Goal: Information Seeking & Learning: Learn about a topic

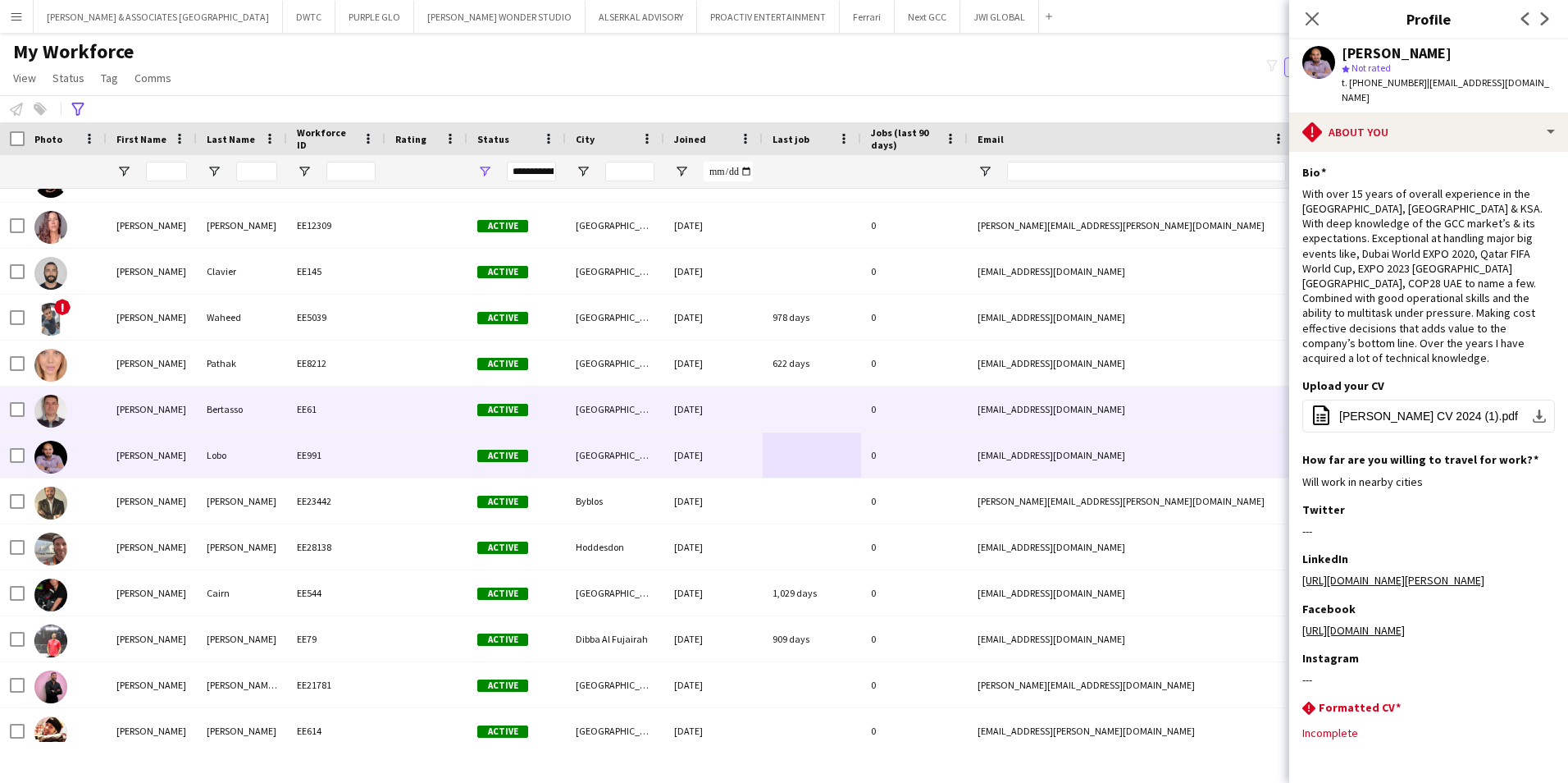
scroll to position [1805, 0]
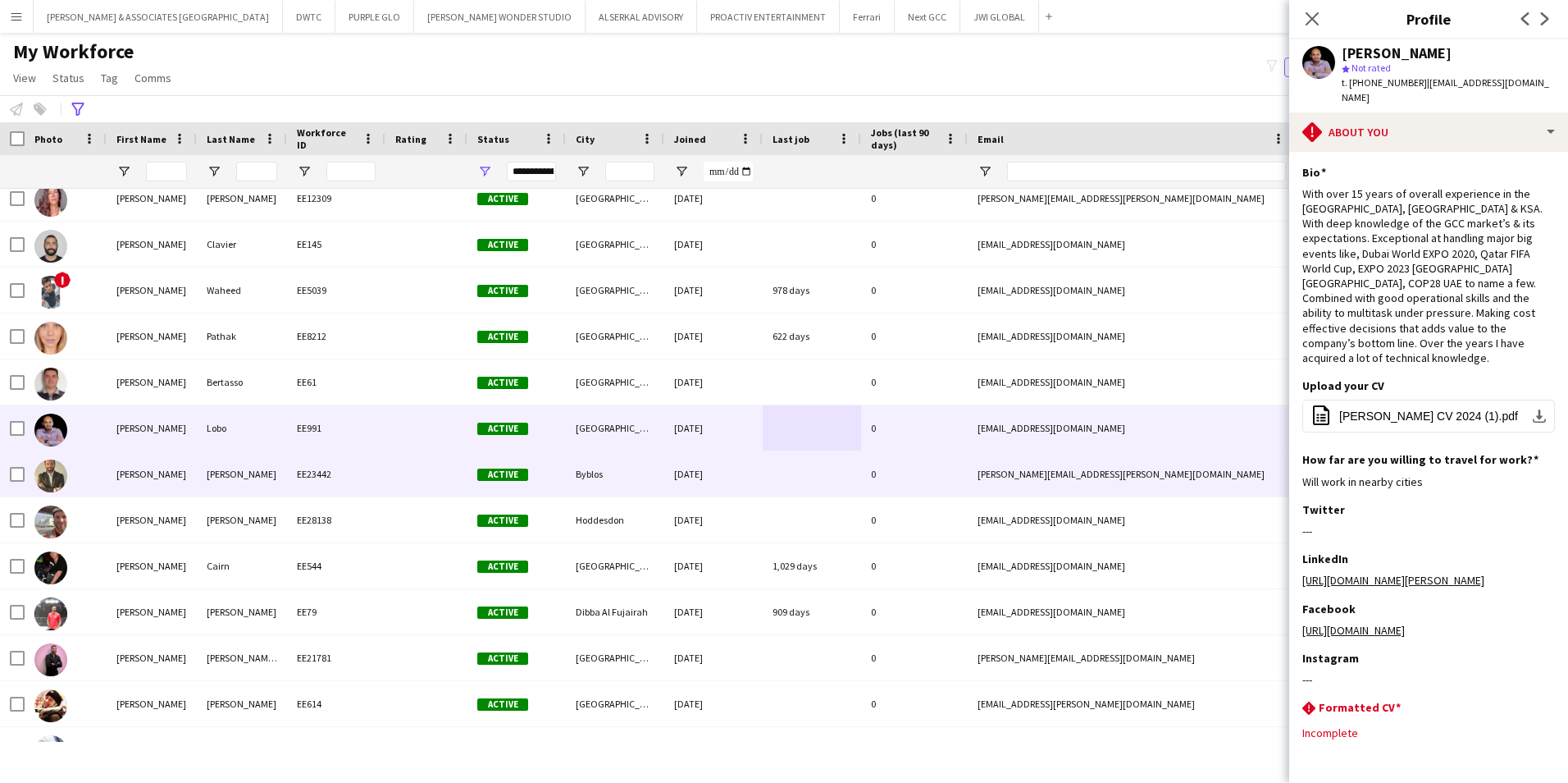
click at [262, 478] on div "[PERSON_NAME]" at bounding box center [242, 474] width 90 height 45
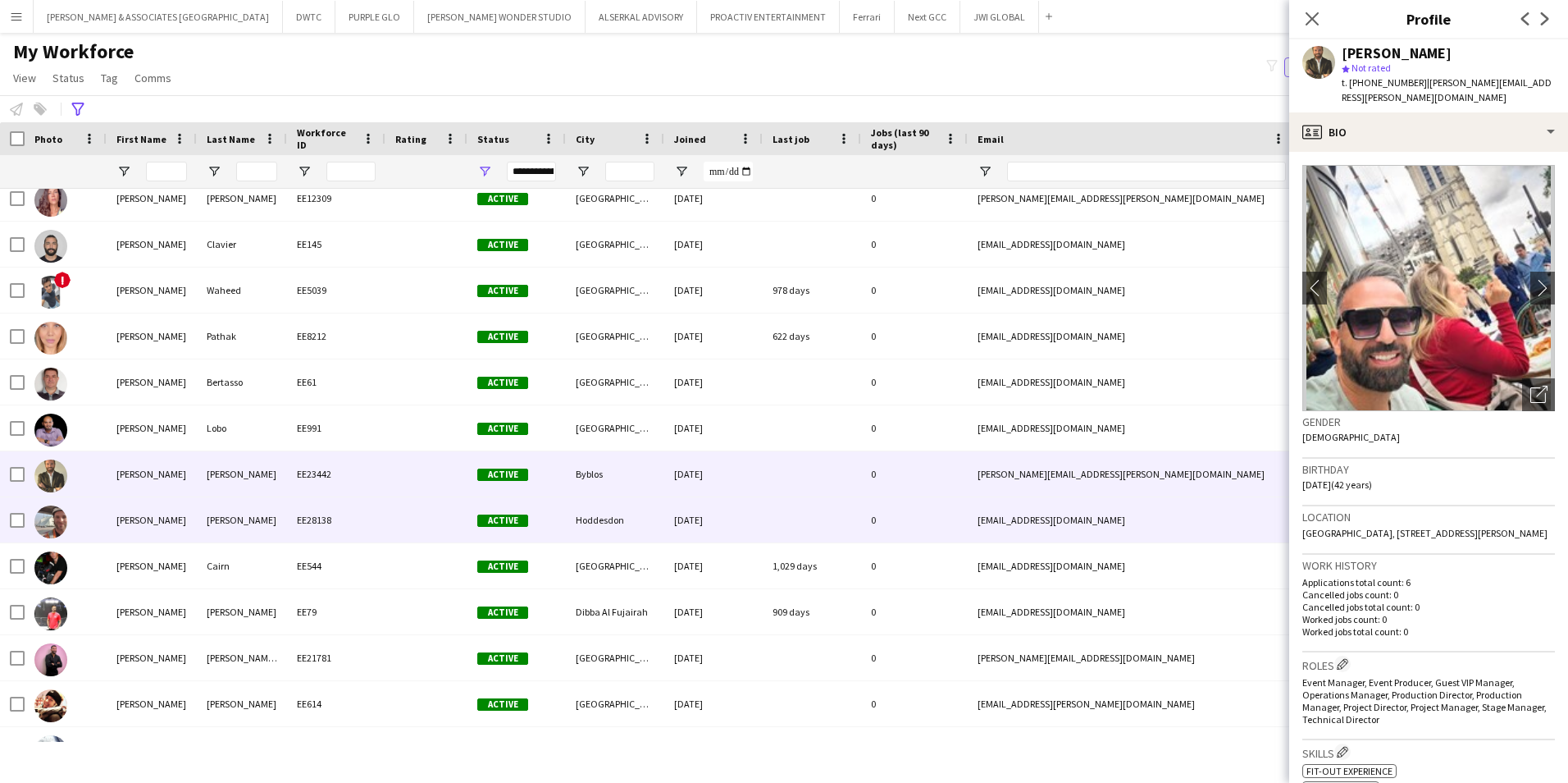
click at [145, 529] on div "[PERSON_NAME]" at bounding box center [151, 519] width 90 height 45
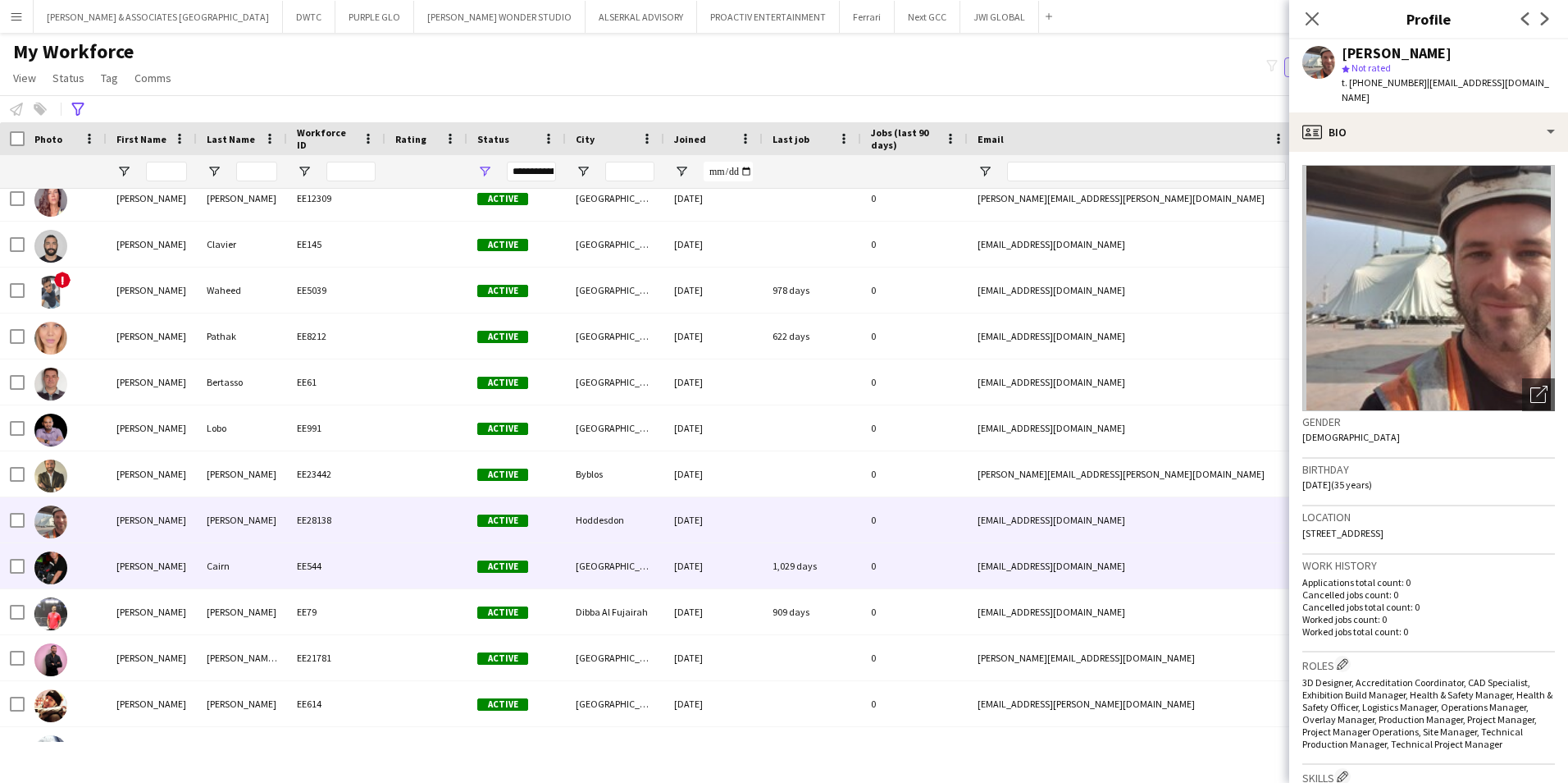
click at [147, 567] on div "[PERSON_NAME]" at bounding box center [151, 565] width 90 height 45
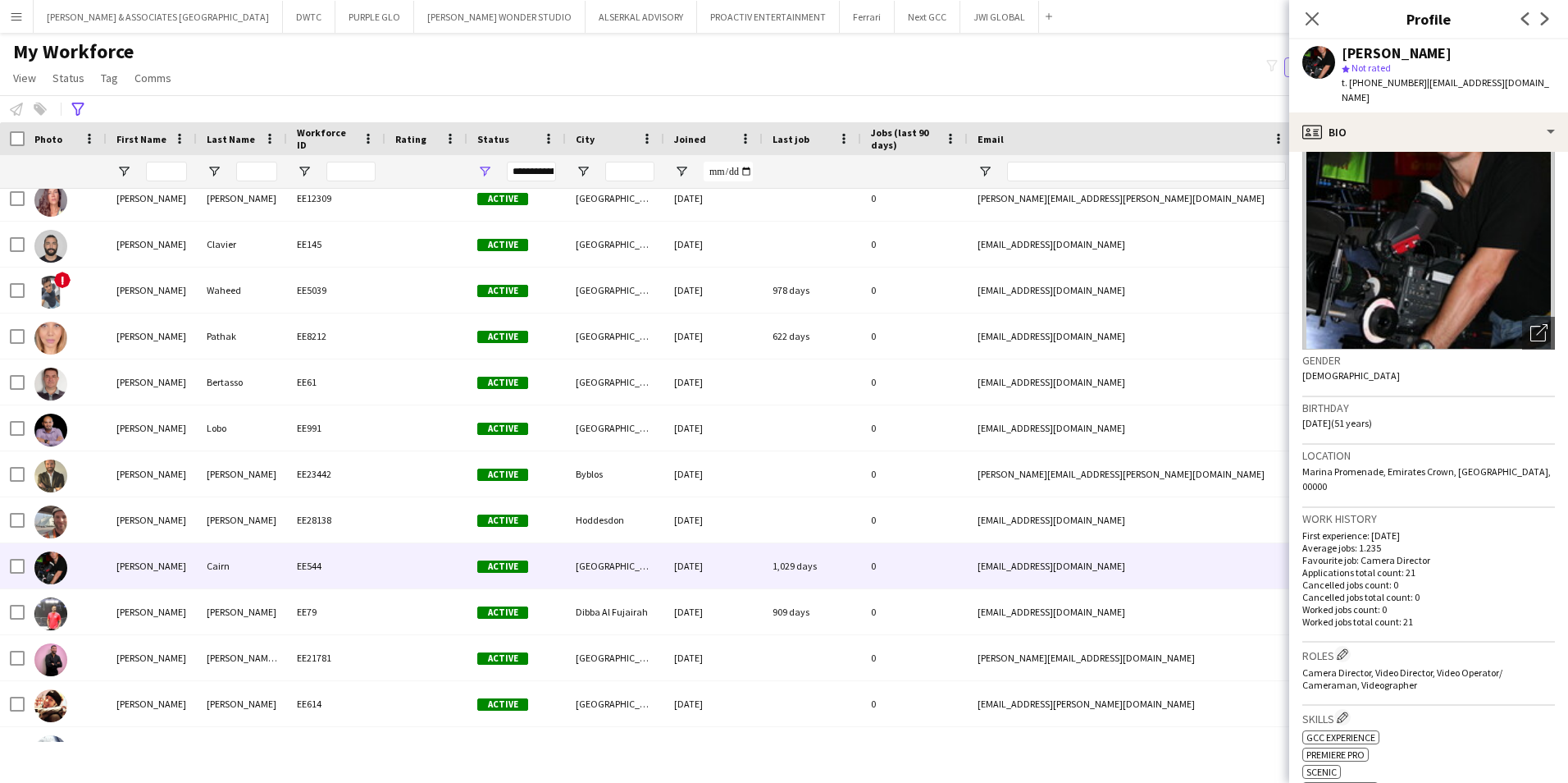
scroll to position [0, 0]
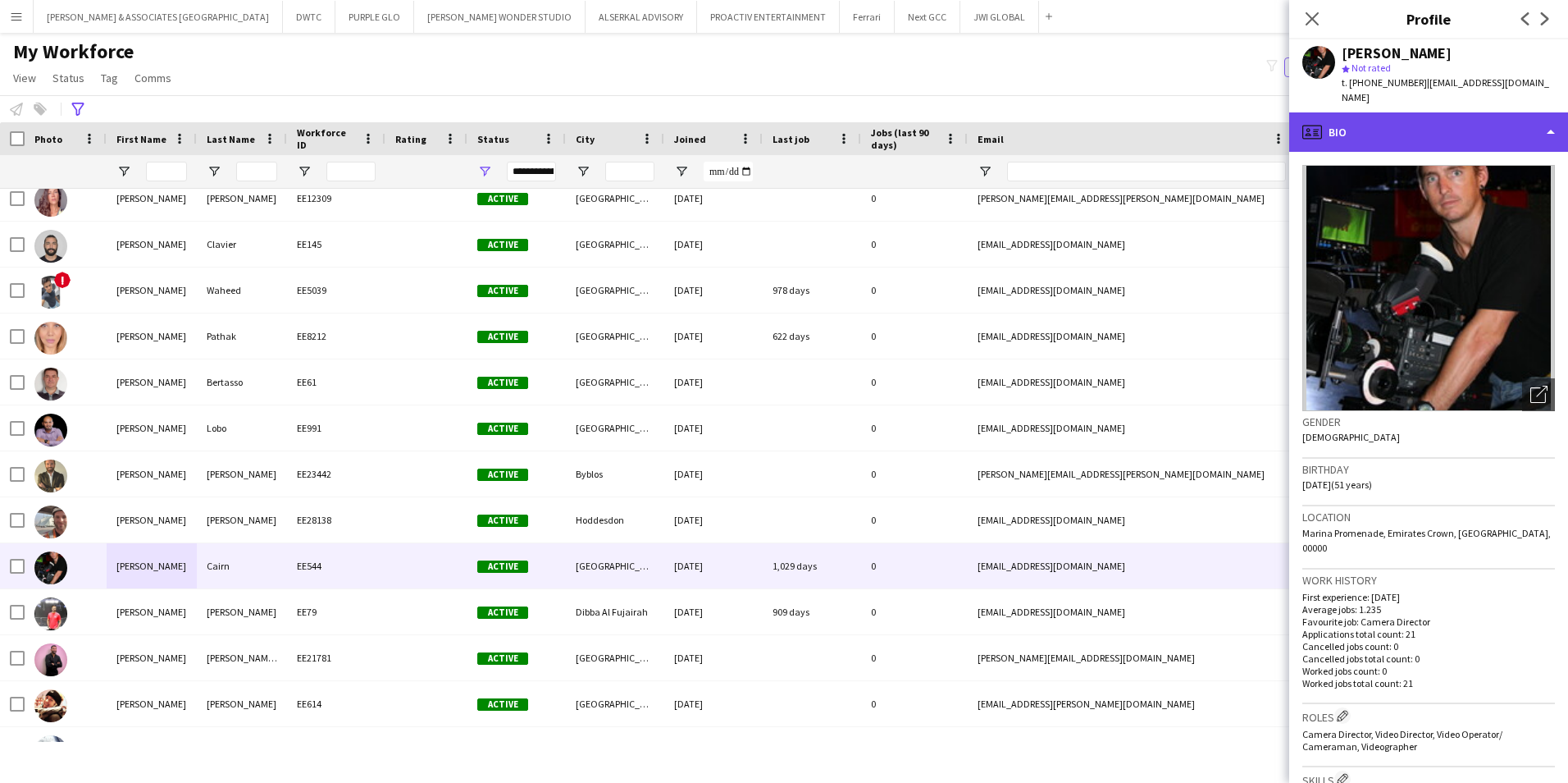
click at [1253, 122] on div "profile Bio" at bounding box center [1429, 132] width 279 height 40
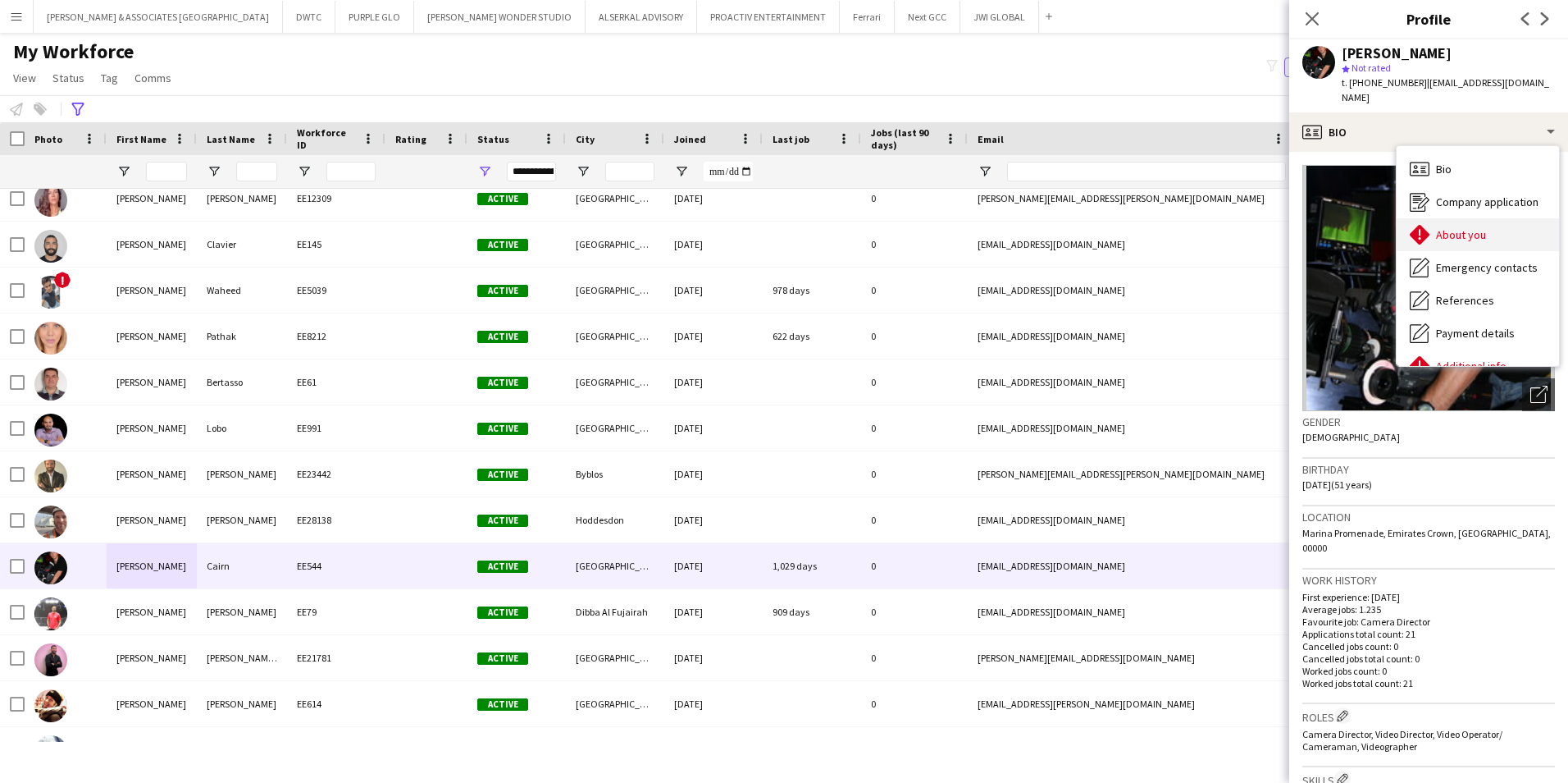
click at [1253, 227] on span "About you" at bounding box center [1461, 234] width 50 height 14
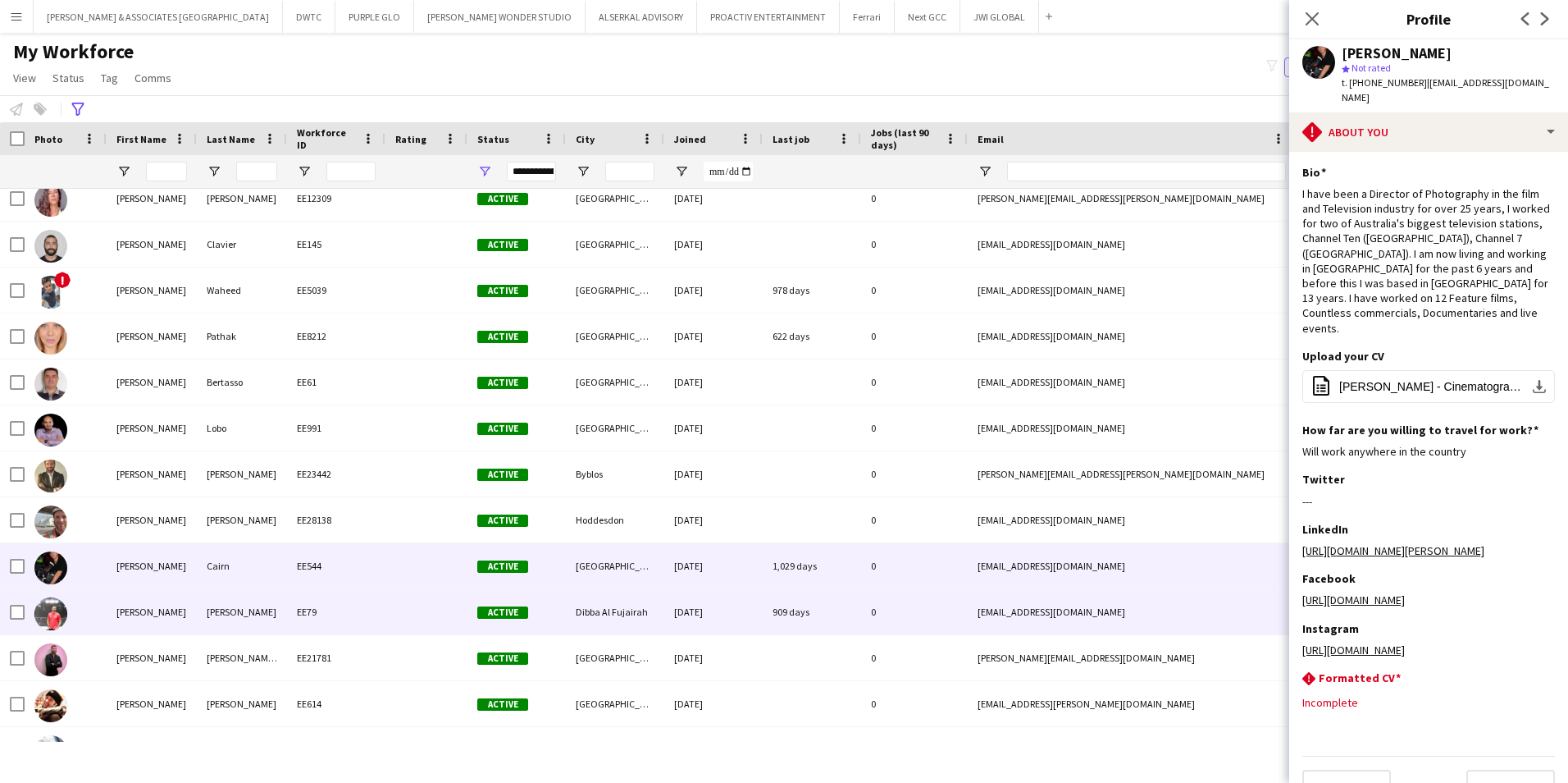
click at [170, 605] on div "[PERSON_NAME]" at bounding box center [151, 611] width 90 height 45
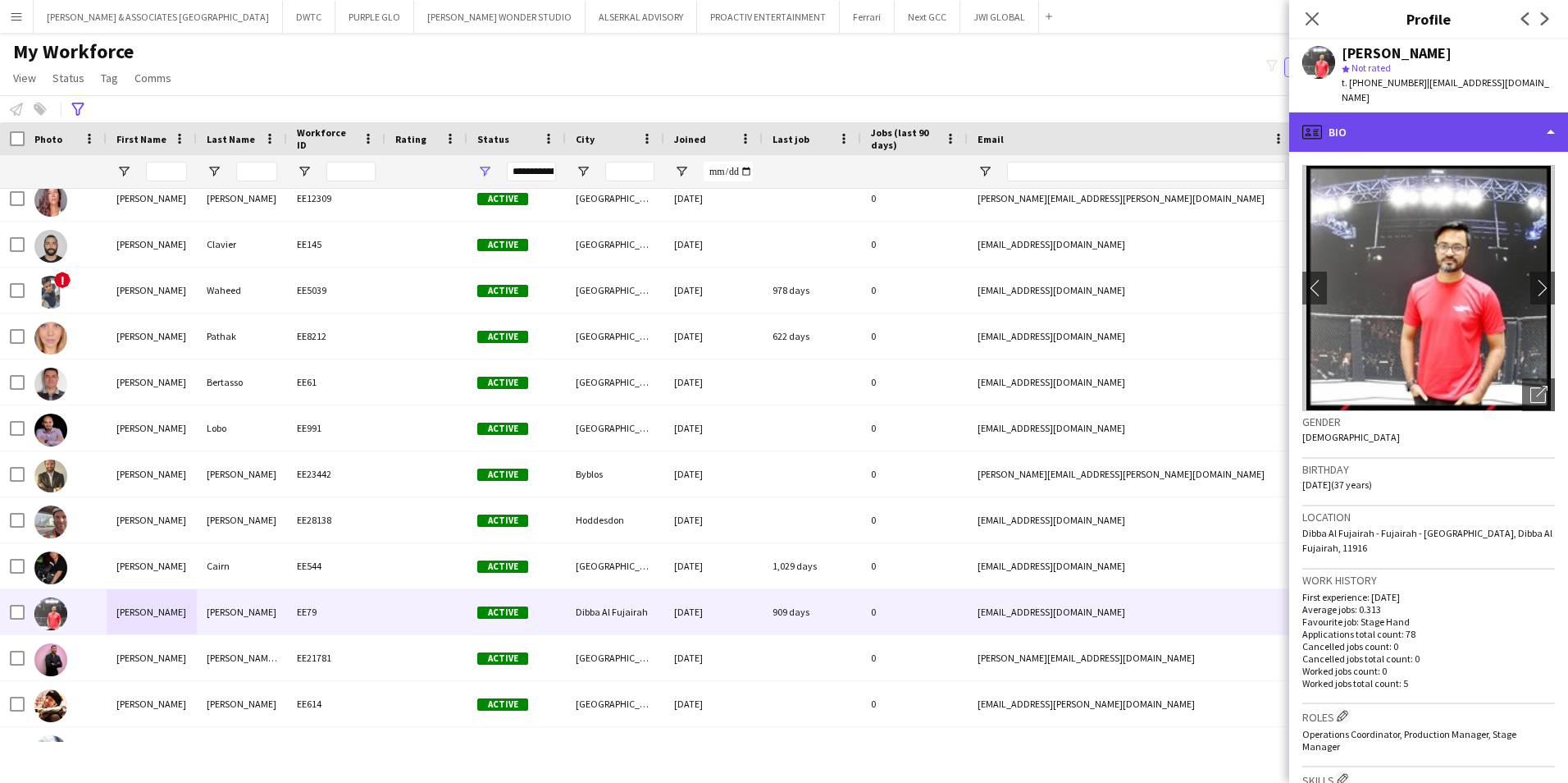
click at [1253, 121] on div "profile Bio" at bounding box center [1429, 132] width 279 height 40
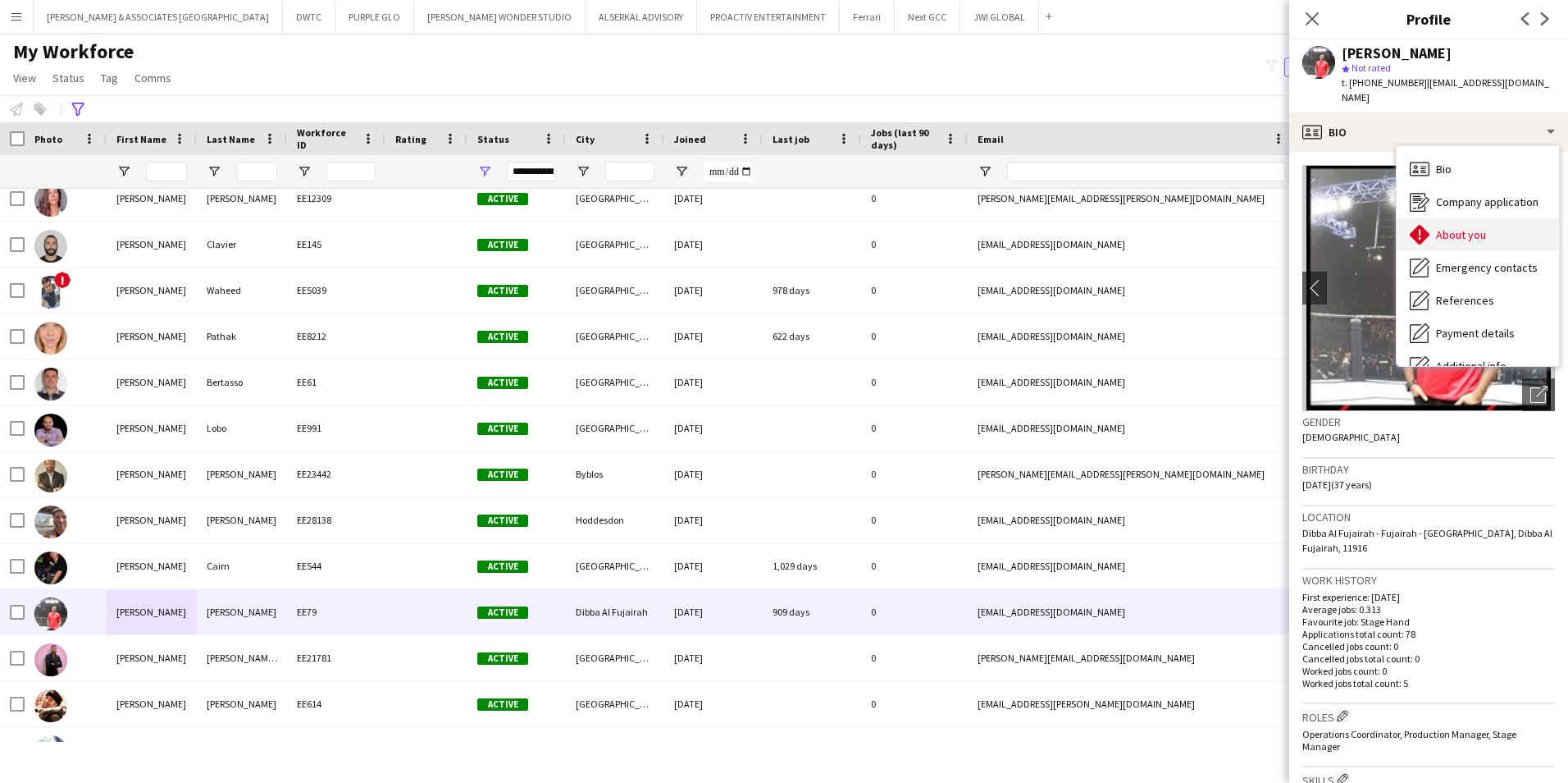
click at [1253, 234] on div "About you About you" at bounding box center [1478, 234] width 162 height 33
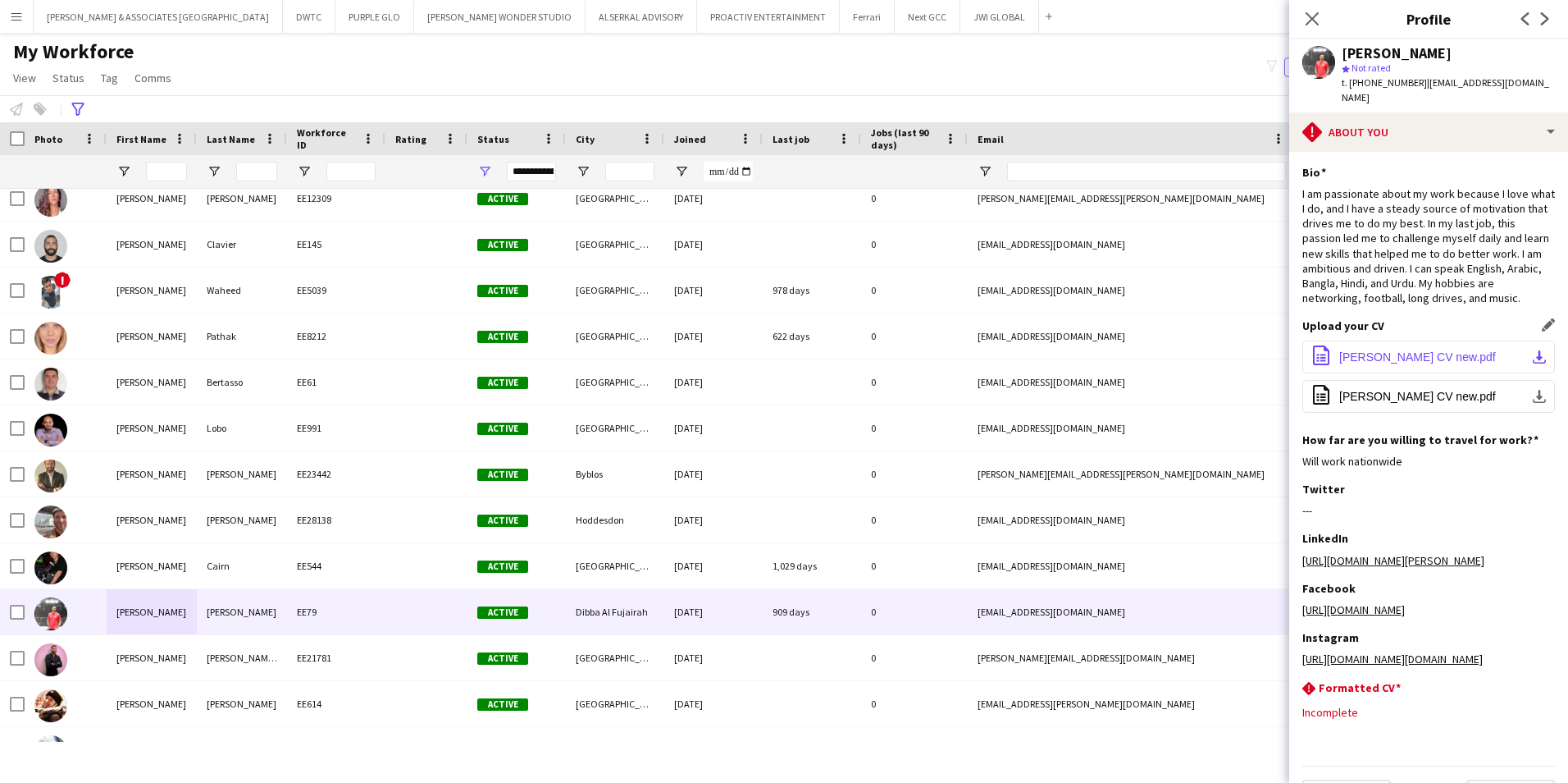
click at [1253, 365] on button "office-file-sheet [PERSON_NAME] CV new.pdf download-bottom" at bounding box center [1429, 357] width 253 height 33
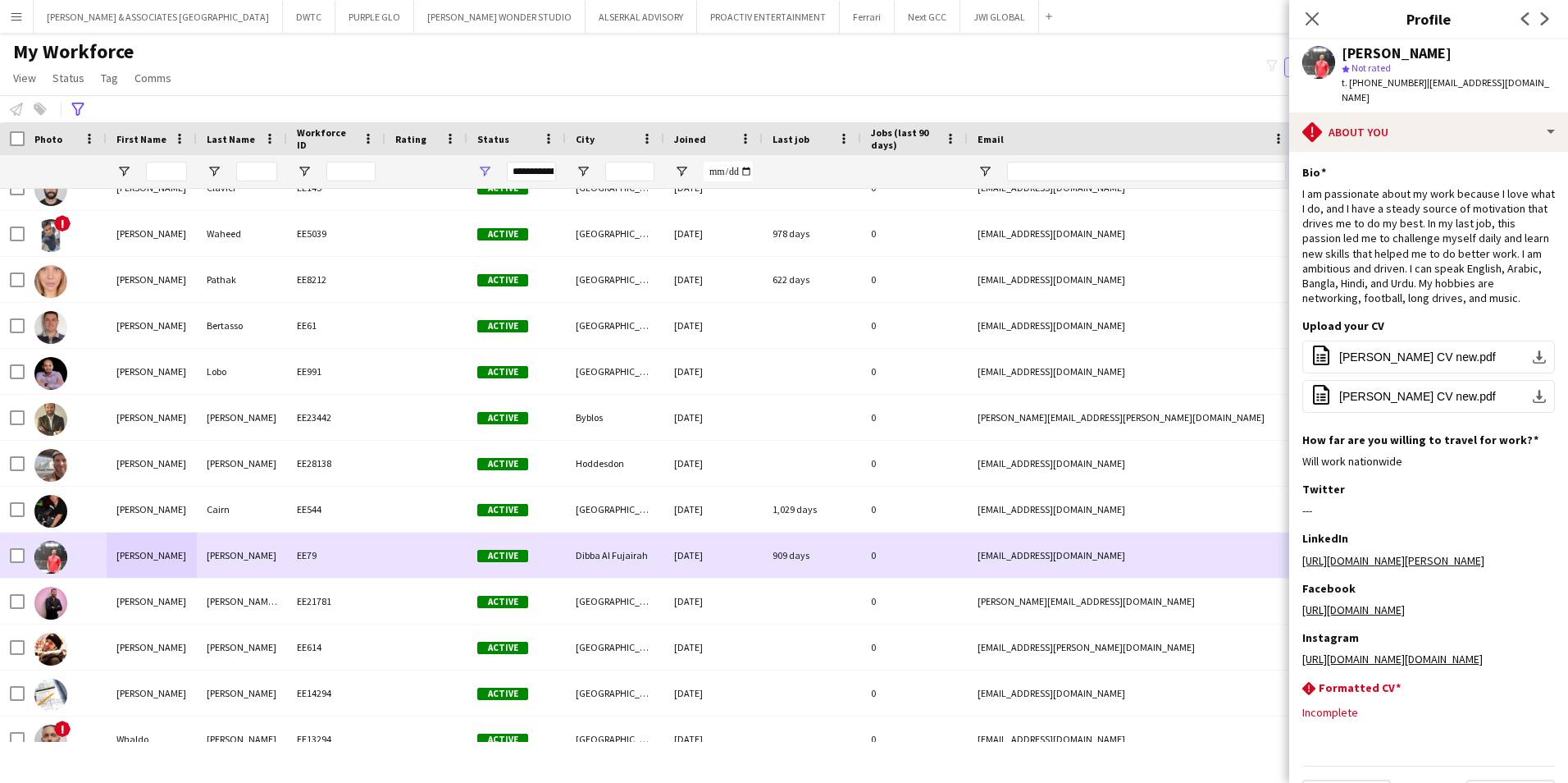
scroll to position [1928, 0]
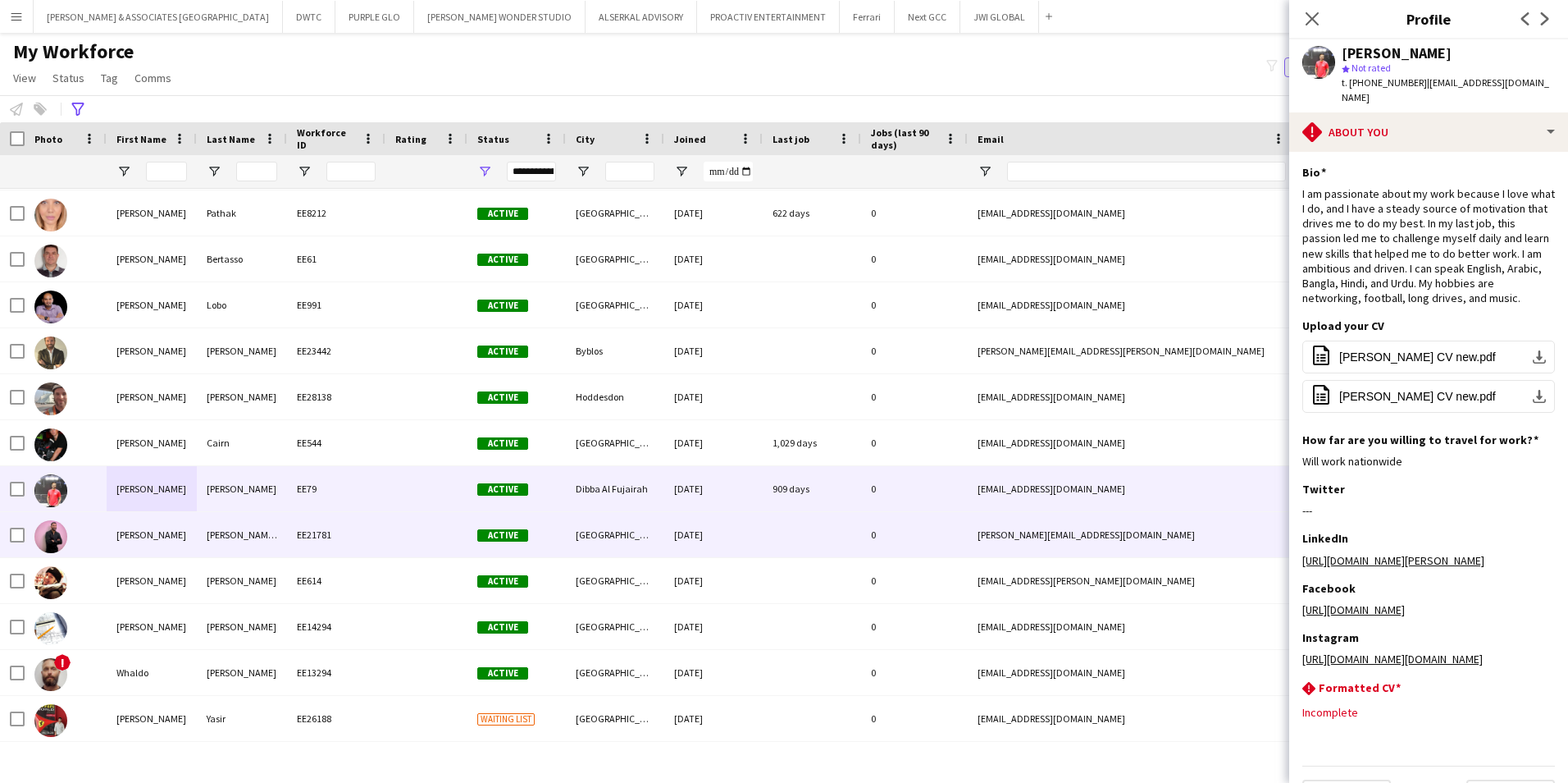
click at [371, 541] on div "EE21781" at bounding box center [336, 534] width 98 height 45
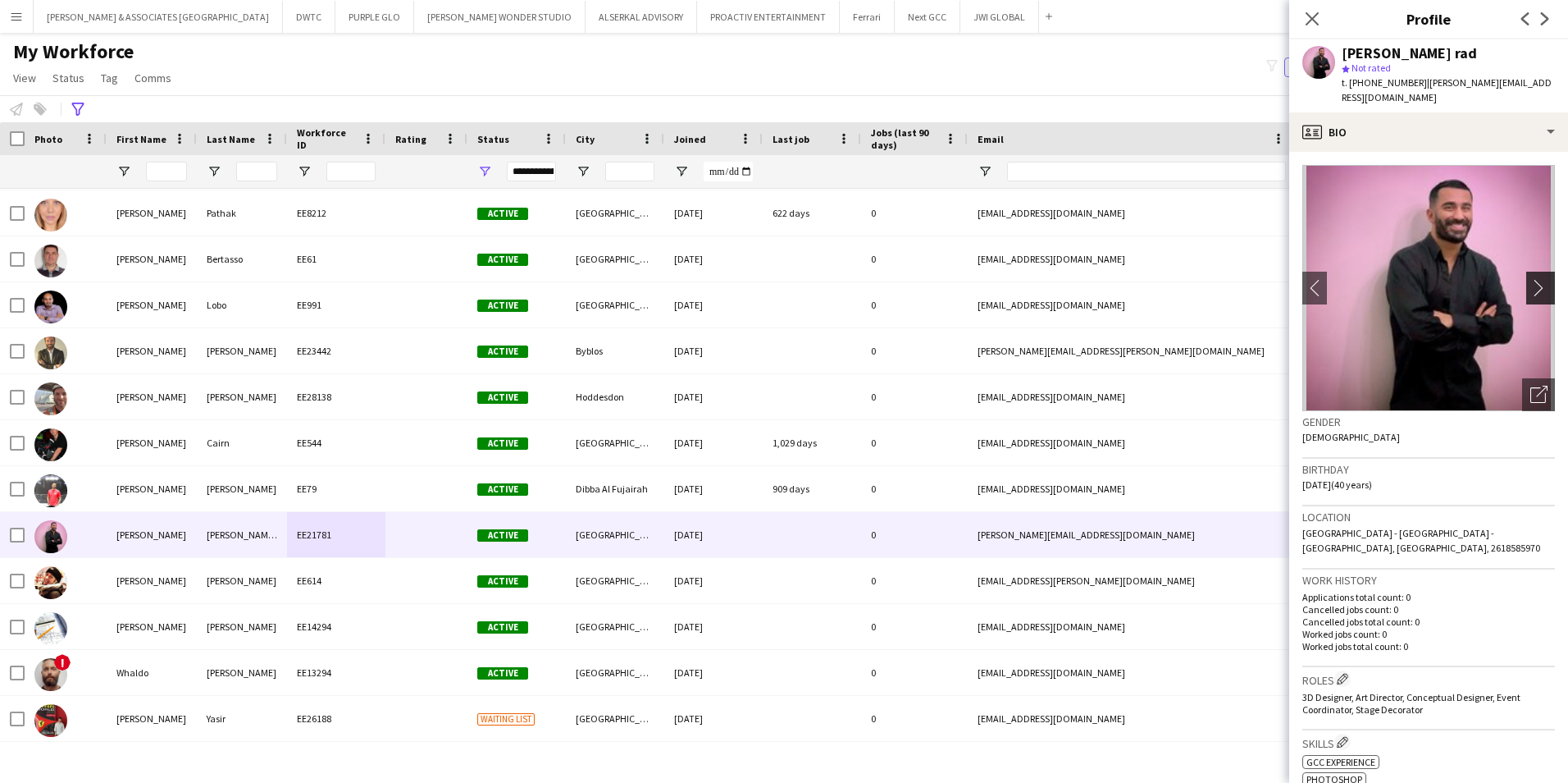
click at [1253, 279] on app-icon "chevron-right" at bounding box center [1543, 287] width 25 height 17
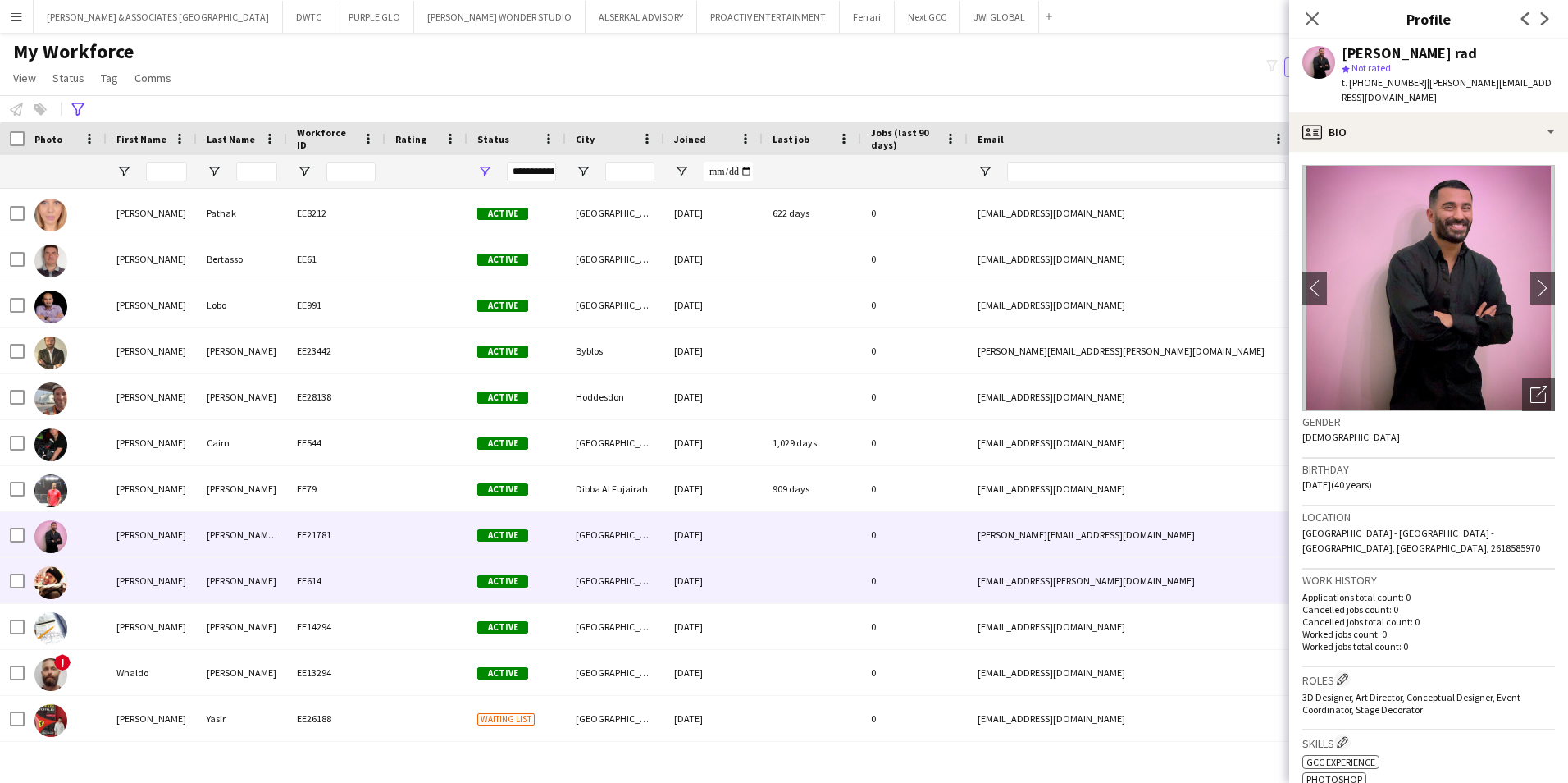
click at [214, 593] on div "[PERSON_NAME]" at bounding box center [242, 580] width 90 height 45
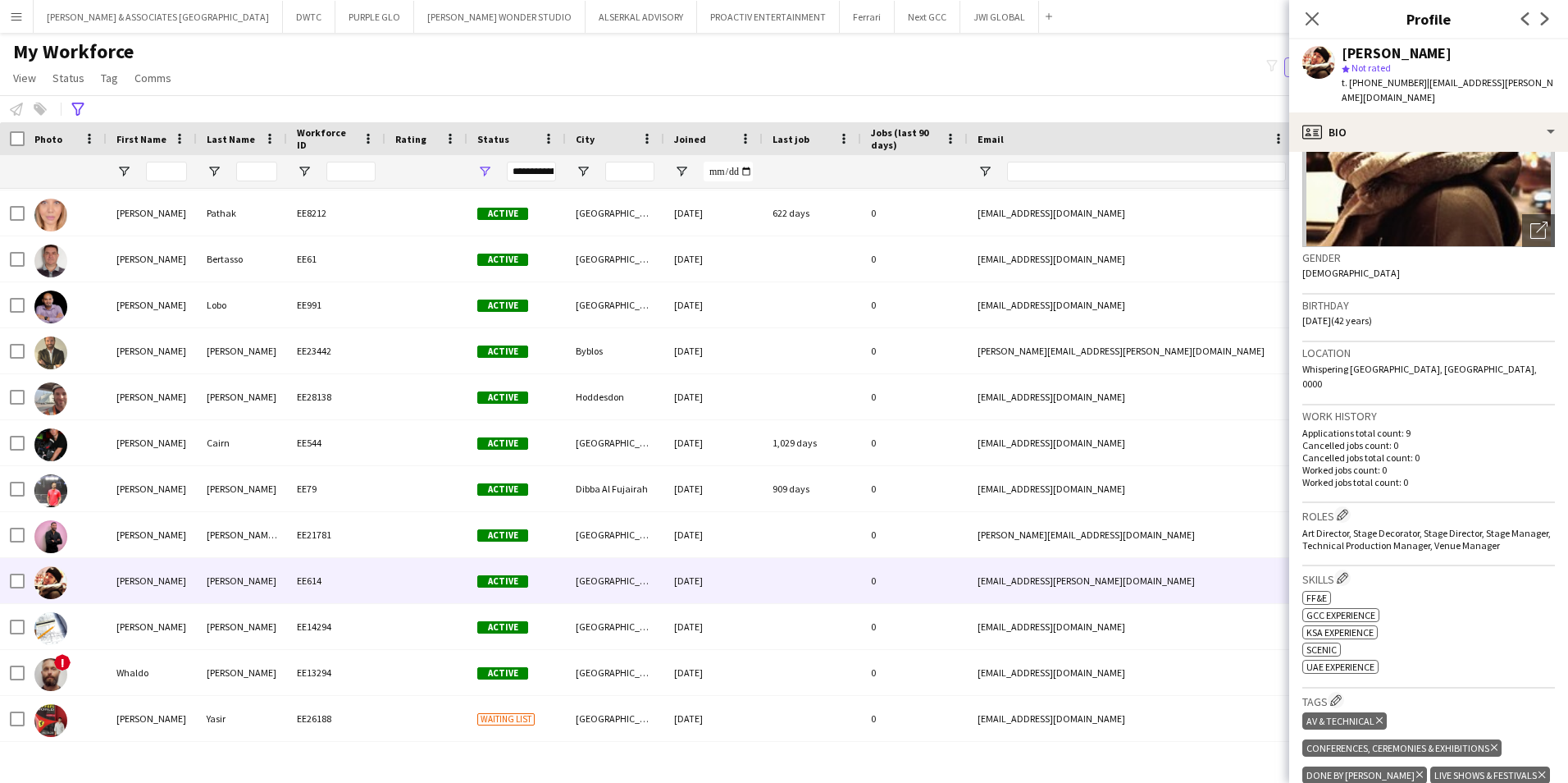
scroll to position [0, 0]
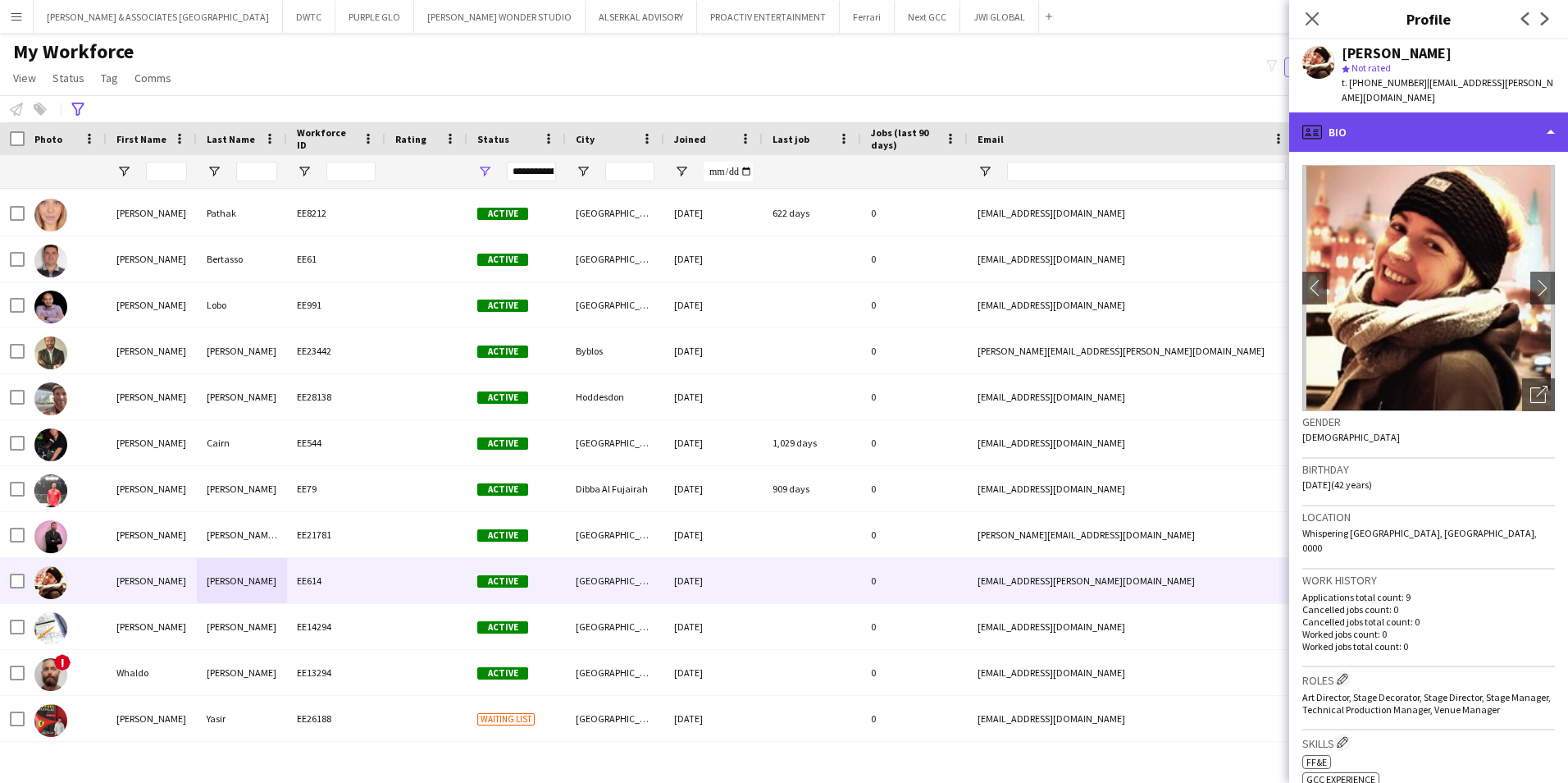
click at [1253, 124] on div "profile Bio" at bounding box center [1429, 132] width 279 height 40
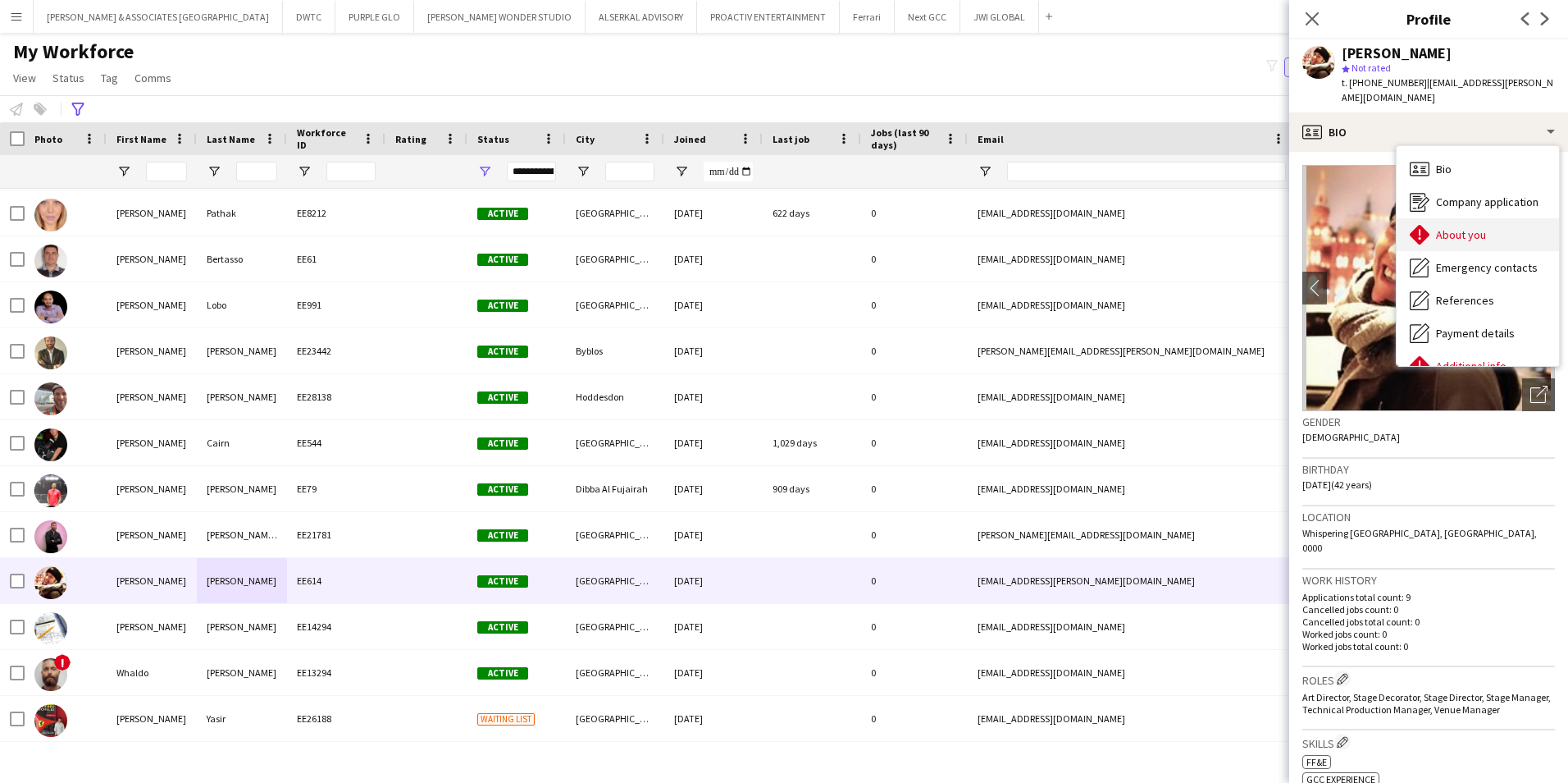
click at [1253, 222] on div "About you About you" at bounding box center [1478, 234] width 162 height 33
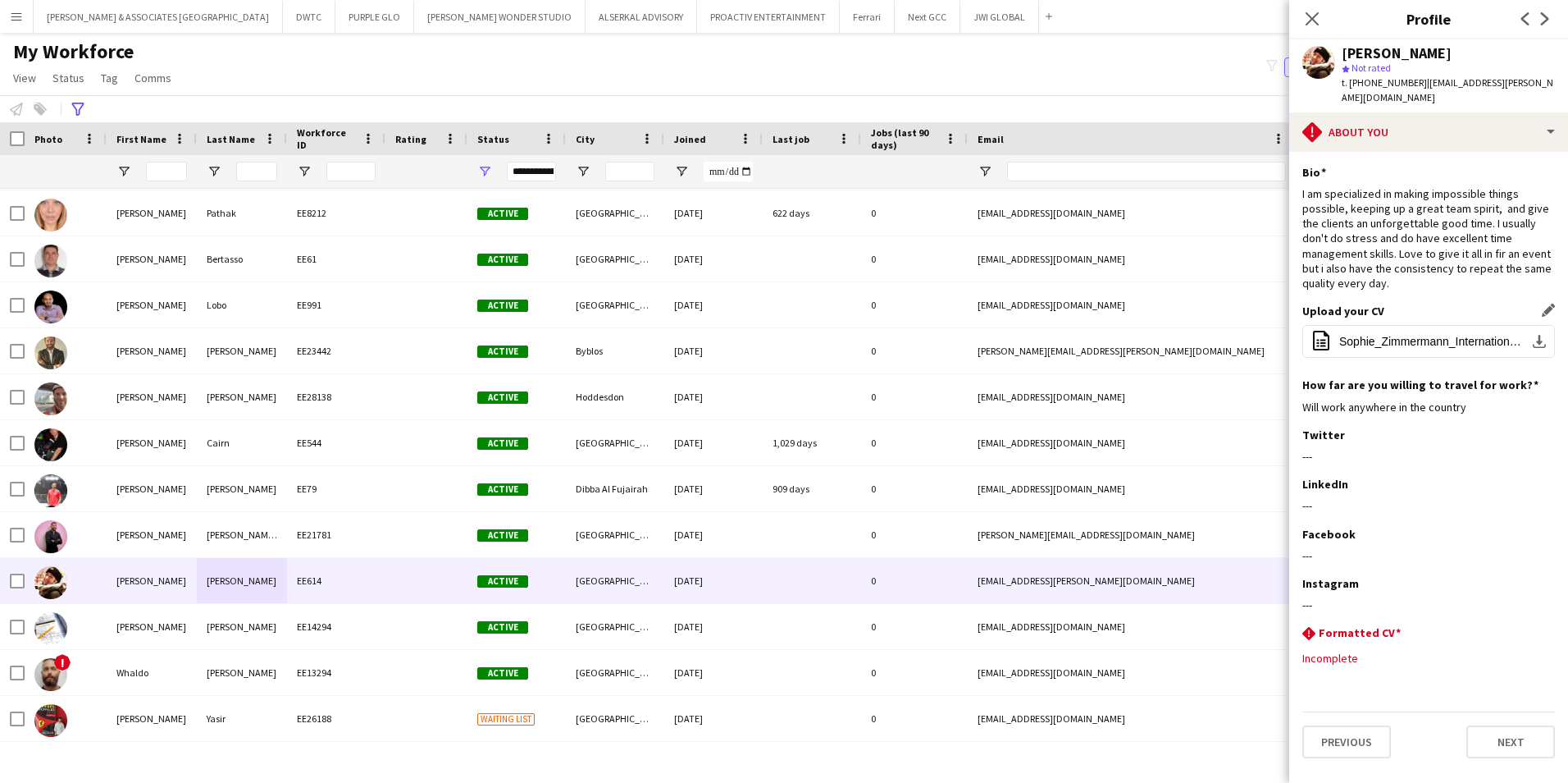
click at [1253, 367] on div "Upload your CV Edit this field office-file-sheet Sophie_Zimmermann_Internationa…" at bounding box center [1429, 340] width 253 height 74
click at [1253, 353] on button "office-file-sheet Sophie_Zimmermann_International_CV_Nov24.pdf download-bottom" at bounding box center [1429, 341] width 253 height 33
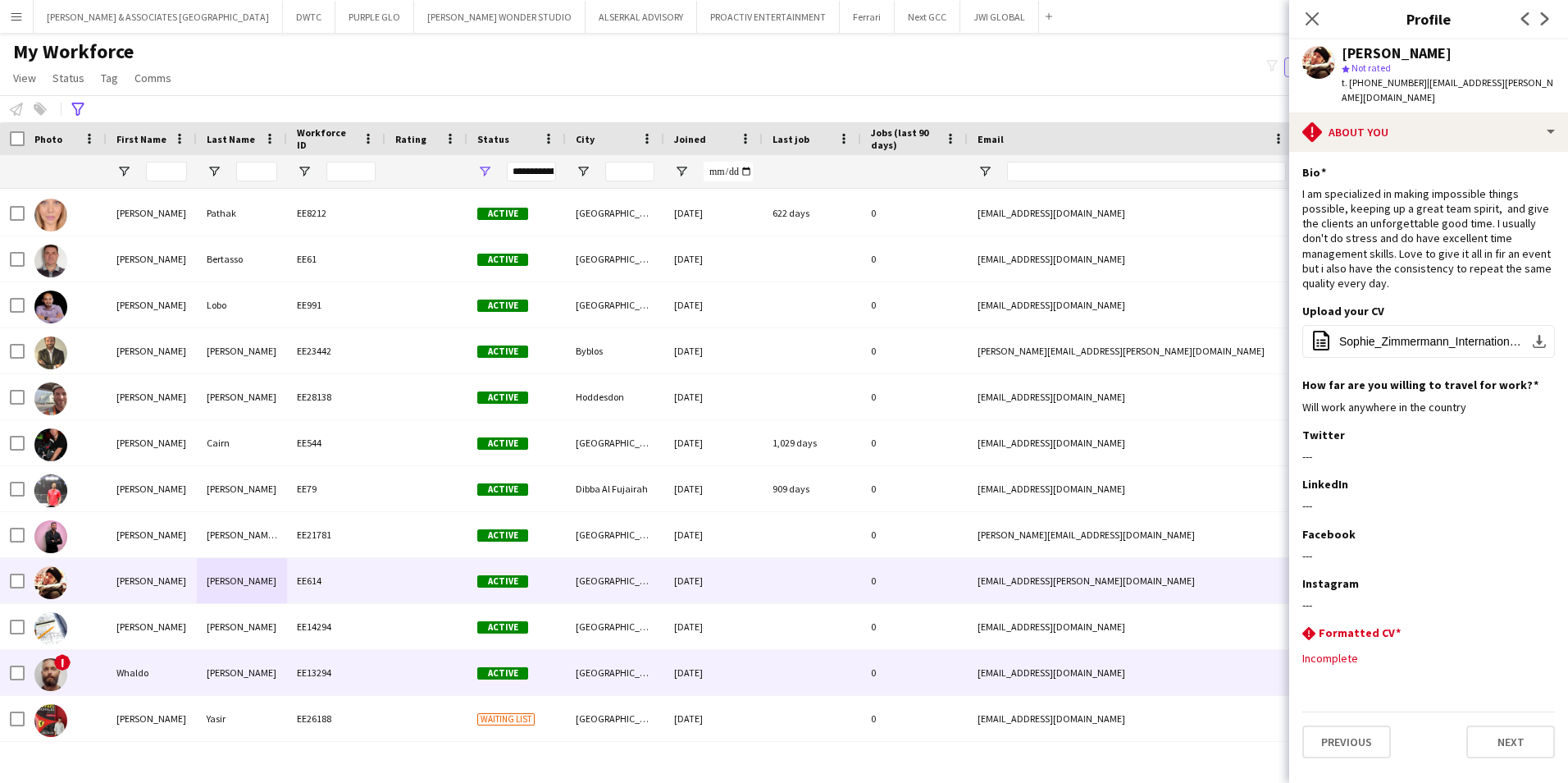
click at [422, 605] on div at bounding box center [426, 671] width 82 height 45
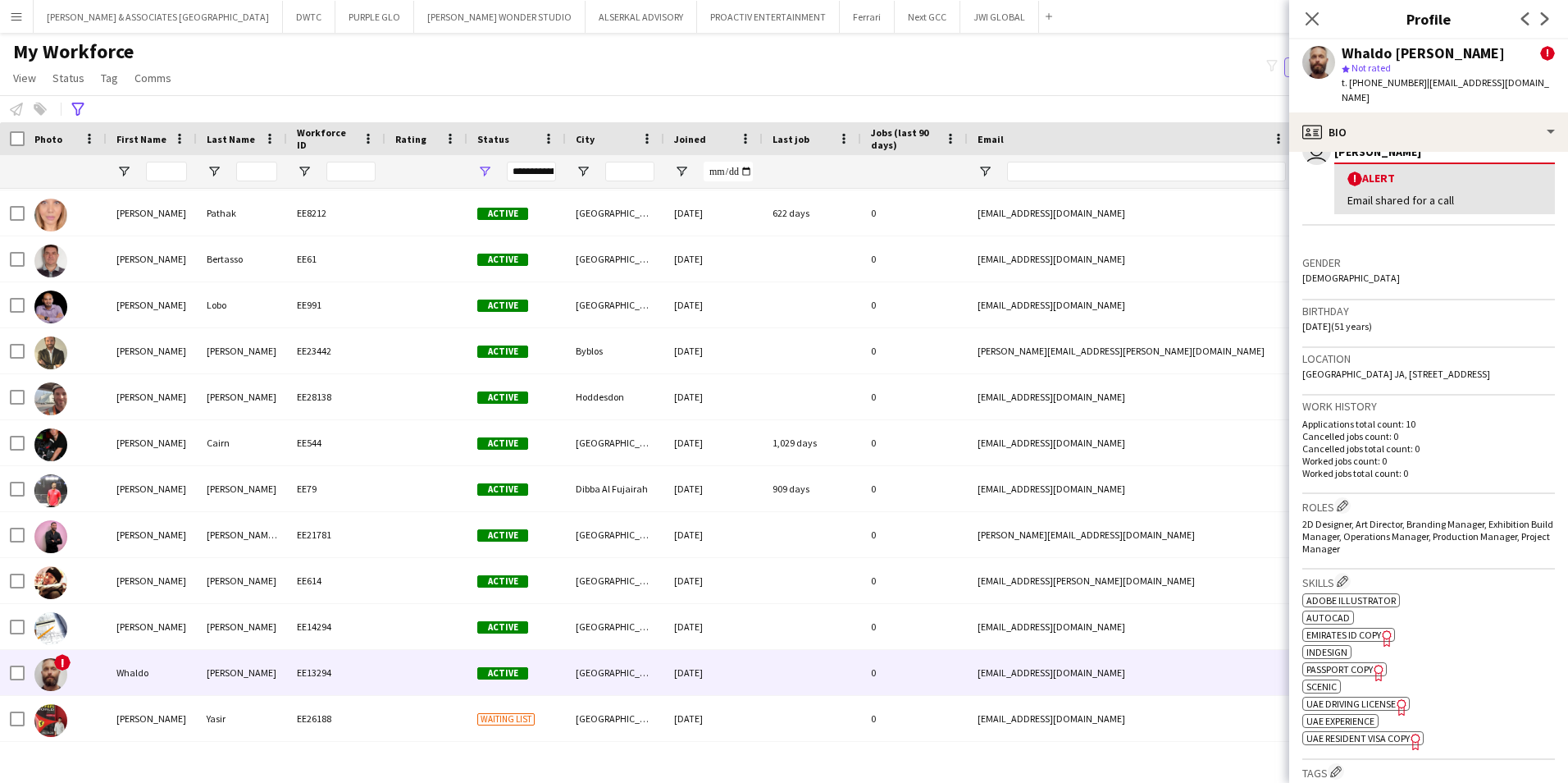
scroll to position [410, 0]
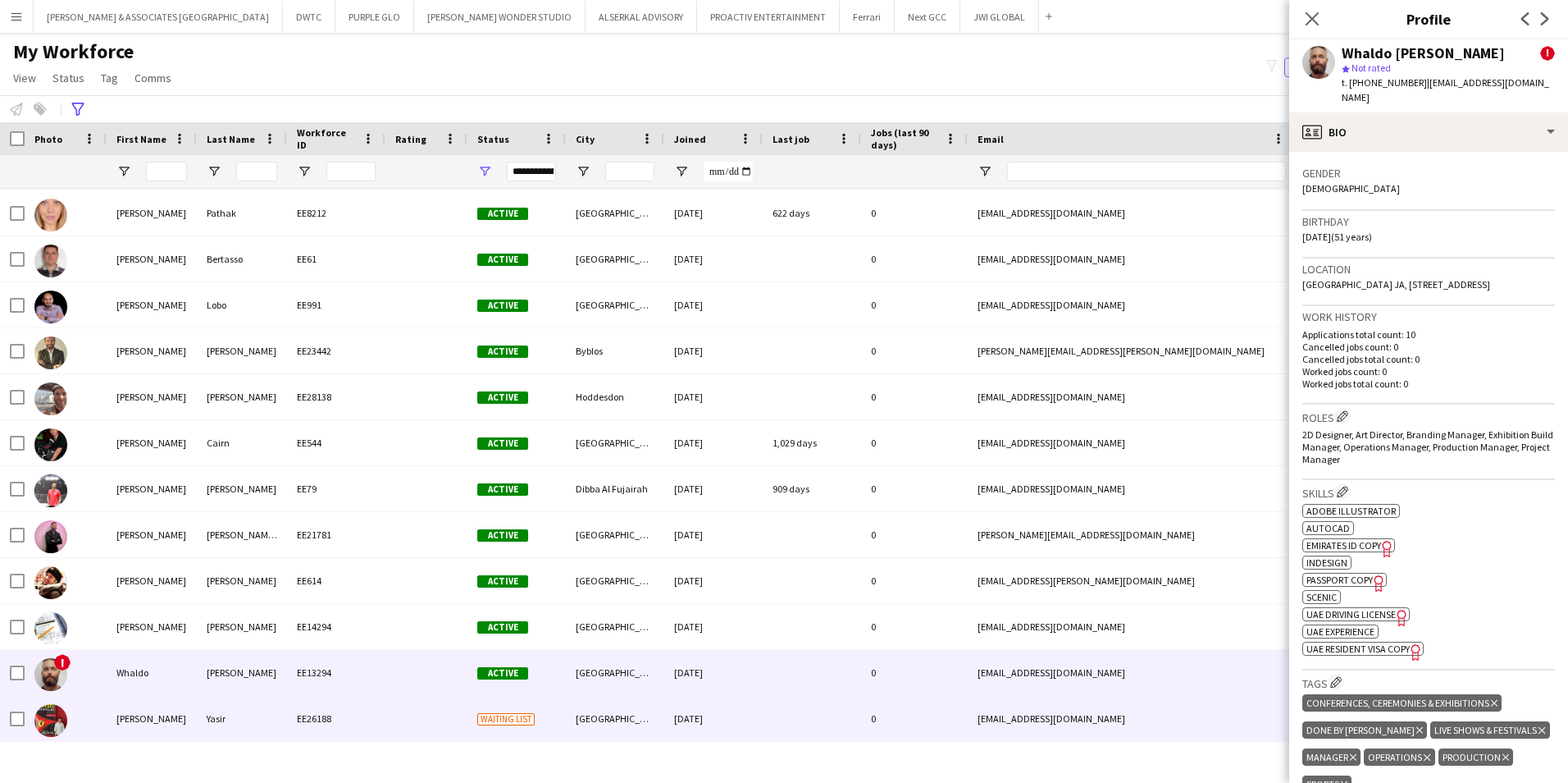
click at [161, 605] on div "[PERSON_NAME]" at bounding box center [151, 718] width 90 height 45
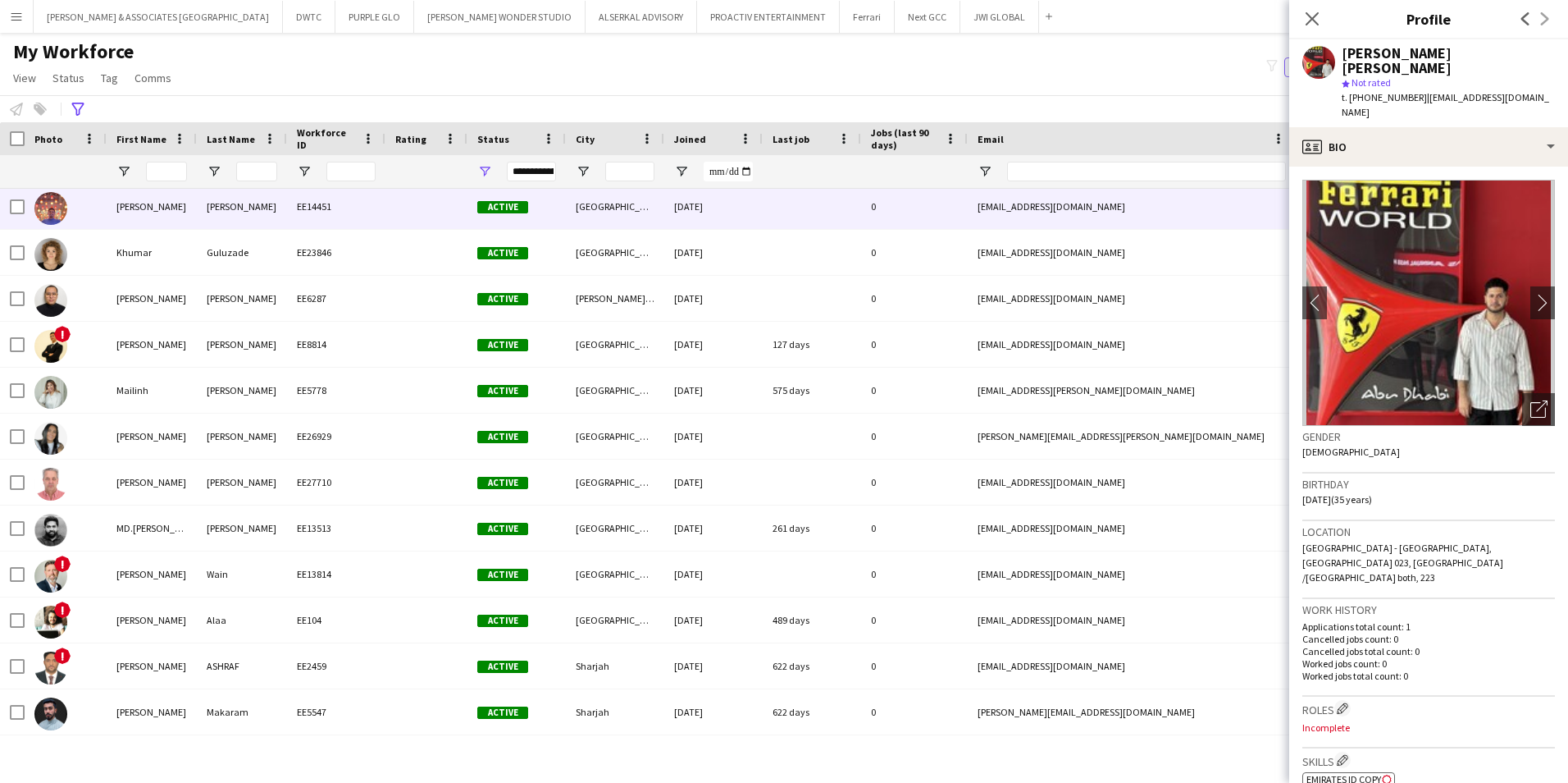
scroll to position [0, 0]
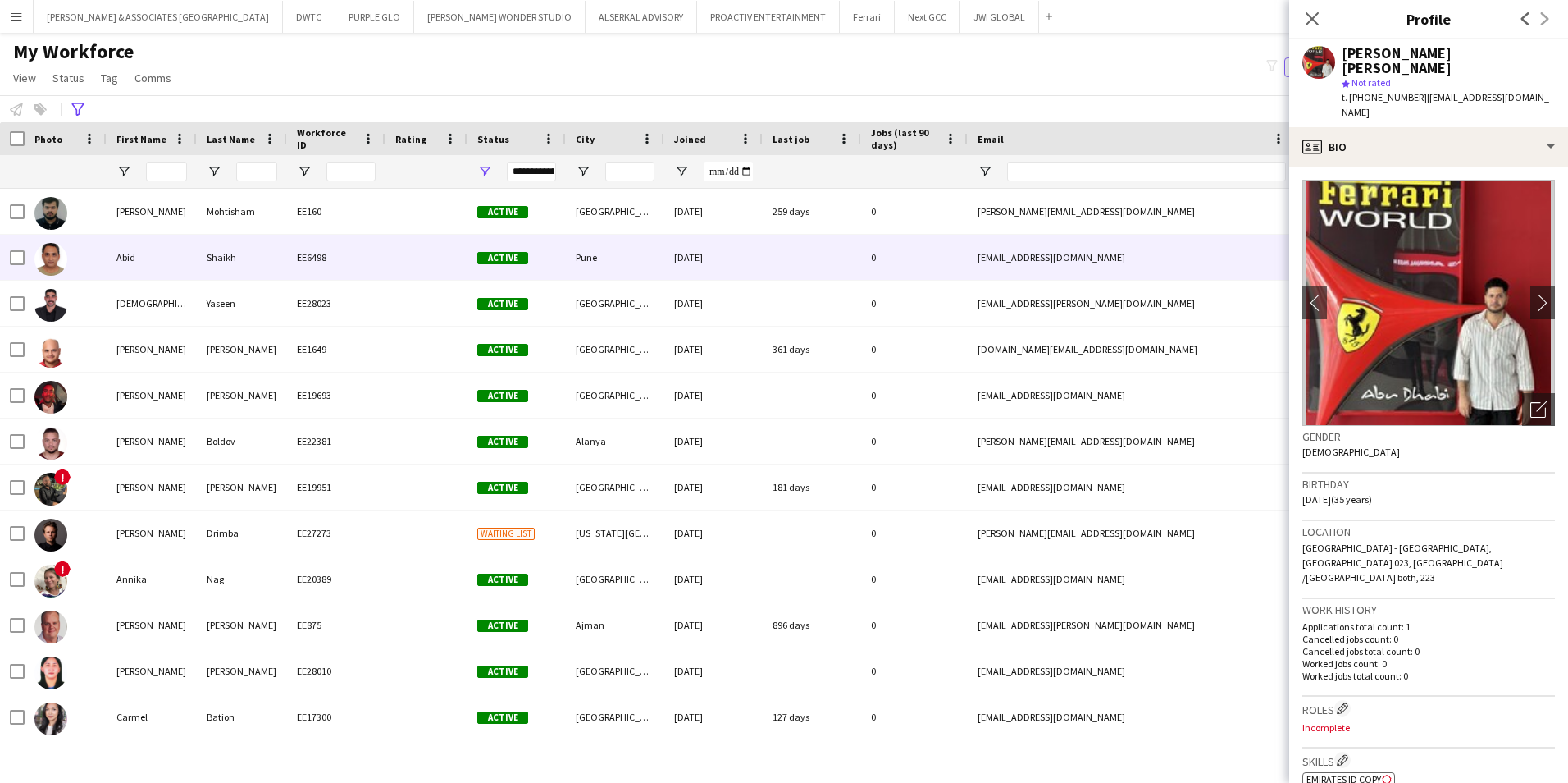
click at [188, 256] on div "Abid" at bounding box center [151, 256] width 90 height 45
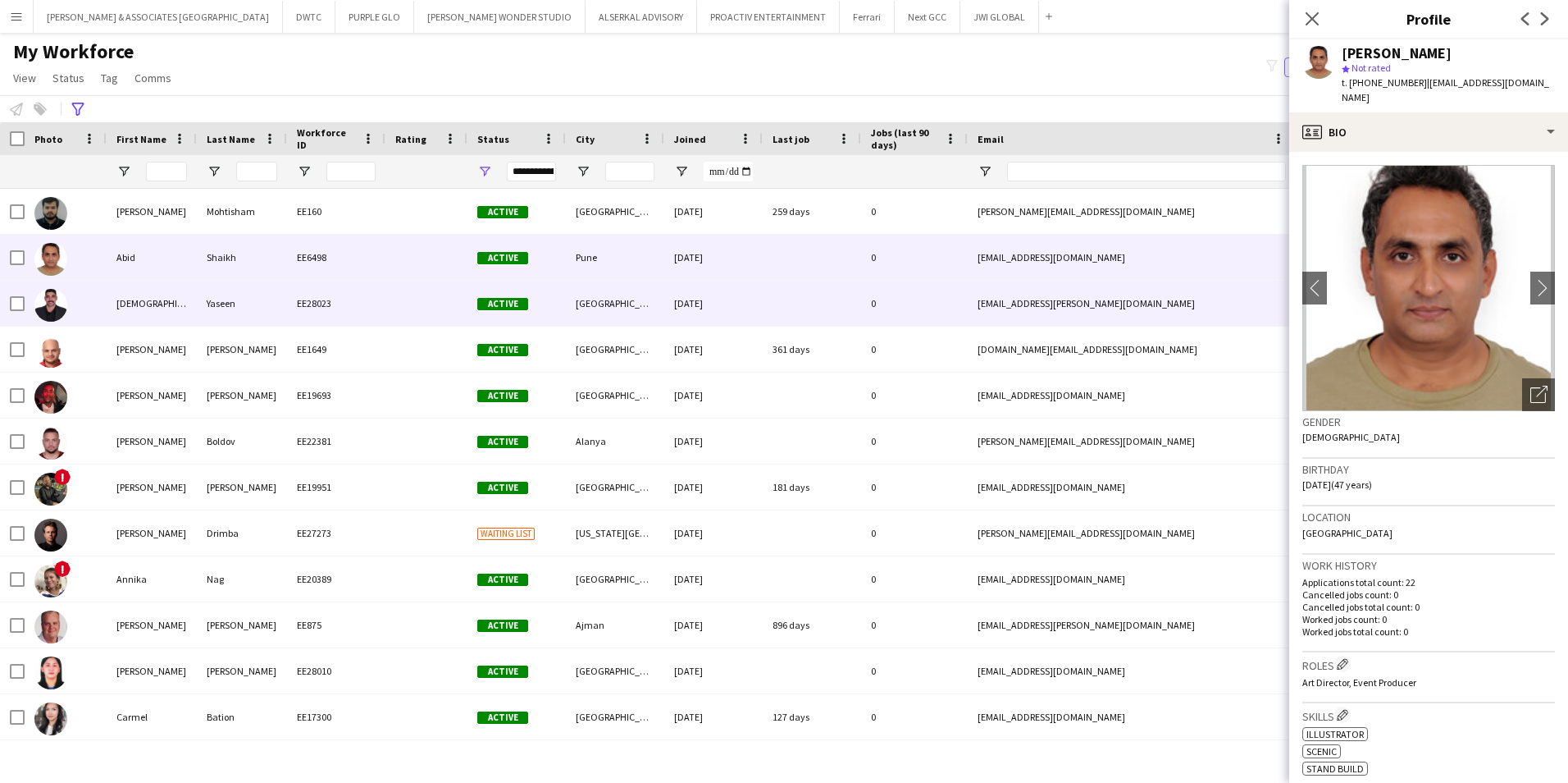
click at [194, 289] on div "[DEMOGRAPHIC_DATA]" at bounding box center [151, 303] width 90 height 45
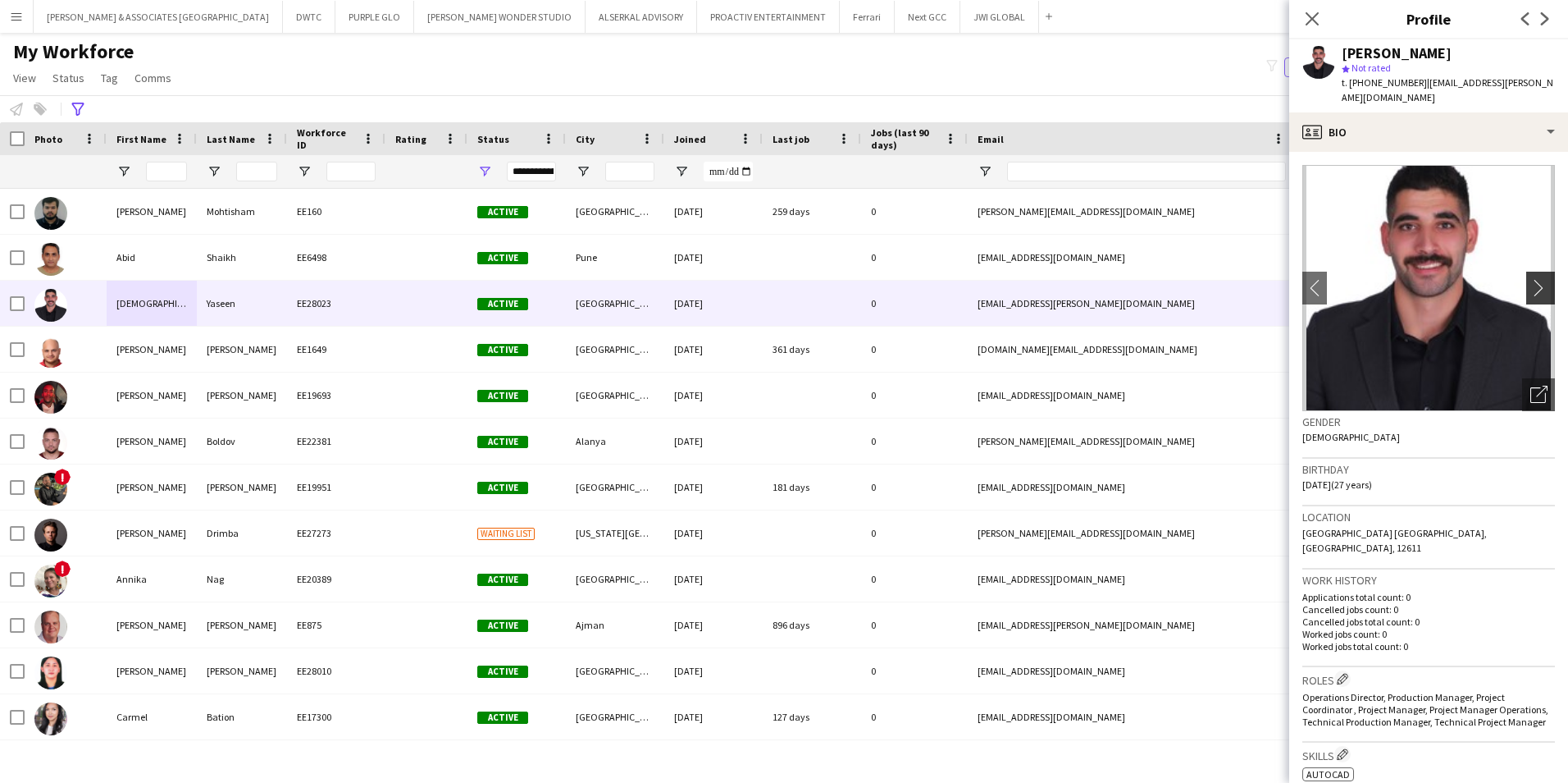
click at [1253, 279] on app-icon "chevron-right" at bounding box center [1543, 287] width 25 height 17
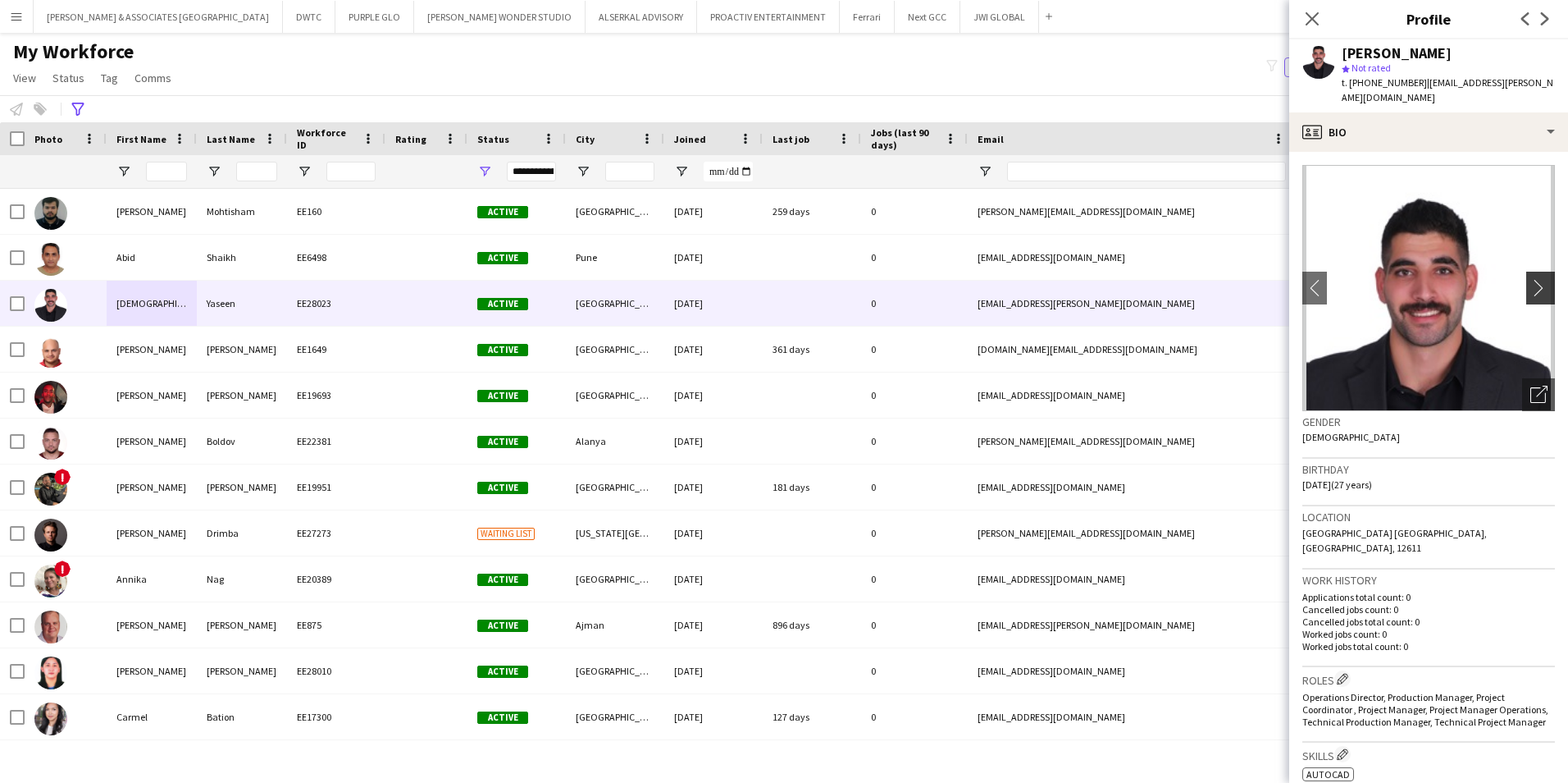
click at [1253, 279] on app-icon "chevron-right" at bounding box center [1543, 287] width 25 height 17
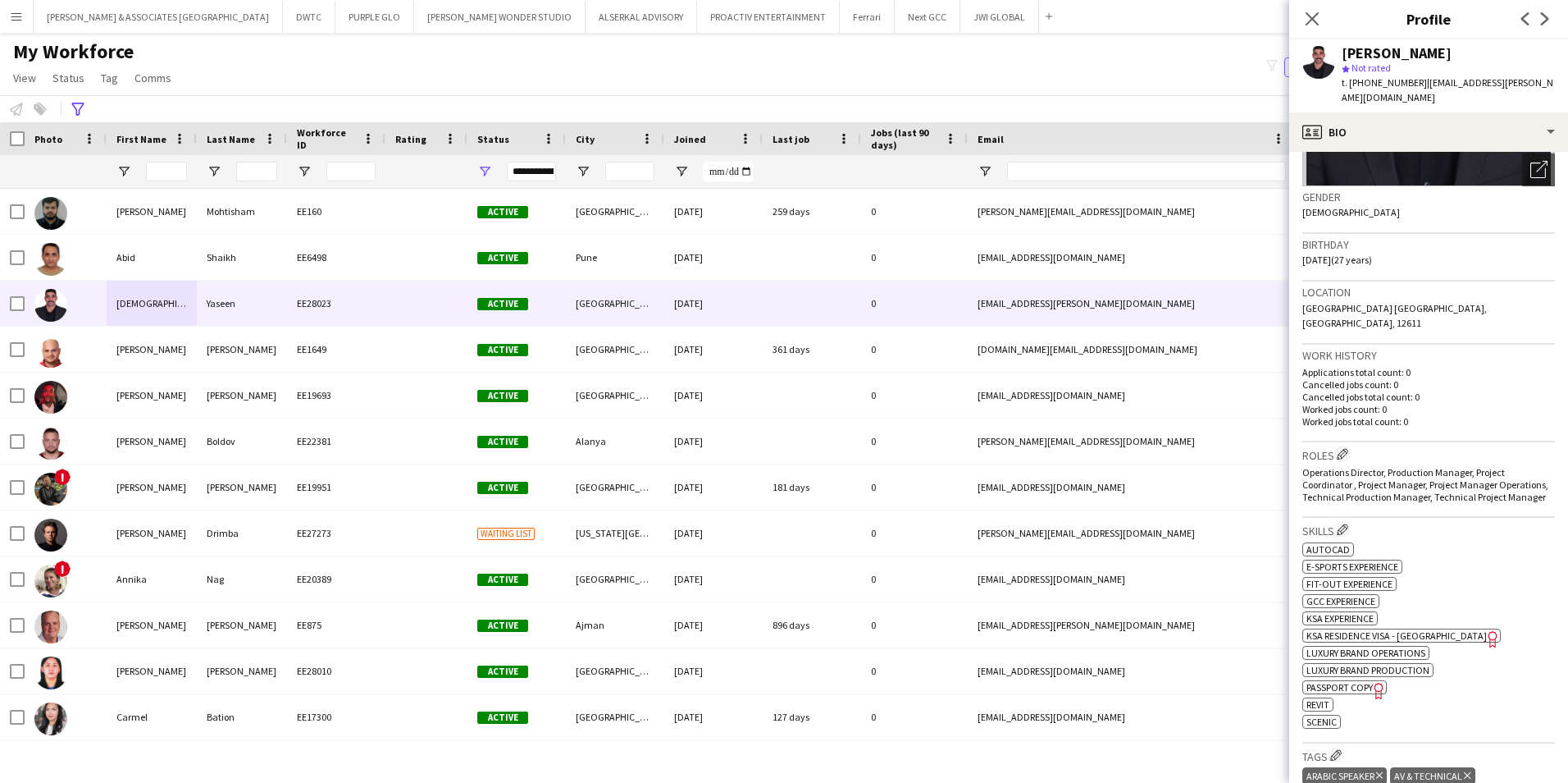
scroll to position [164, 0]
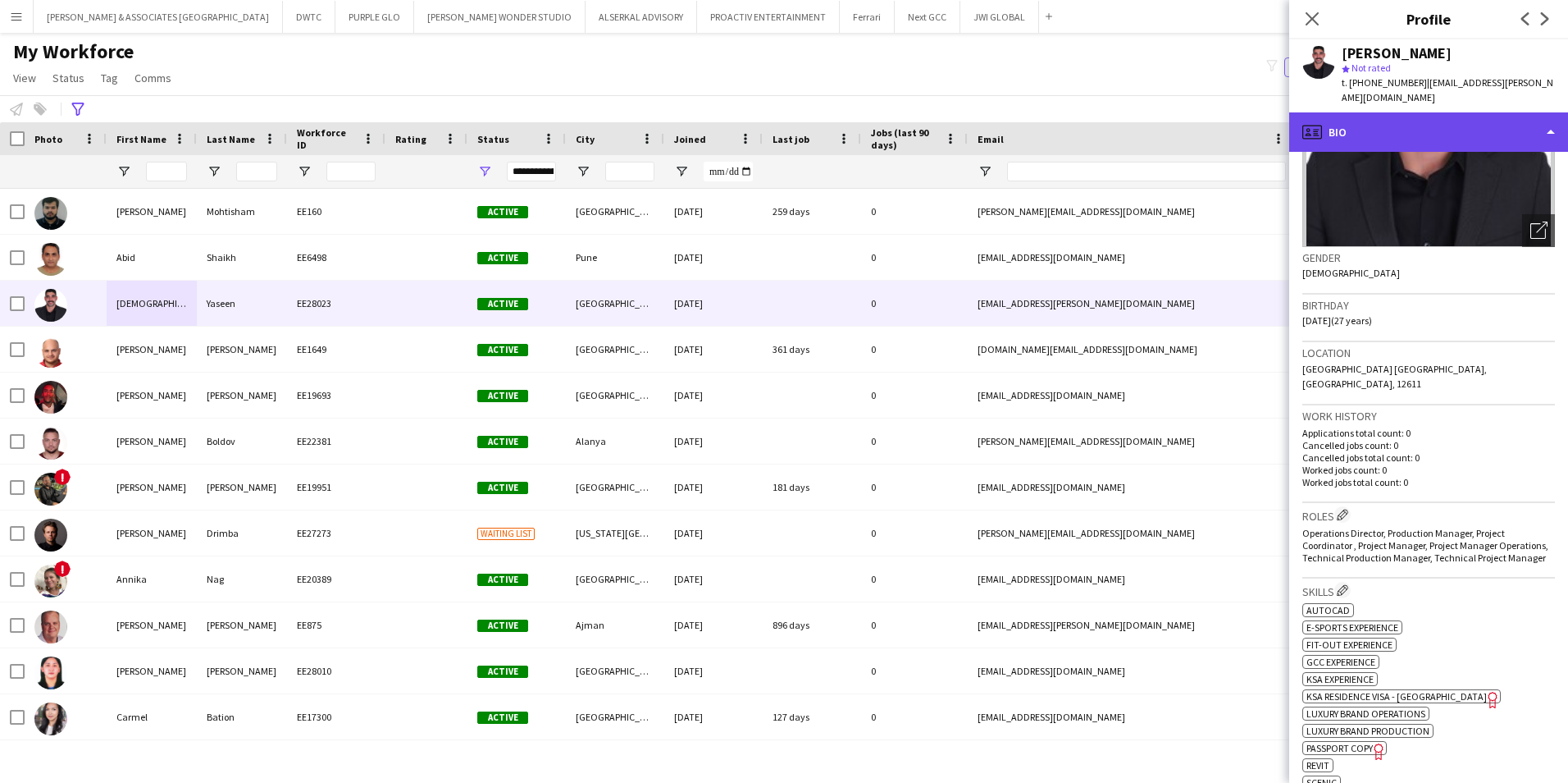
click at [1253, 118] on div "profile Bio" at bounding box center [1429, 132] width 279 height 40
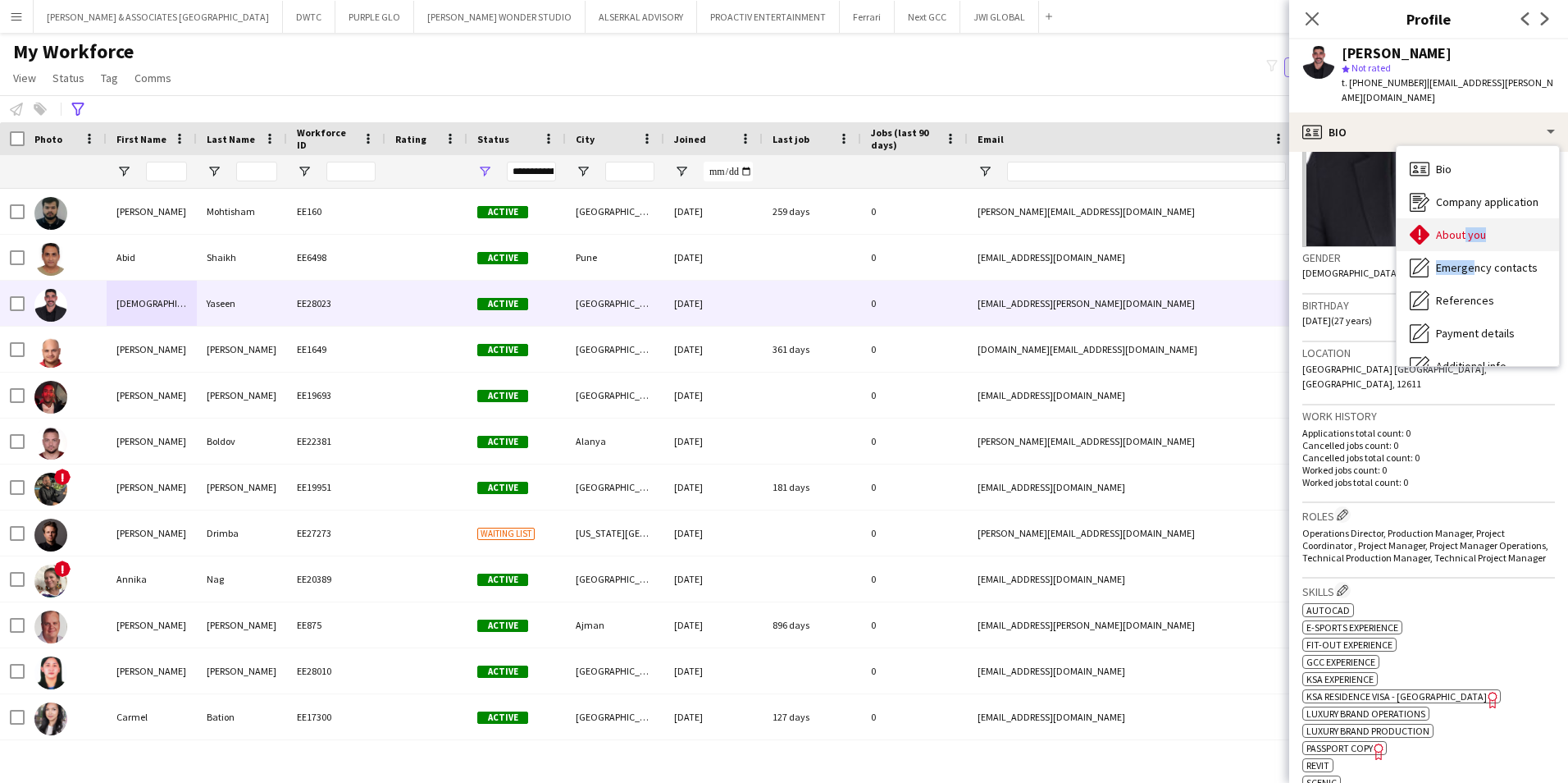
drag, startPoint x: 1467, startPoint y: 239, endPoint x: 1461, endPoint y: 216, distance: 23.8
click at [1253, 216] on div "Bio Bio Company application Company application About you About you Emergency c…" at bounding box center [1478, 256] width 162 height 220
click at [1253, 227] on span "About you" at bounding box center [1461, 234] width 50 height 14
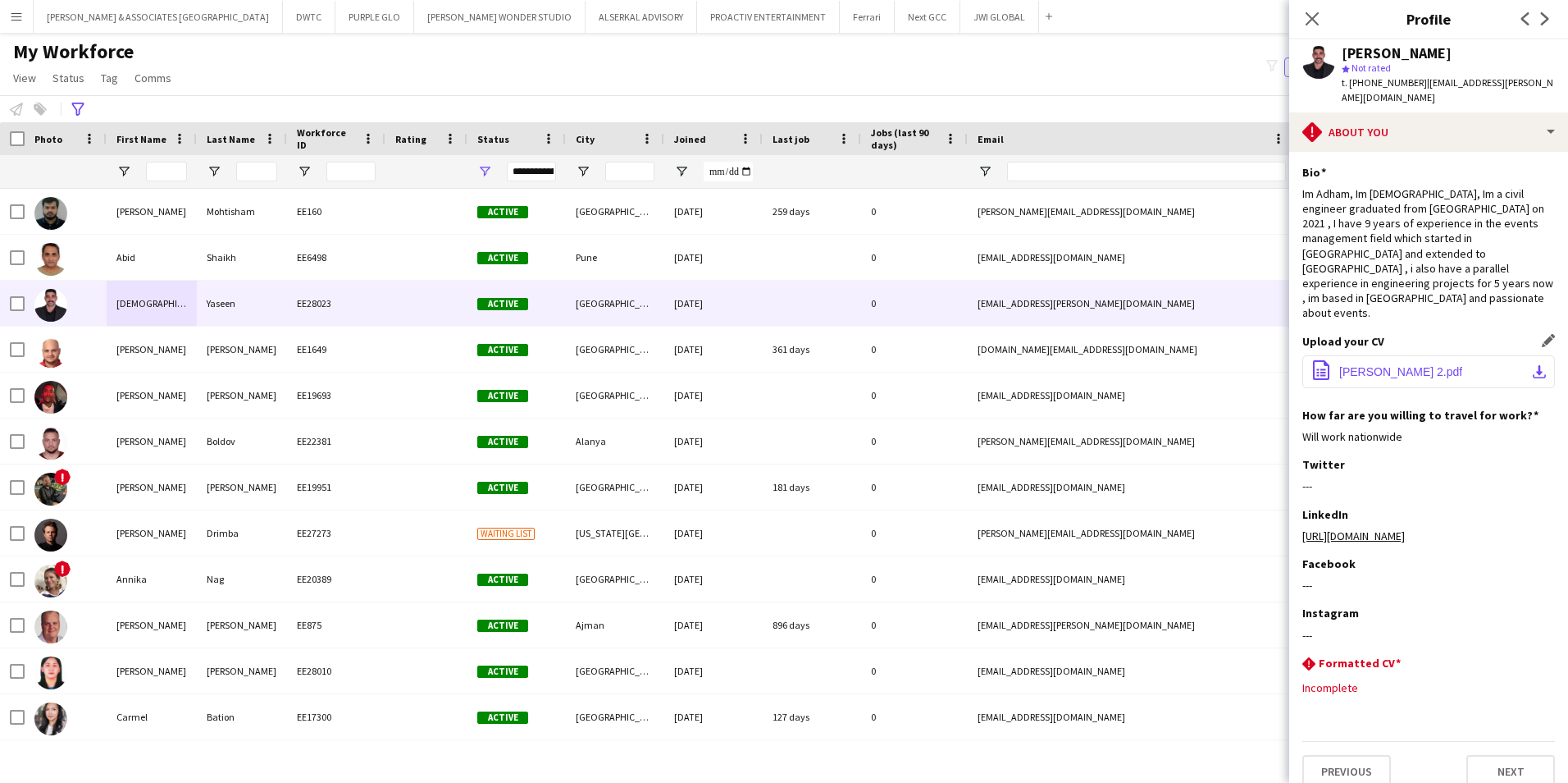
click at [1253, 365] on span "[PERSON_NAME] 2.pdf" at bounding box center [1401, 372] width 123 height 14
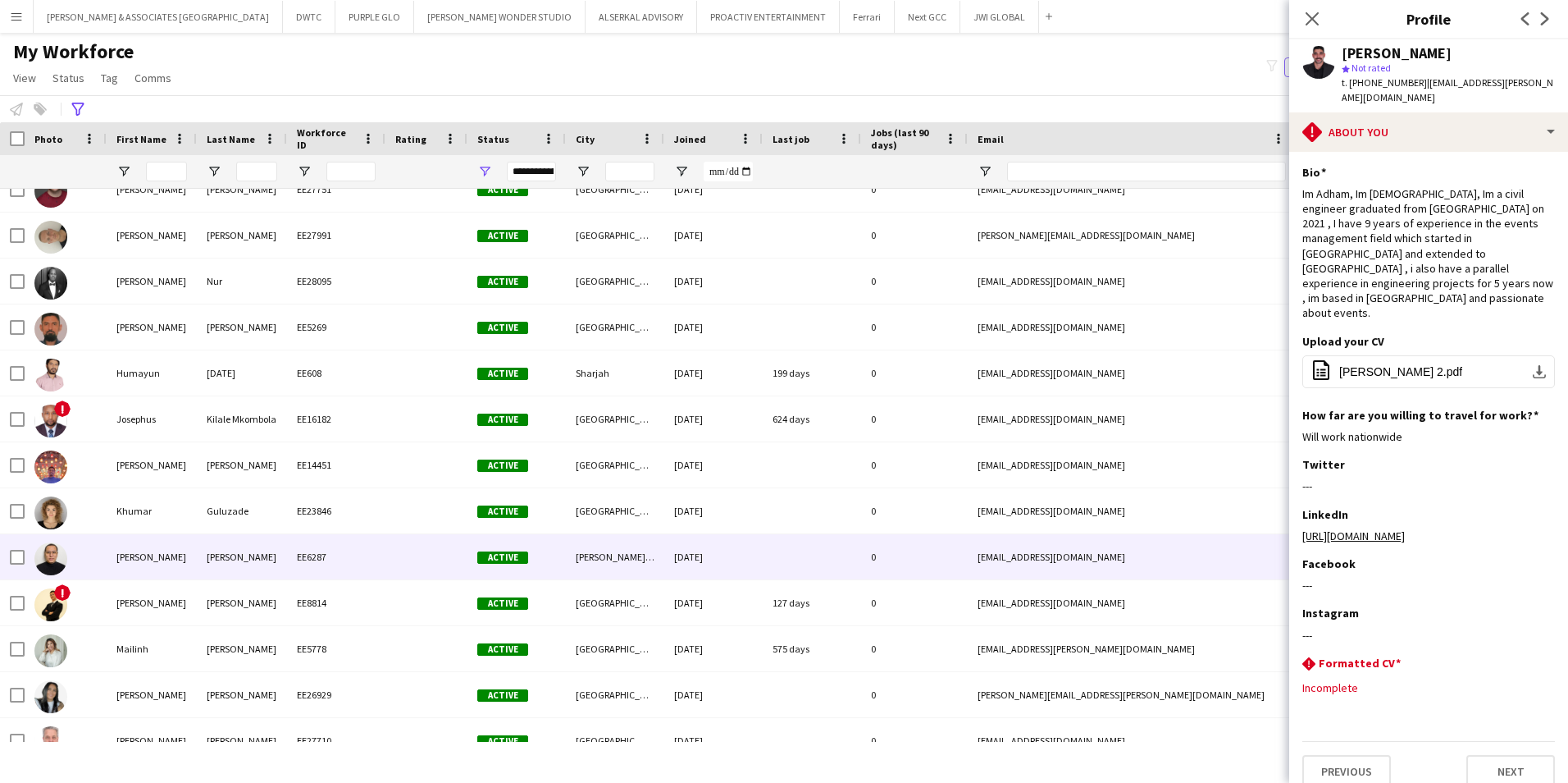
scroll to position [902, 0]
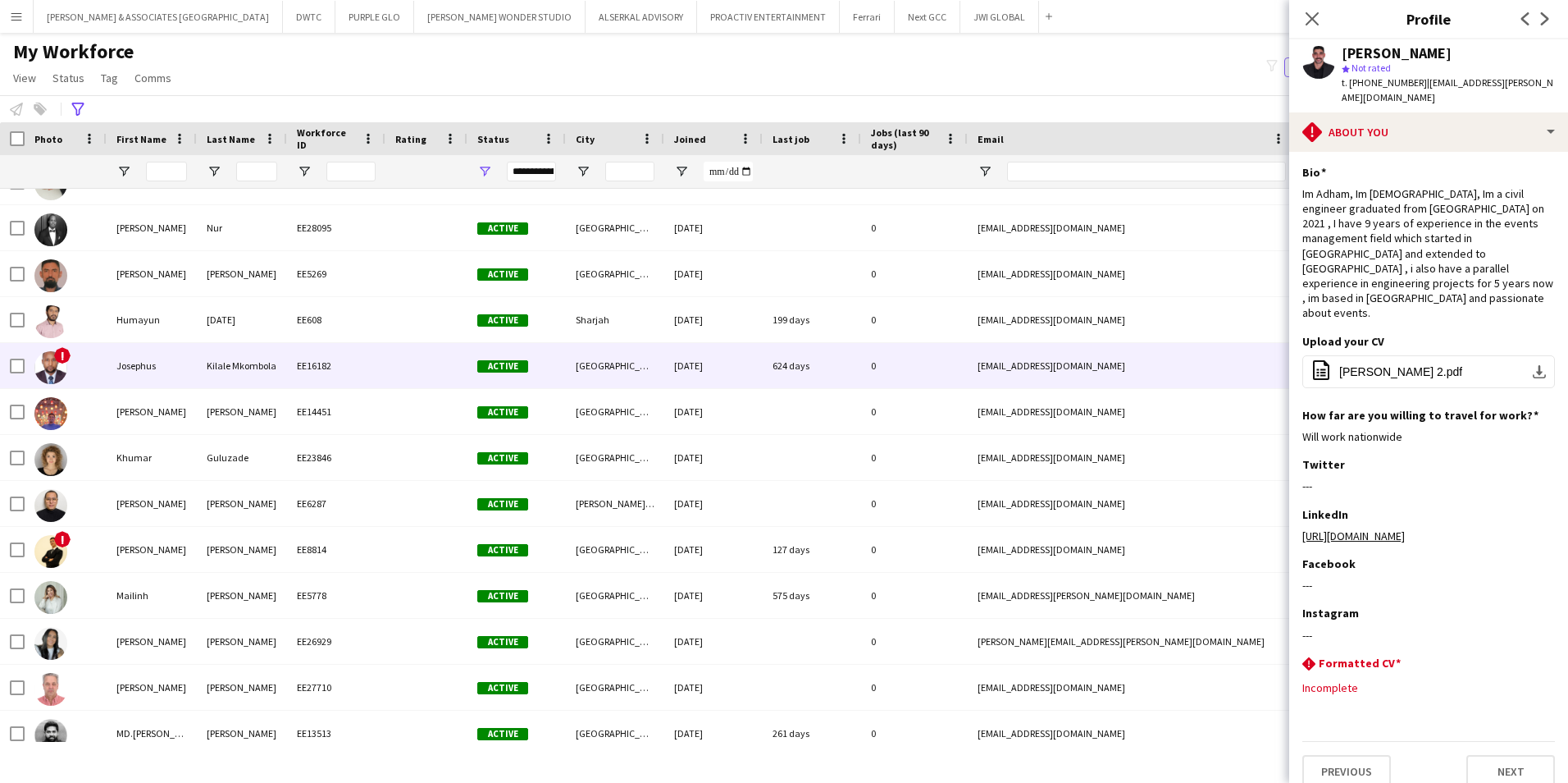
click at [360, 353] on div "EE16182" at bounding box center [336, 365] width 98 height 45
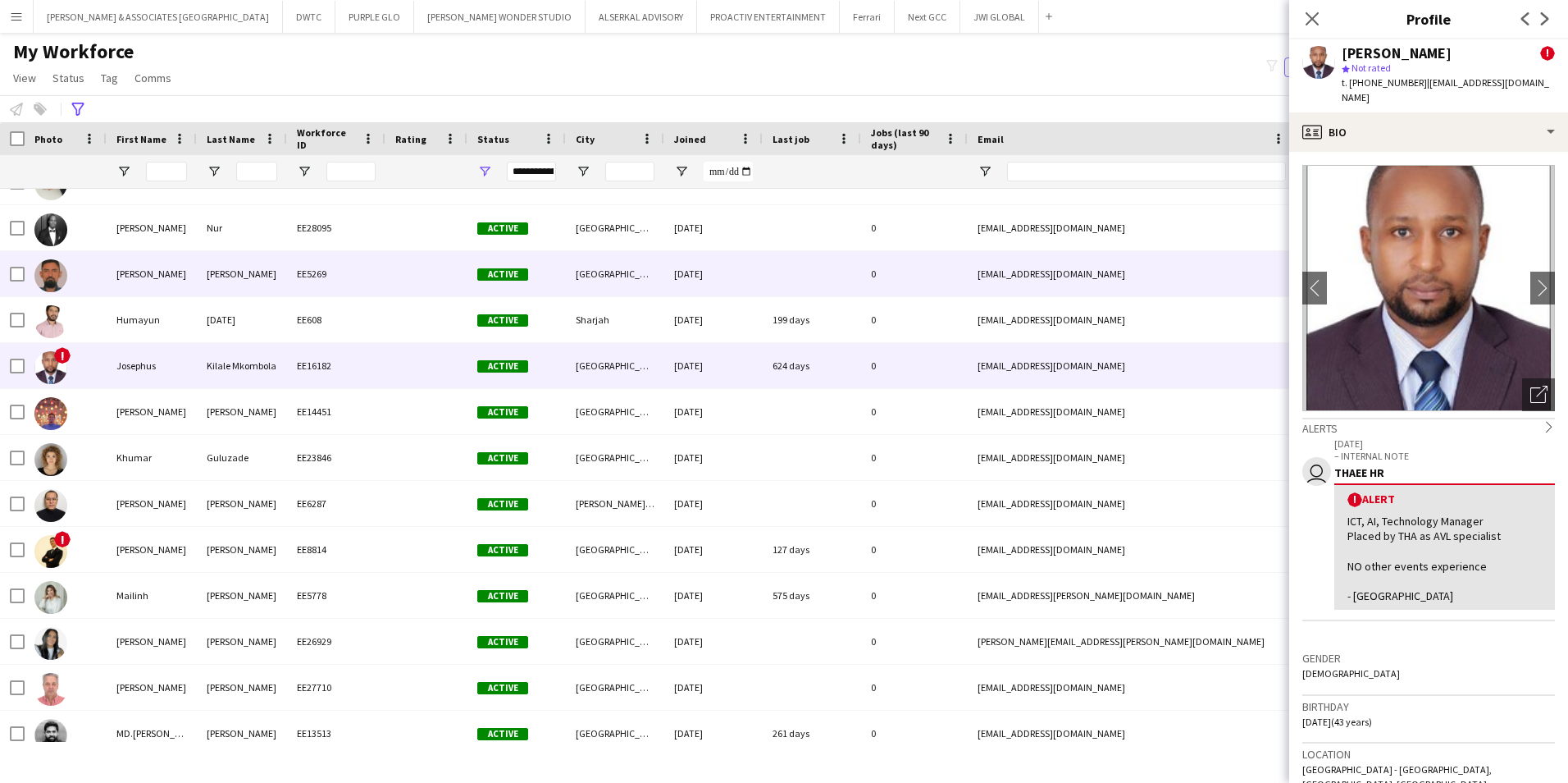
click at [339, 281] on div "EE5269" at bounding box center [336, 273] width 98 height 45
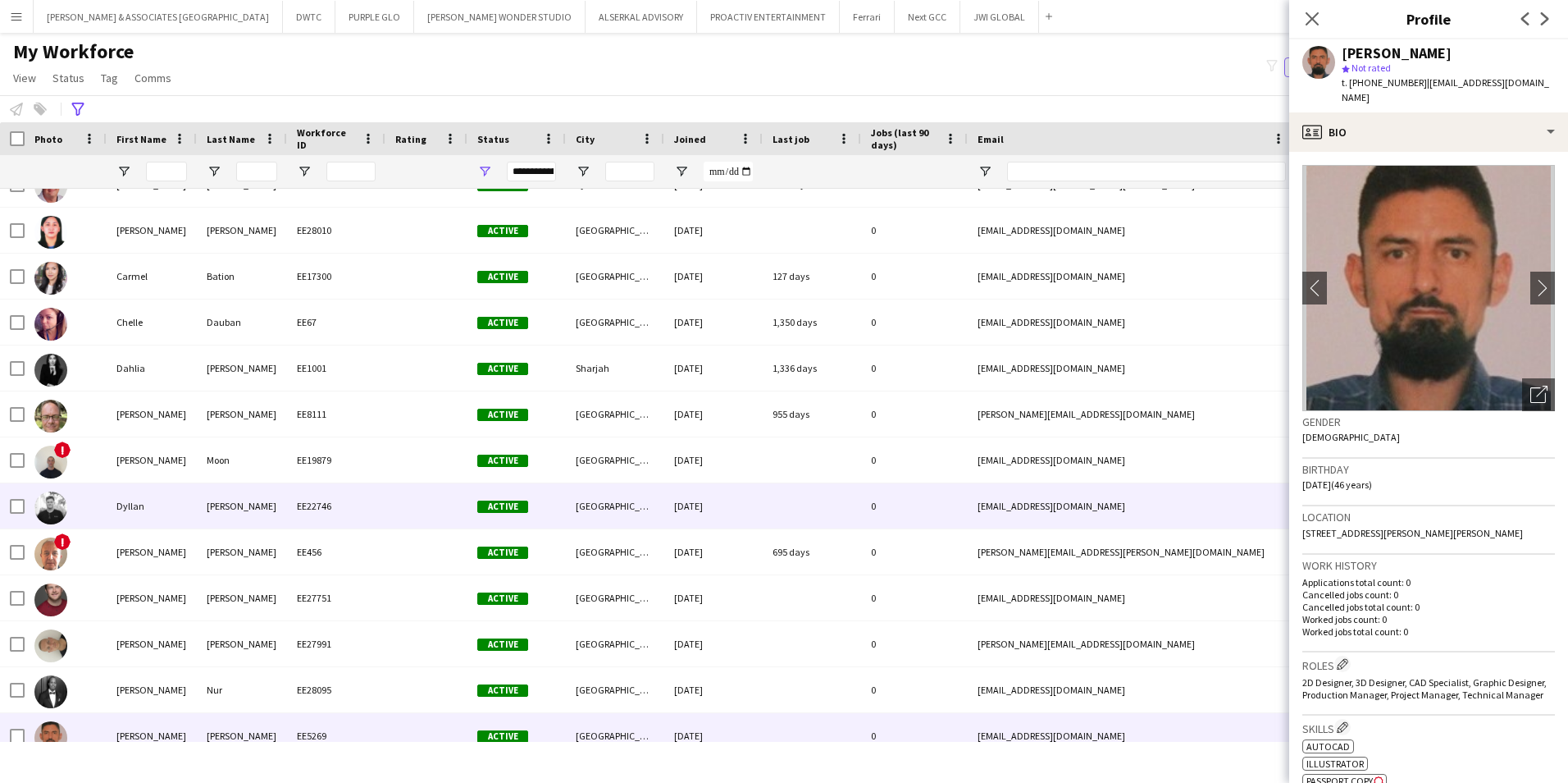
scroll to position [328, 0]
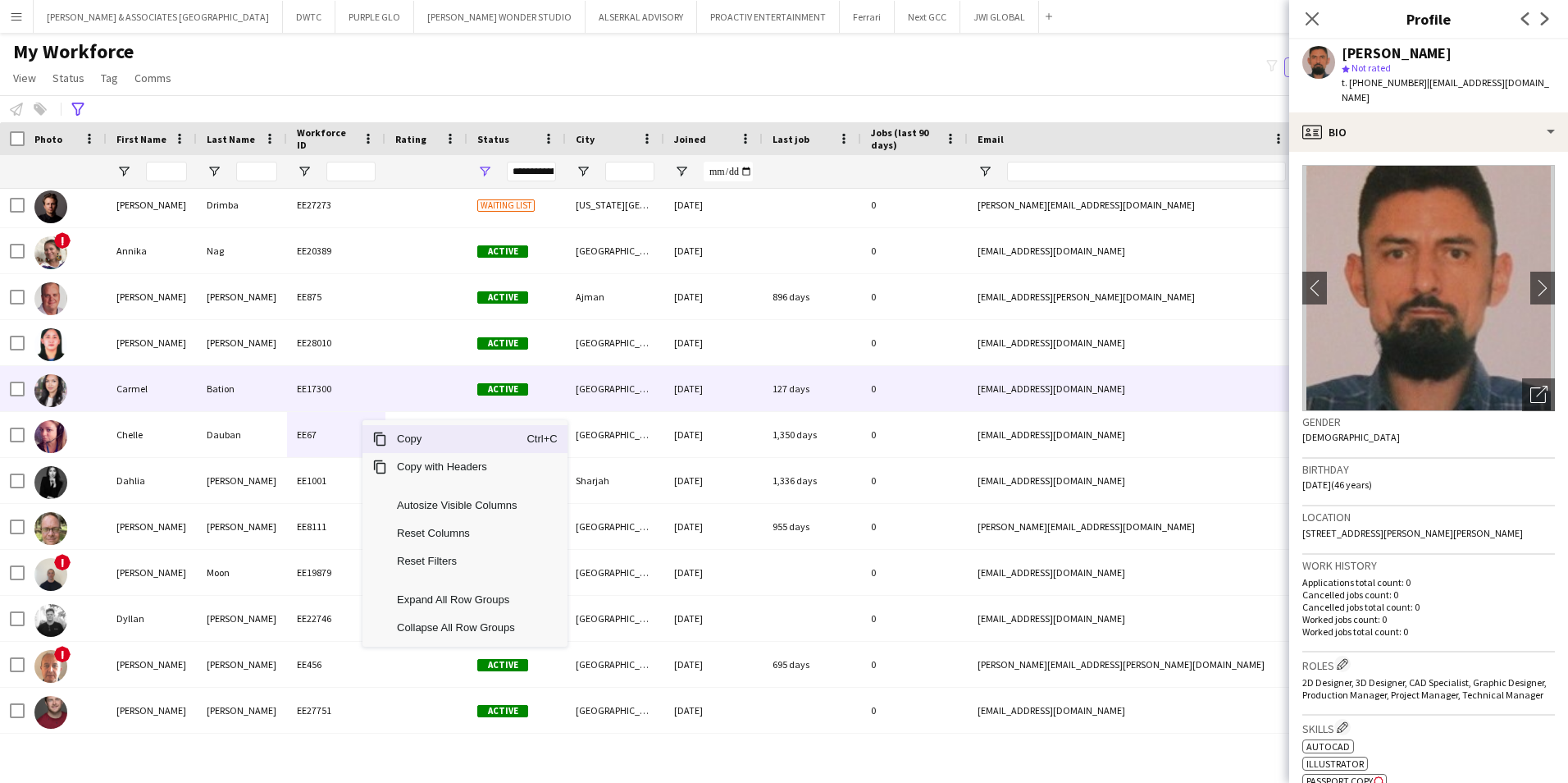
click at [352, 393] on div "EE17300" at bounding box center [336, 388] width 98 height 45
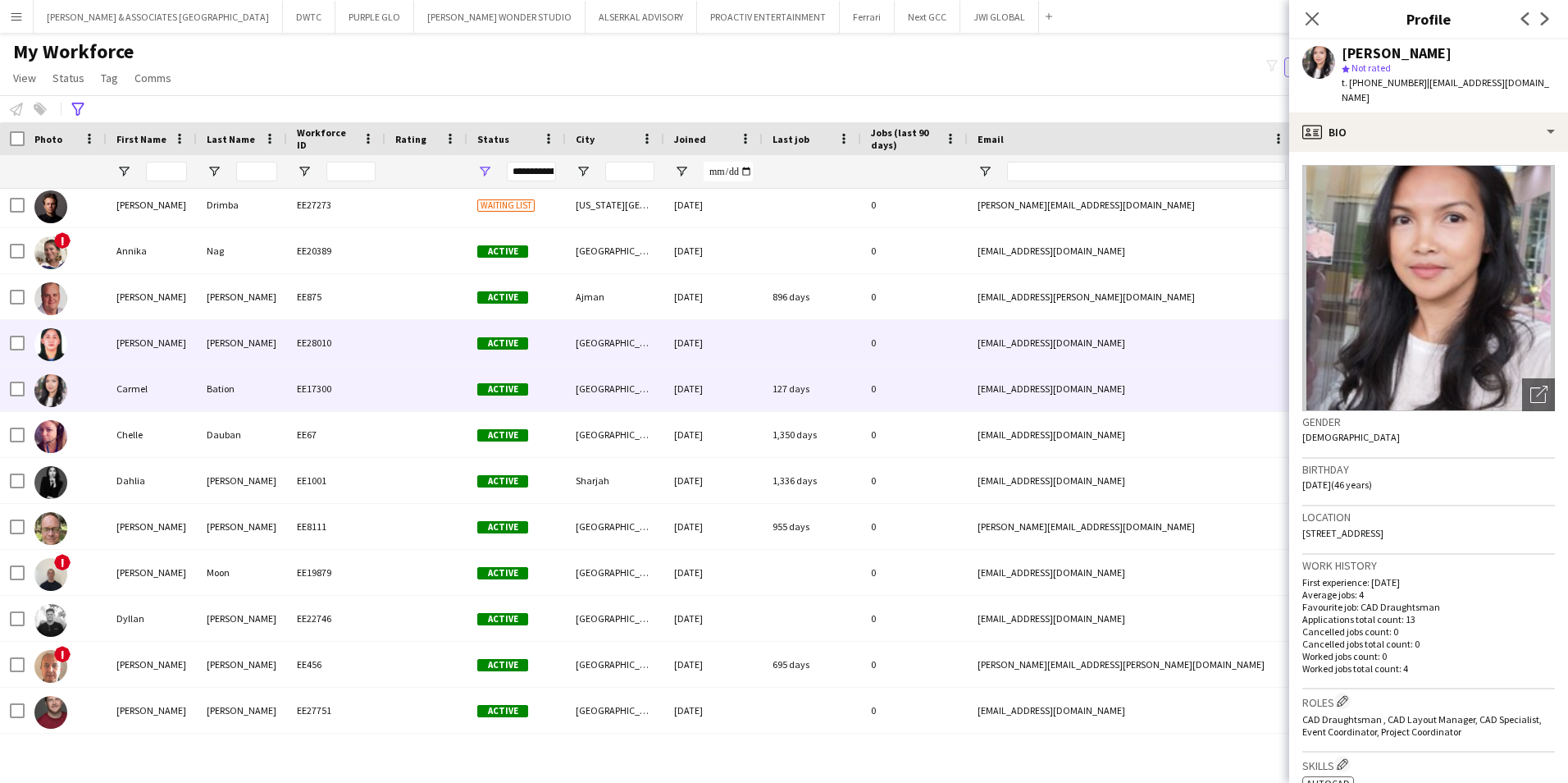
click at [258, 345] on div "[PERSON_NAME]" at bounding box center [242, 342] width 90 height 45
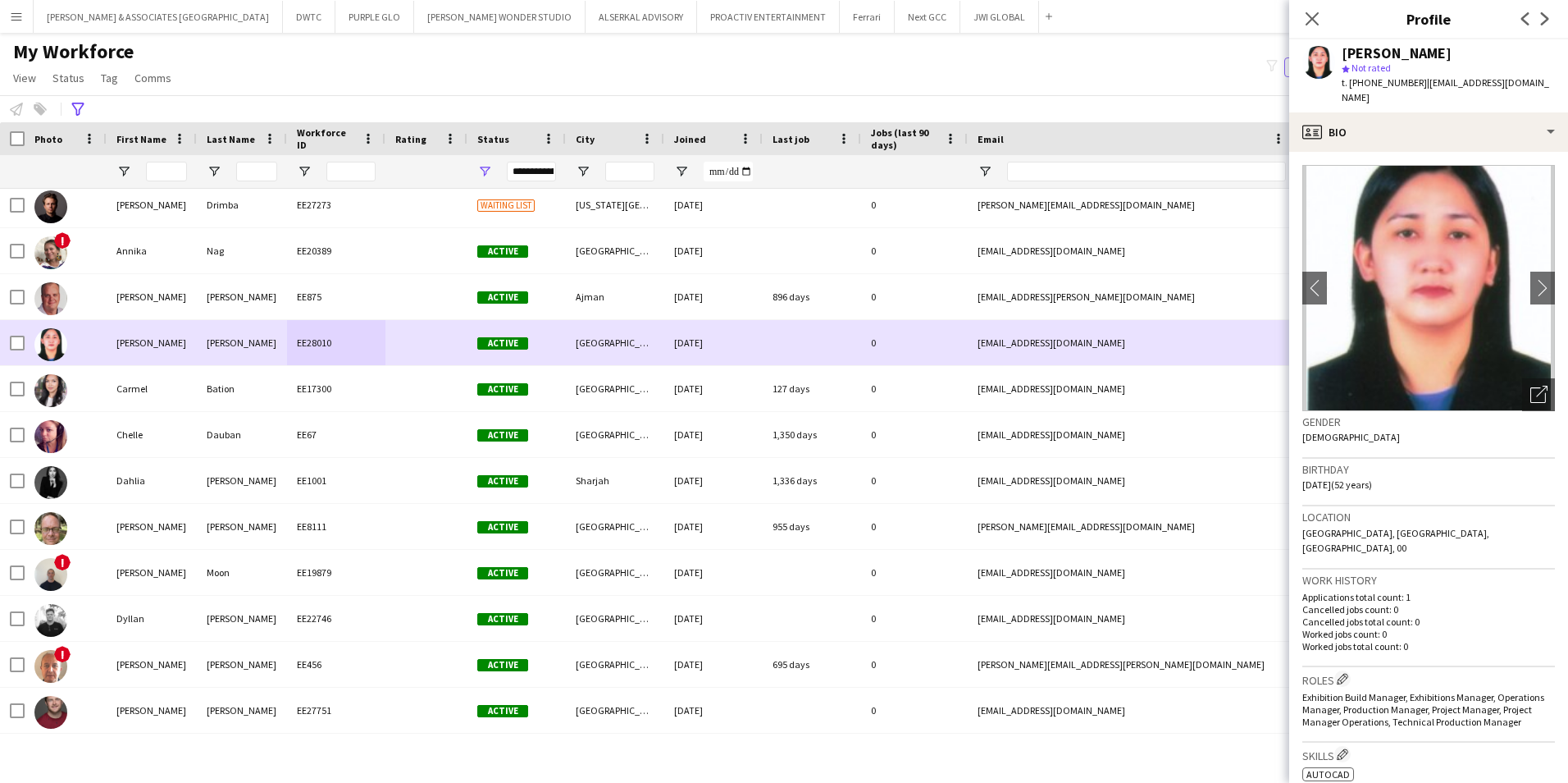
click at [306, 349] on div "[PERSON_NAME] EE28010 Active [GEOGRAPHIC_DATA] [DATE] 0 [EMAIL_ADDRESS][DOMAIN_…" at bounding box center [888, 342] width 1778 height 46
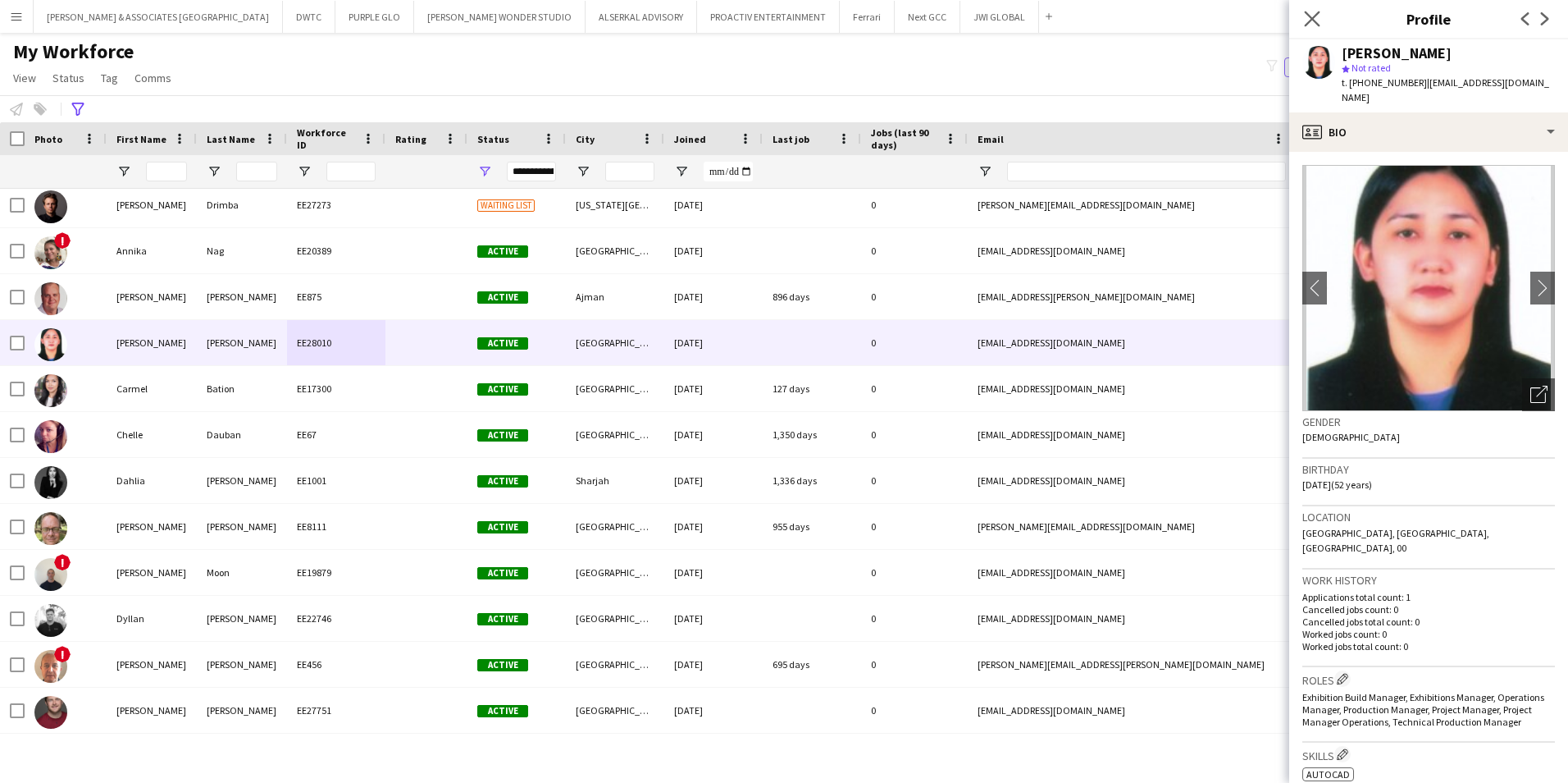
click at [1253, 29] on app-icon "Close pop-in" at bounding box center [1313, 19] width 24 height 24
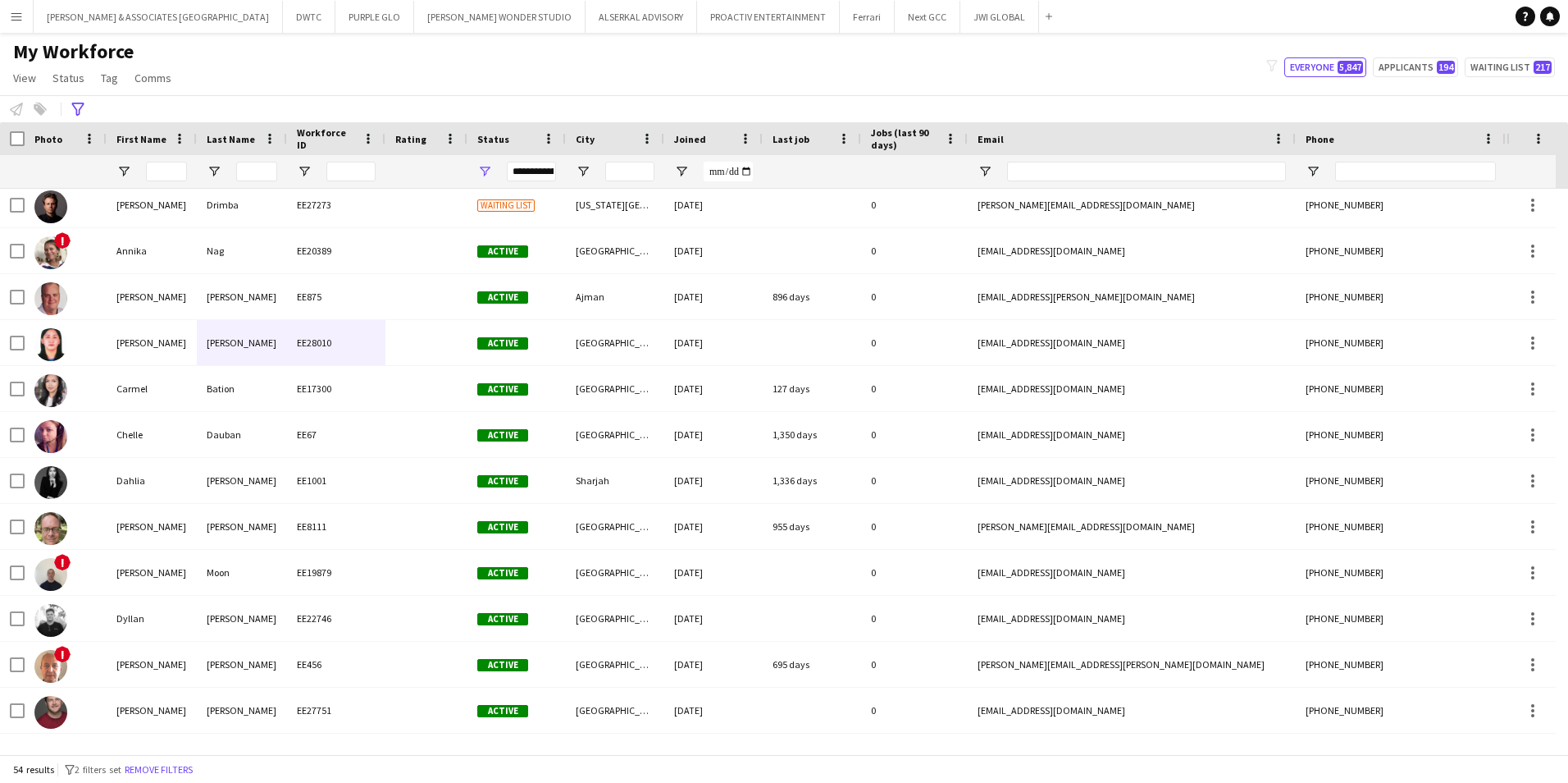
click at [470, 65] on div "My Workforce View Views Default view [PERSON_NAME] New view Update view Delete …" at bounding box center [784, 68] width 1568 height 56
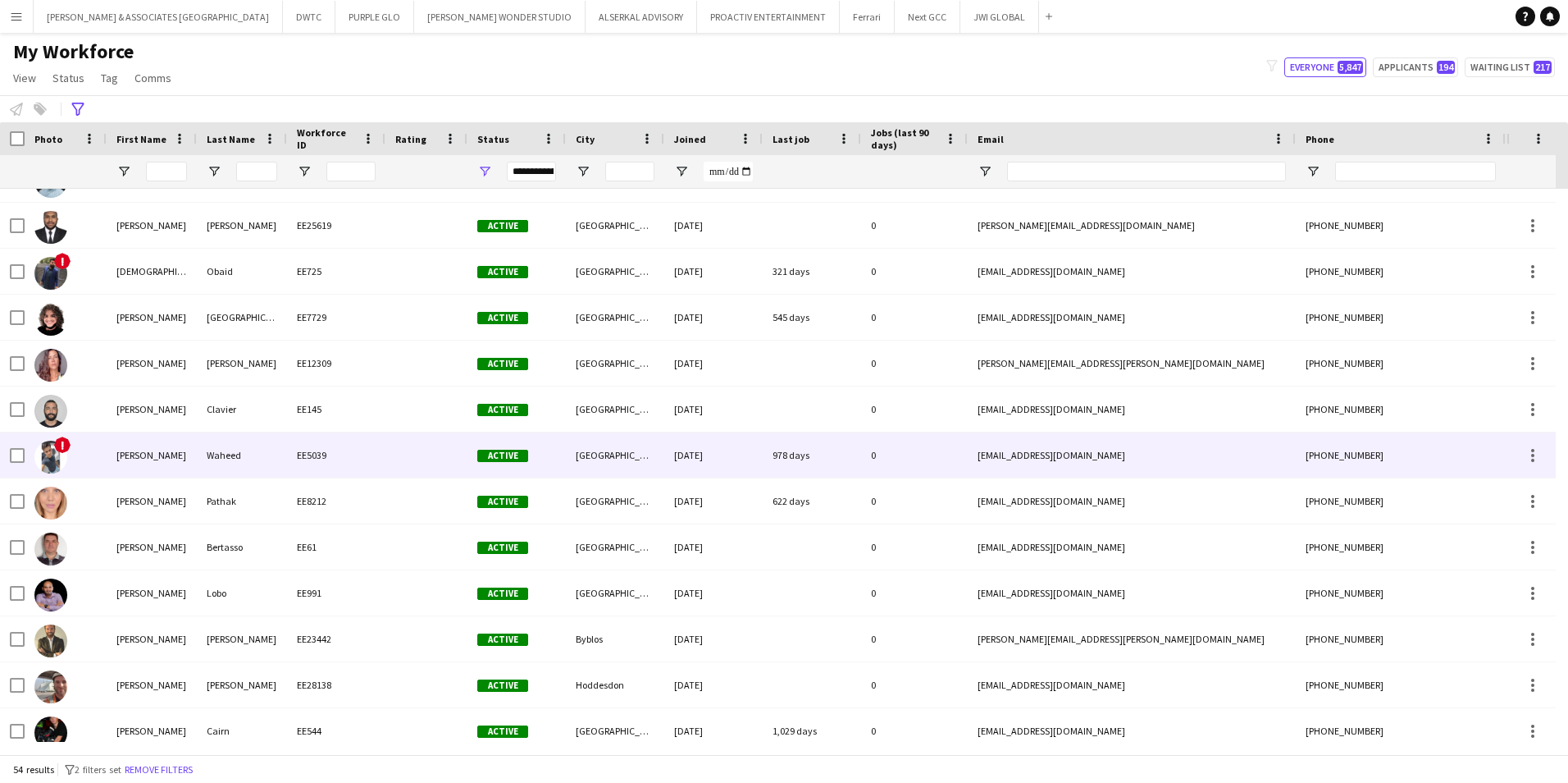
scroll to position [1640, 0]
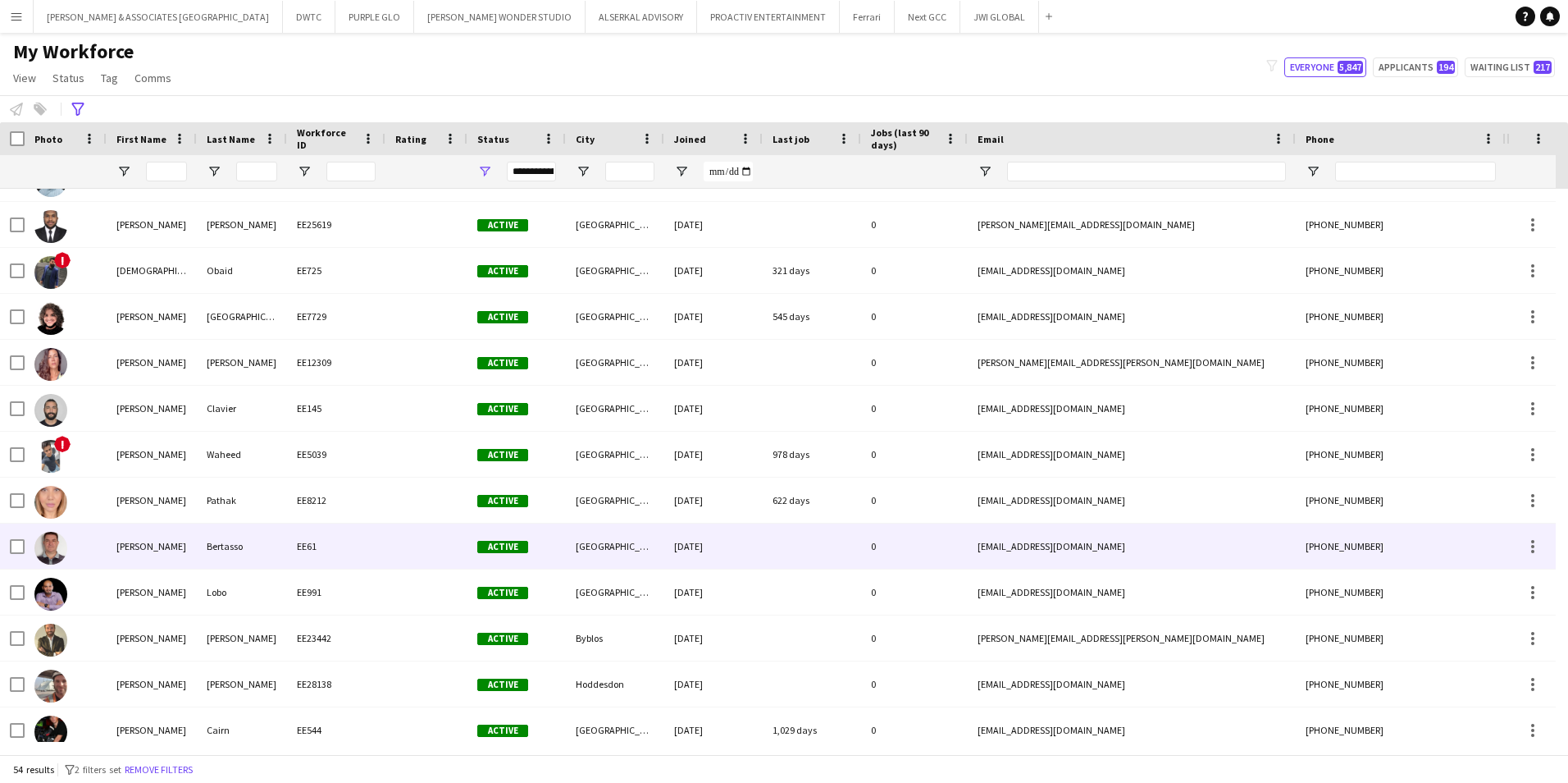
click at [349, 548] on div "EE61" at bounding box center [336, 545] width 98 height 45
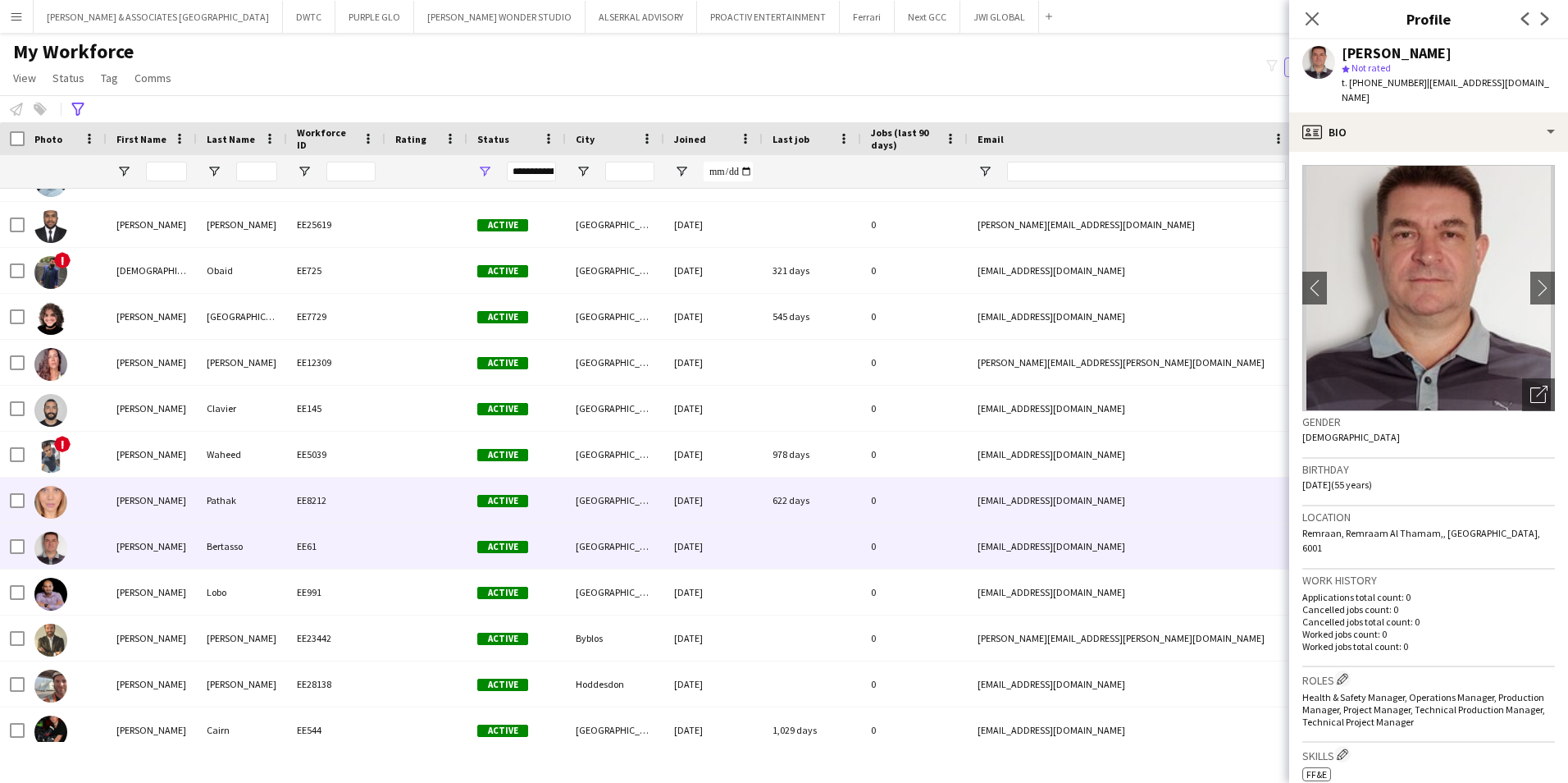
click at [251, 511] on div "Pathak" at bounding box center [242, 500] width 90 height 45
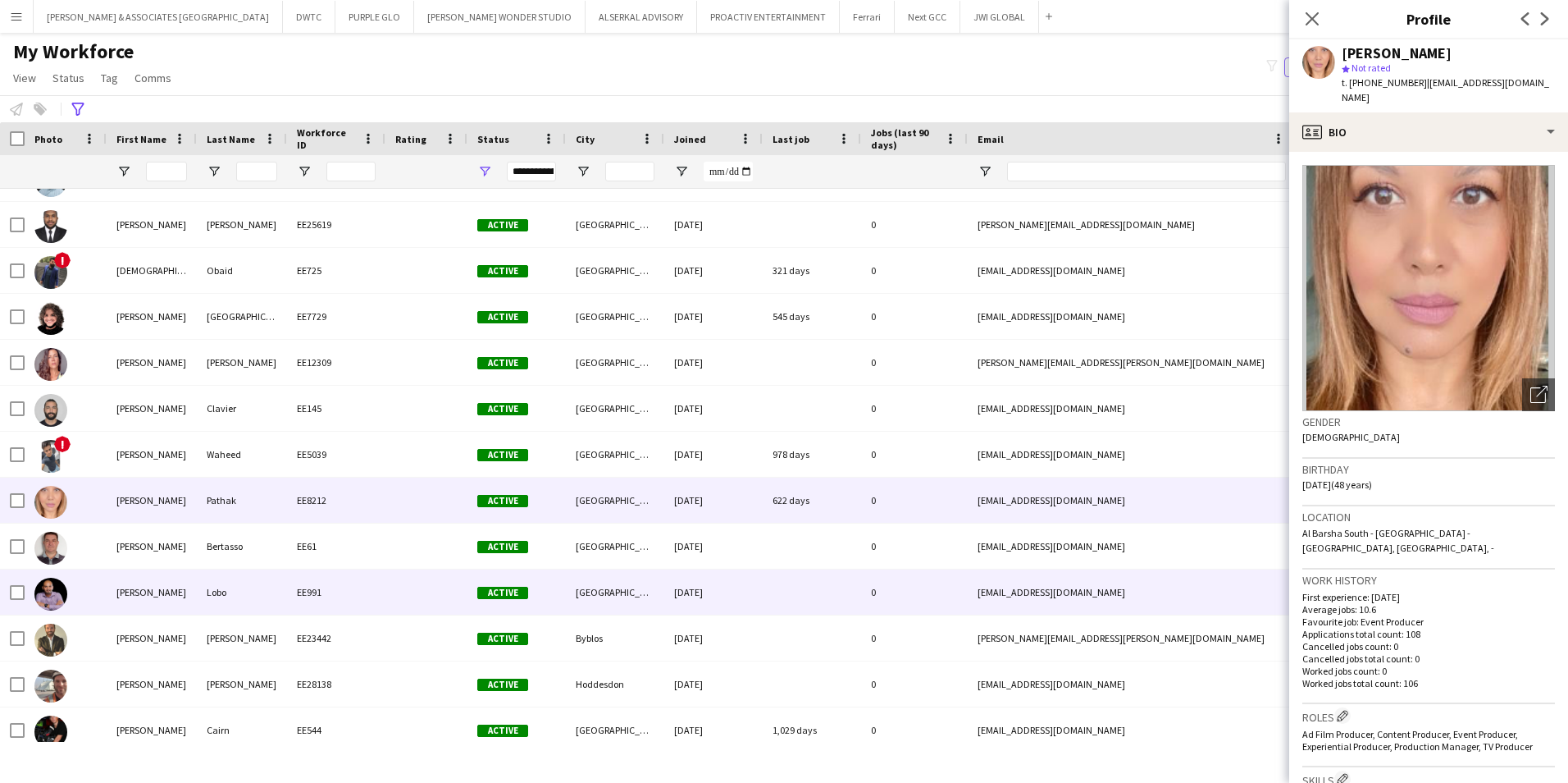
click at [199, 600] on div "Lobo" at bounding box center [242, 591] width 90 height 45
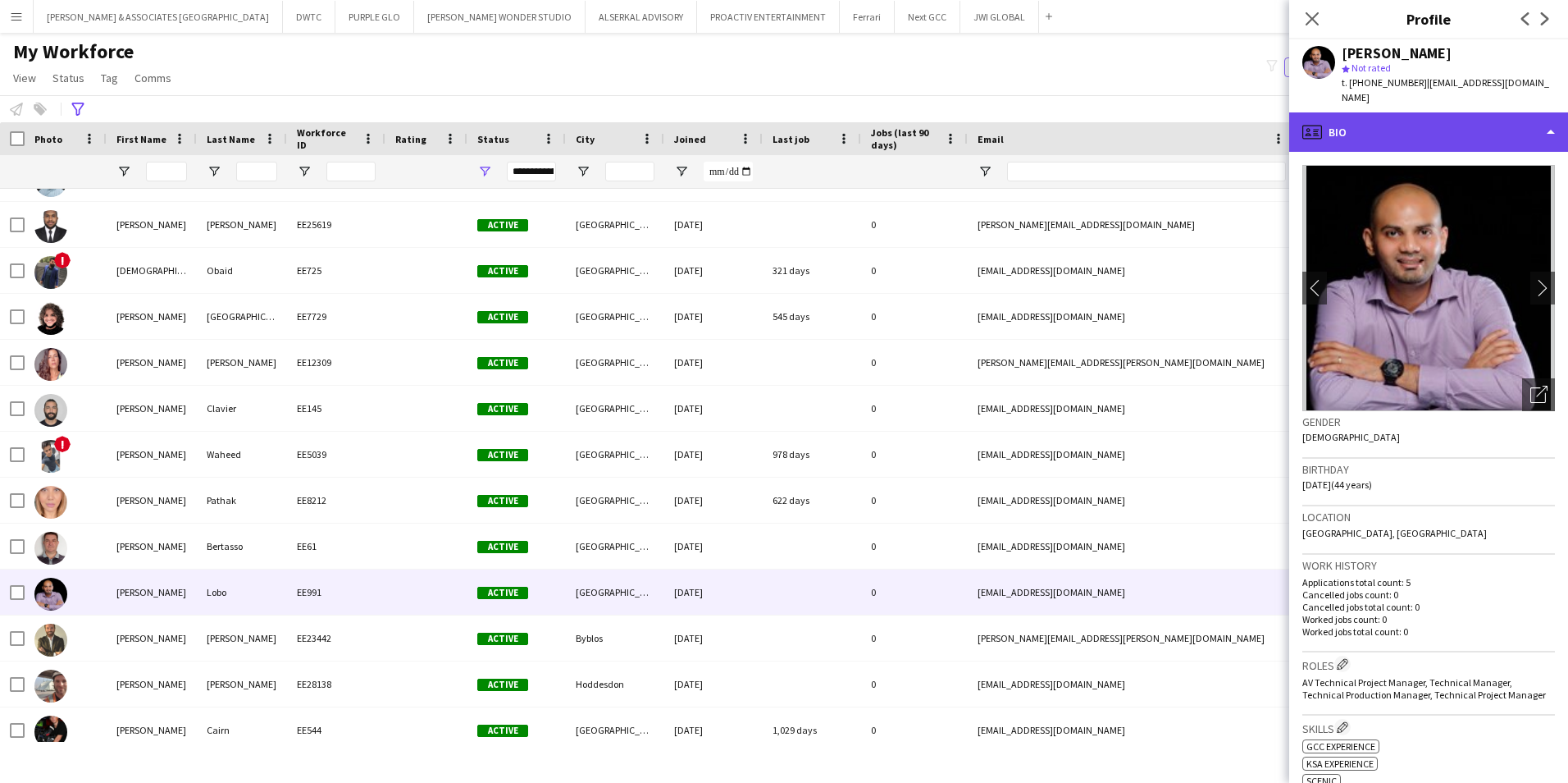
click at [1253, 135] on div "profile Bio" at bounding box center [1429, 132] width 279 height 40
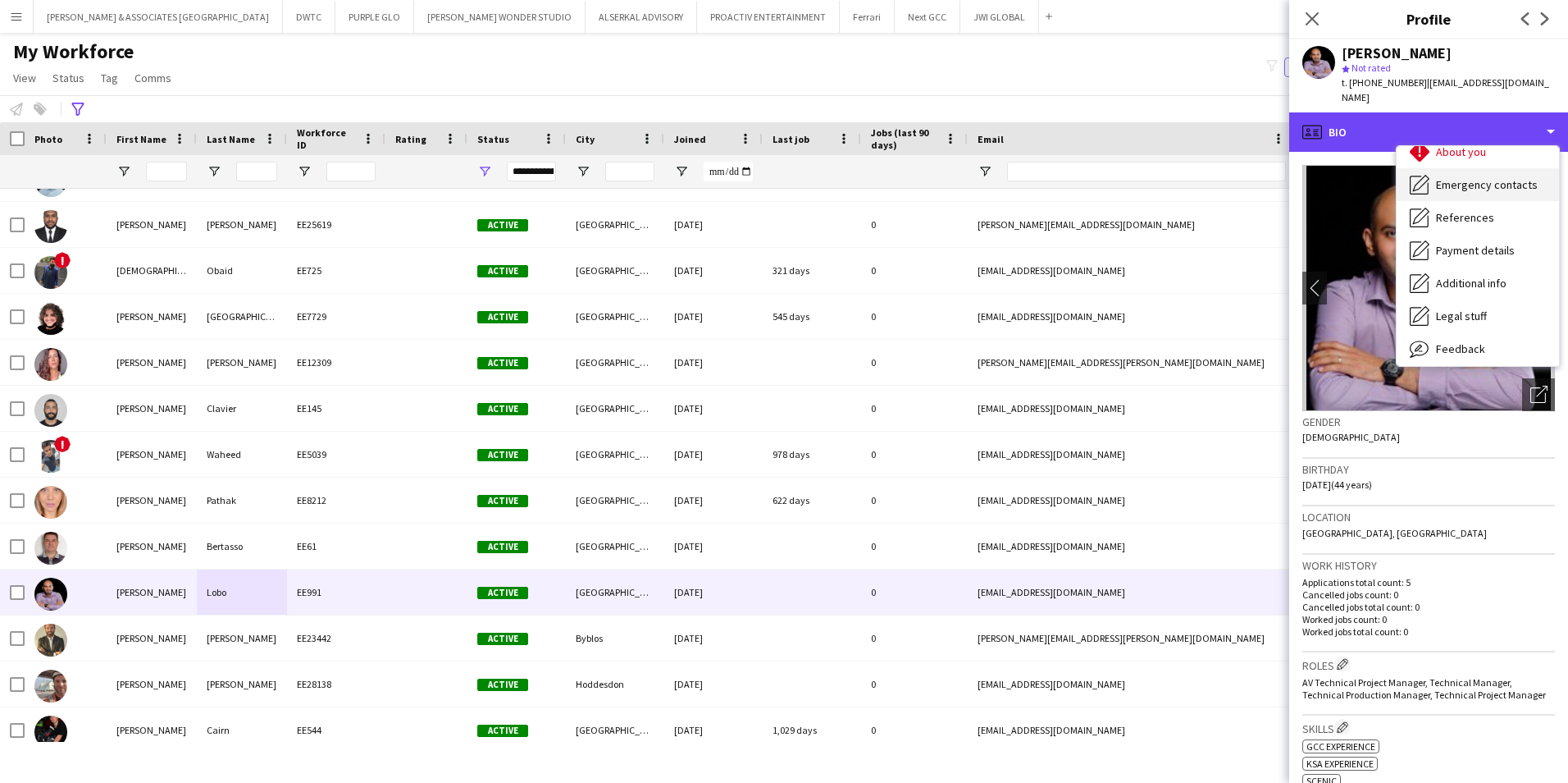
scroll to position [122, 0]
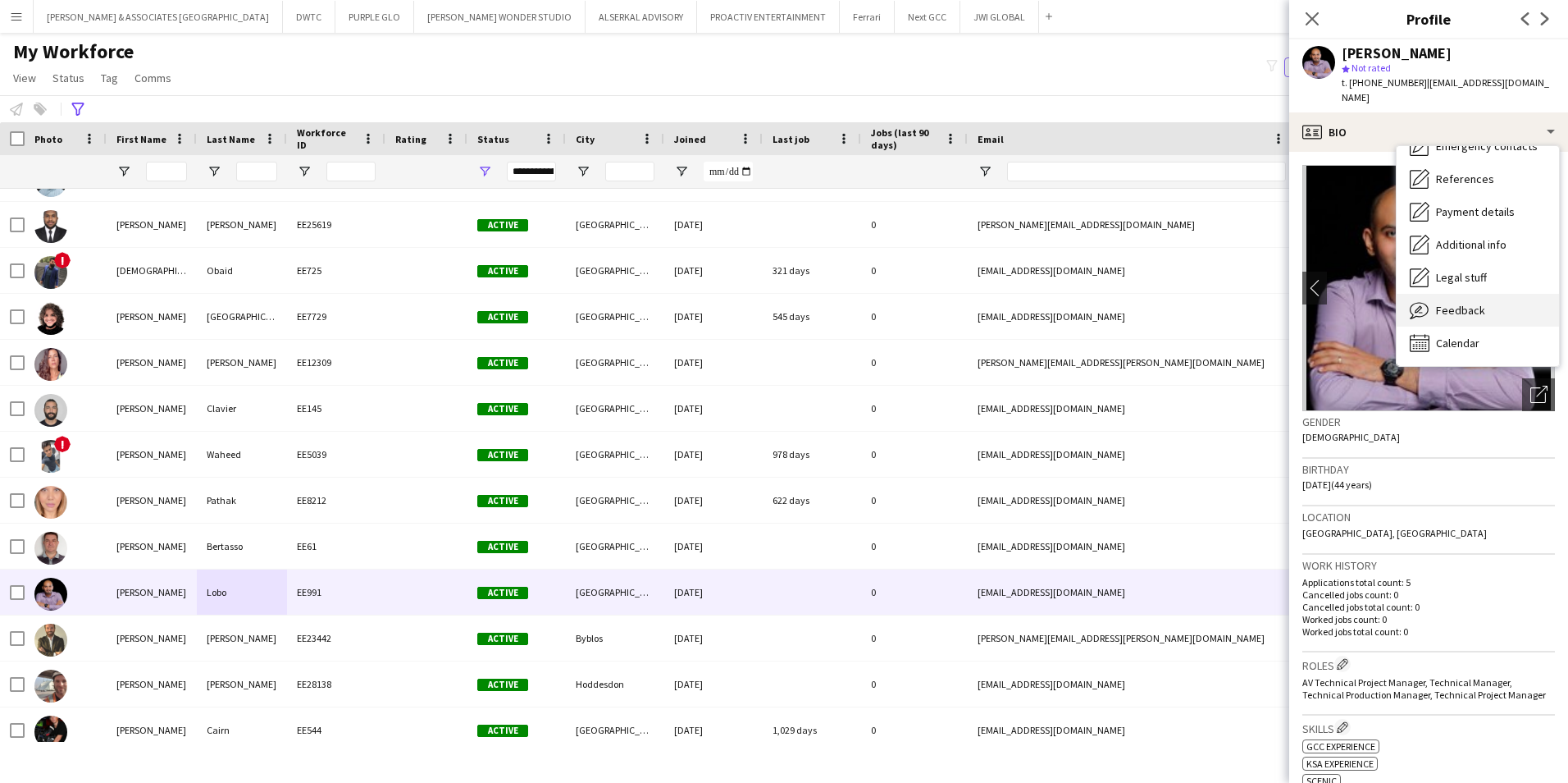
click at [1253, 303] on span "Feedback" at bounding box center [1461, 309] width 49 height 14
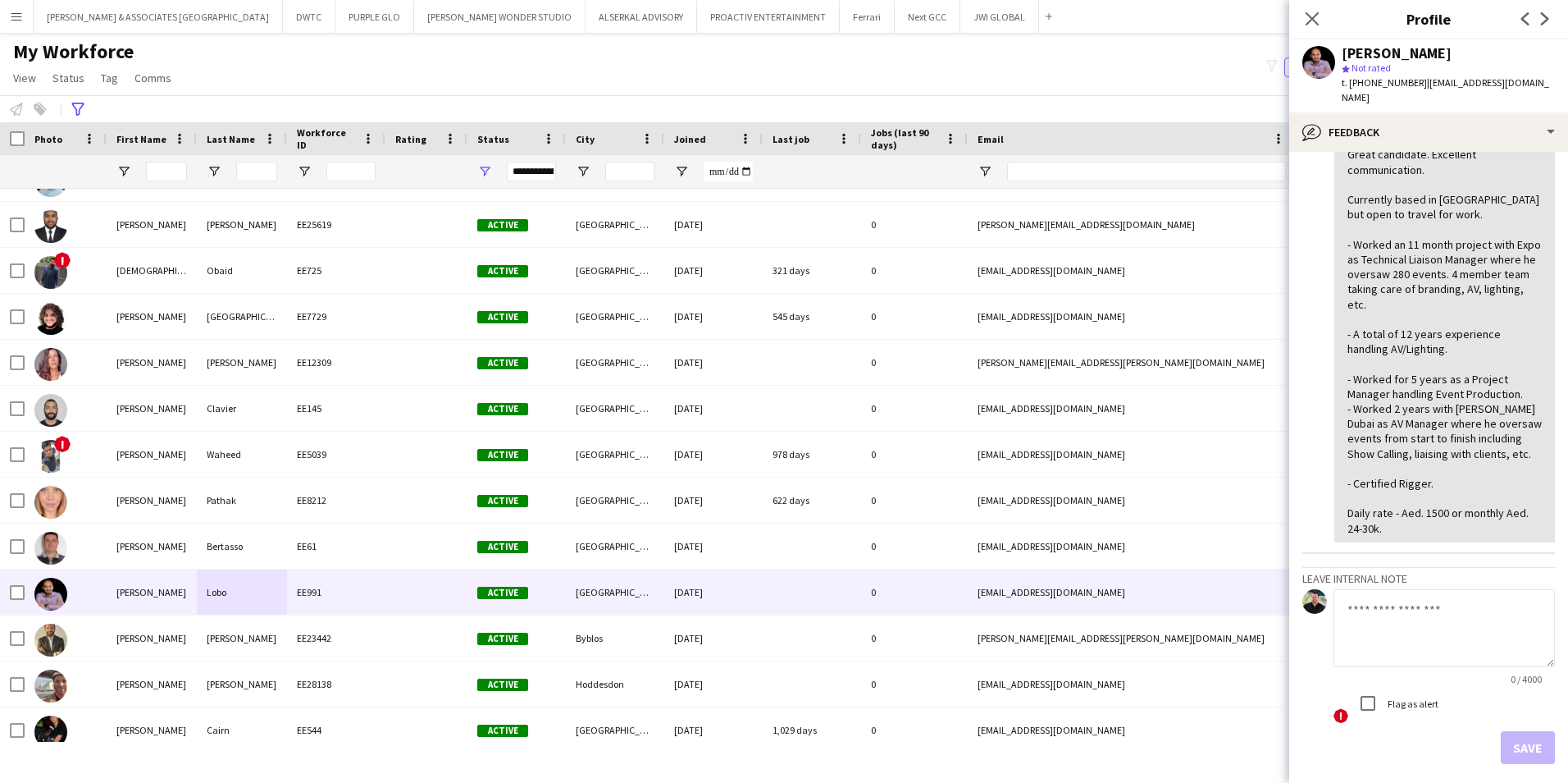
scroll to position [443, 0]
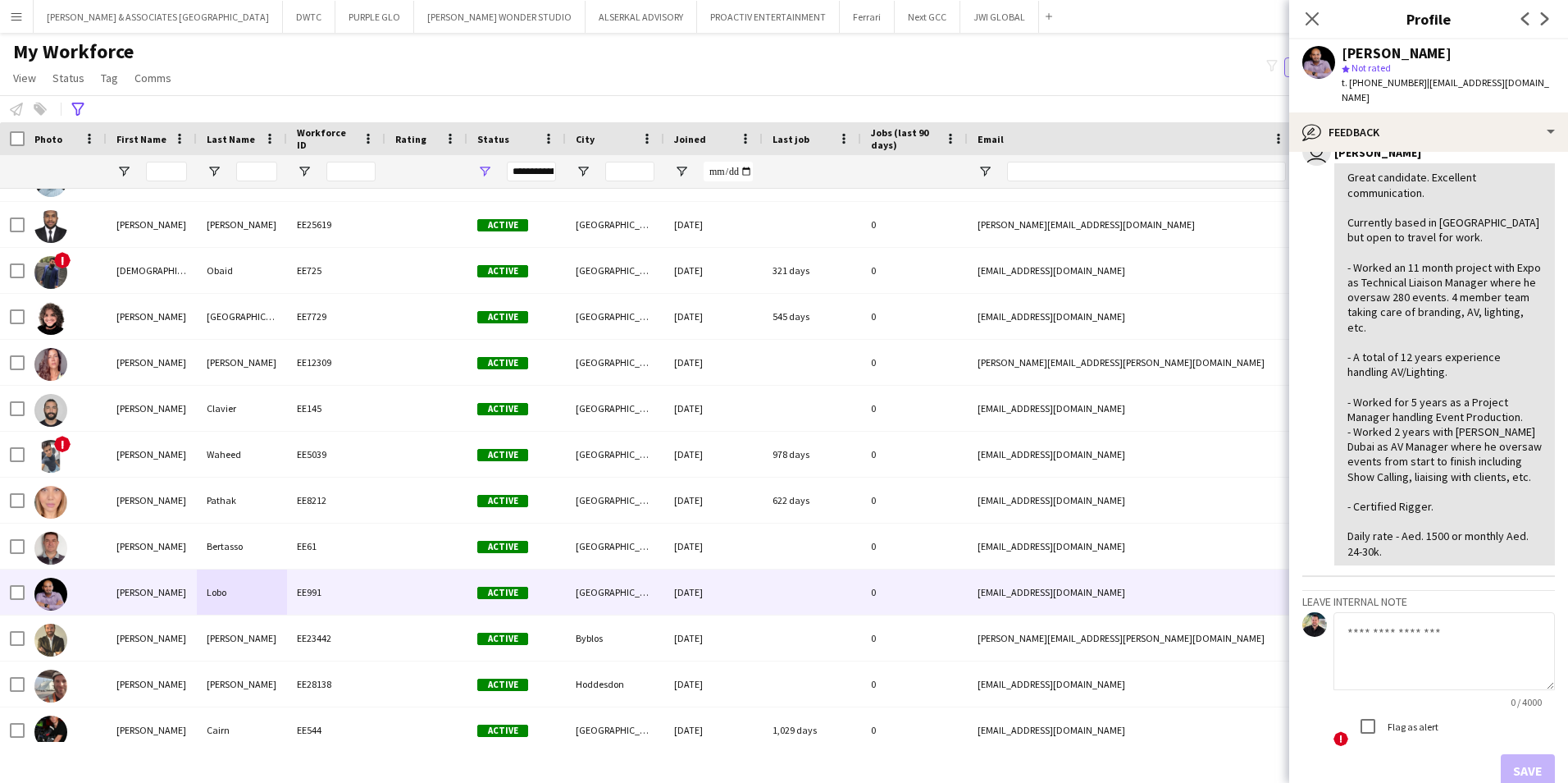
click at [1253, 605] on textarea at bounding box center [1445, 651] width 221 height 78
type textarea "*"
type textarea "**********"
click at [1253, 605] on button "Save" at bounding box center [1528, 770] width 54 height 33
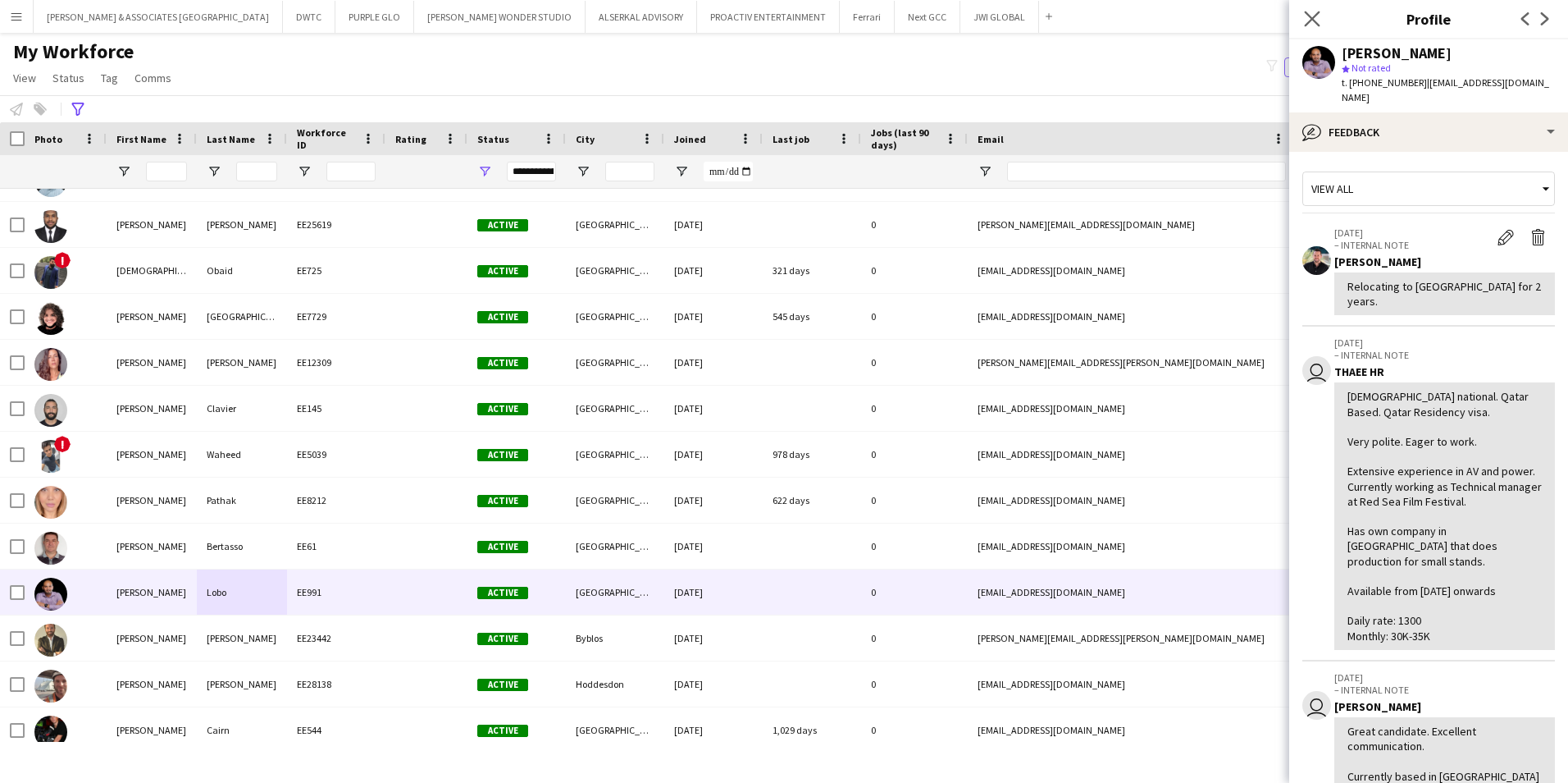
click at [1253, 14] on app-icon "Close pop-in" at bounding box center [1313, 19] width 24 height 24
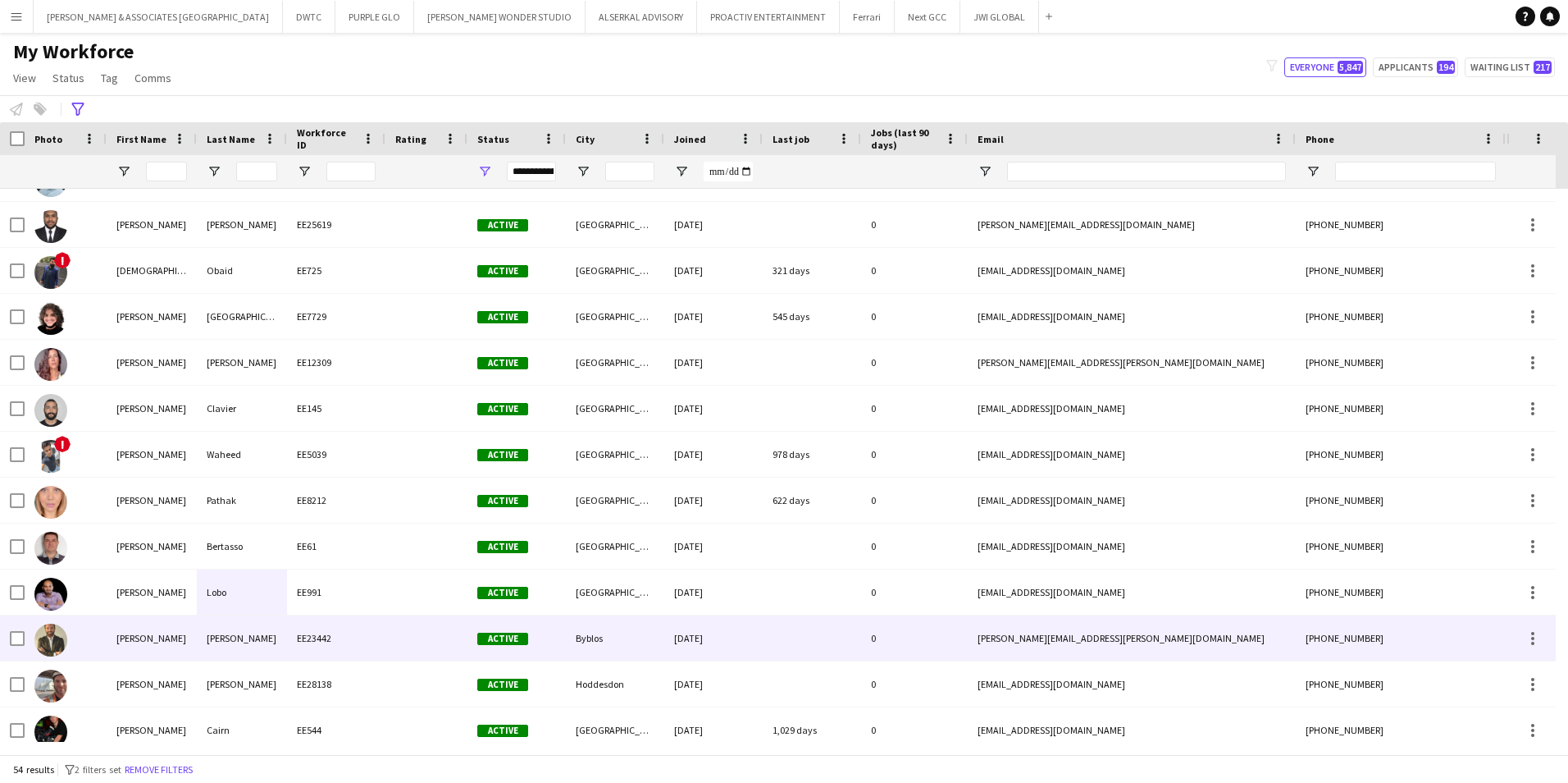
click at [156, 605] on div "[PERSON_NAME]" at bounding box center [151, 638] width 90 height 45
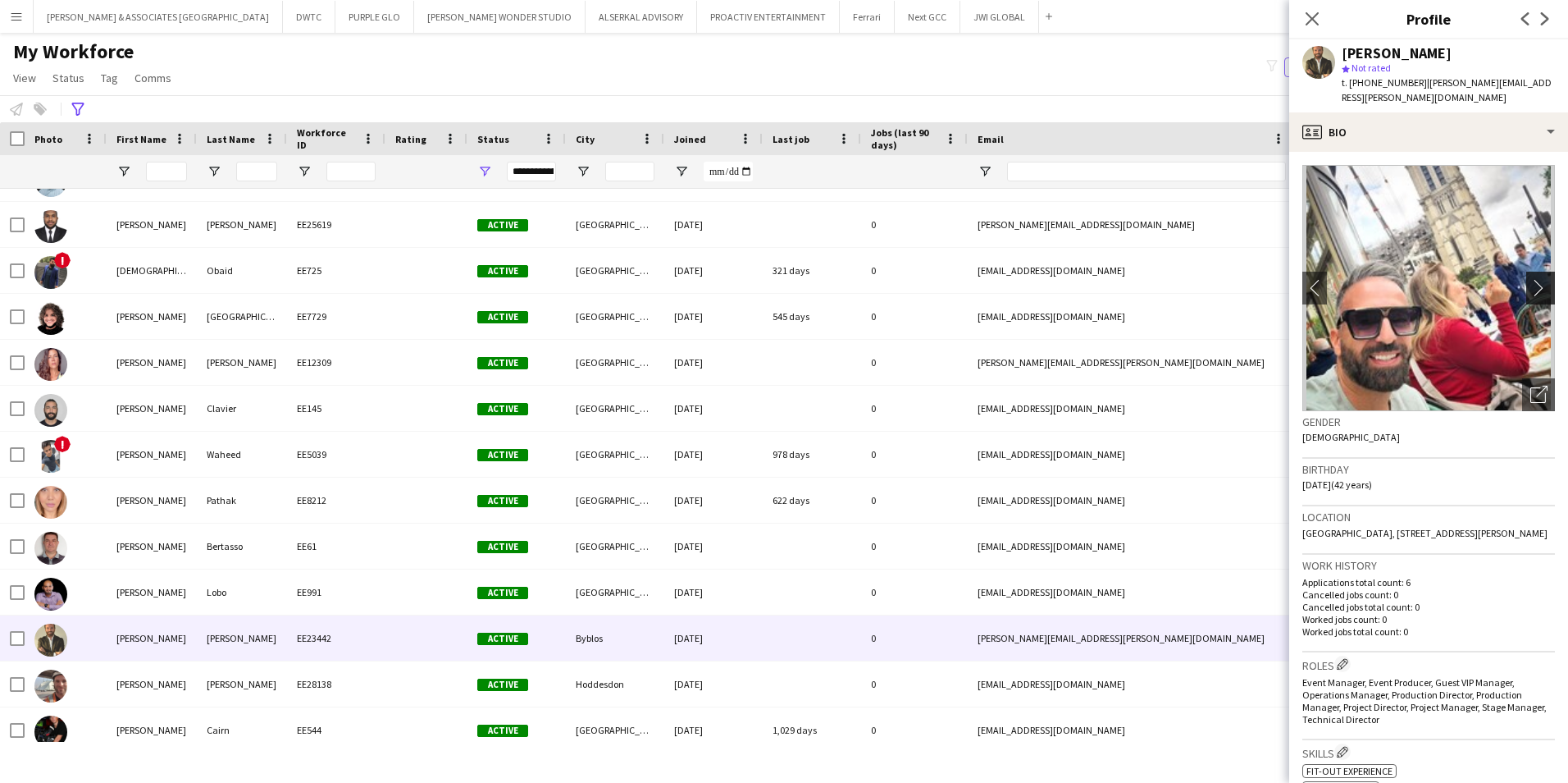
click at [1253, 271] on button "chevron-right" at bounding box center [1543, 287] width 33 height 33
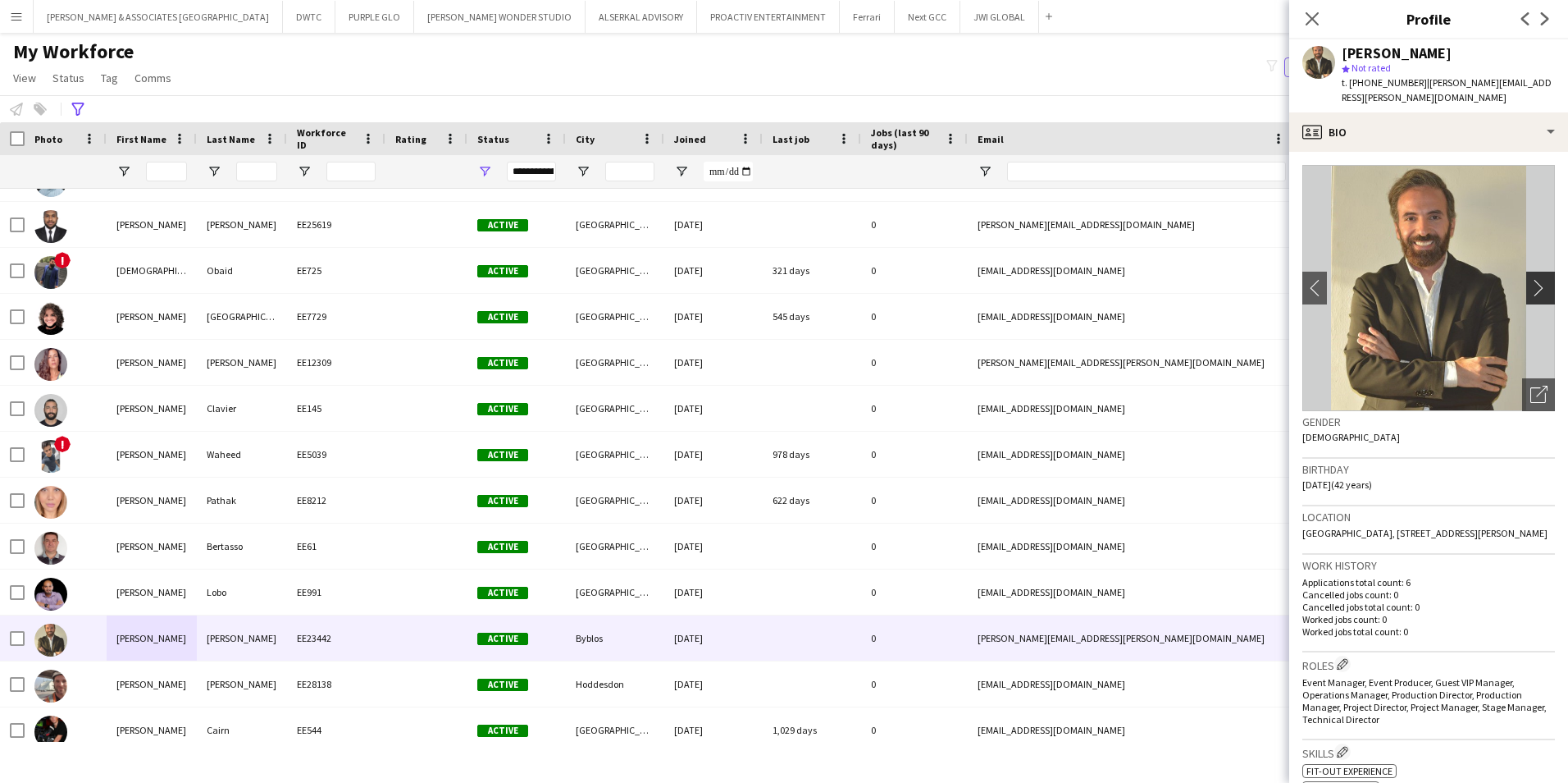
click at [1253, 271] on button "chevron-right" at bounding box center [1543, 287] width 33 height 33
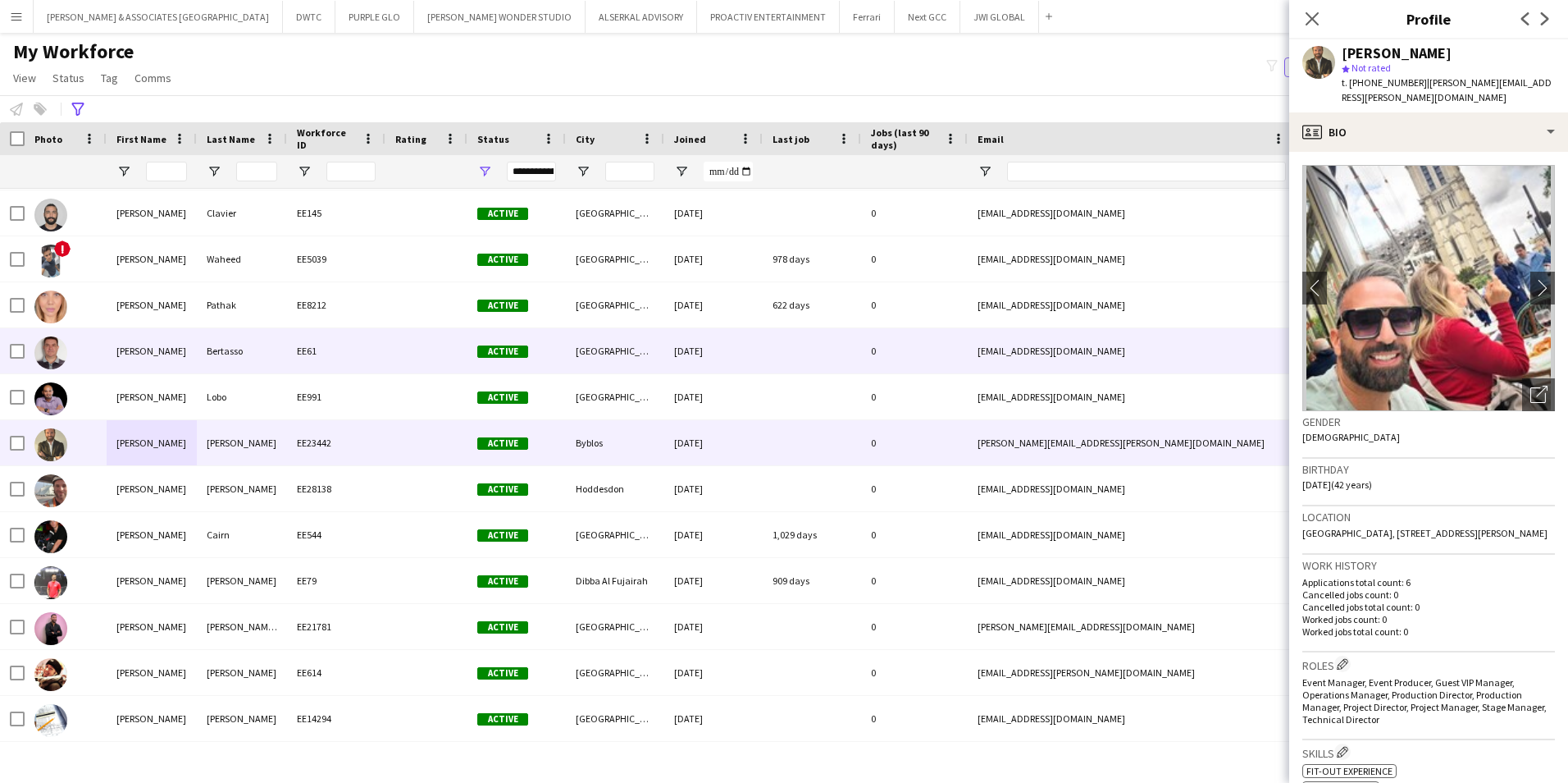
scroll to position [1887, 0]
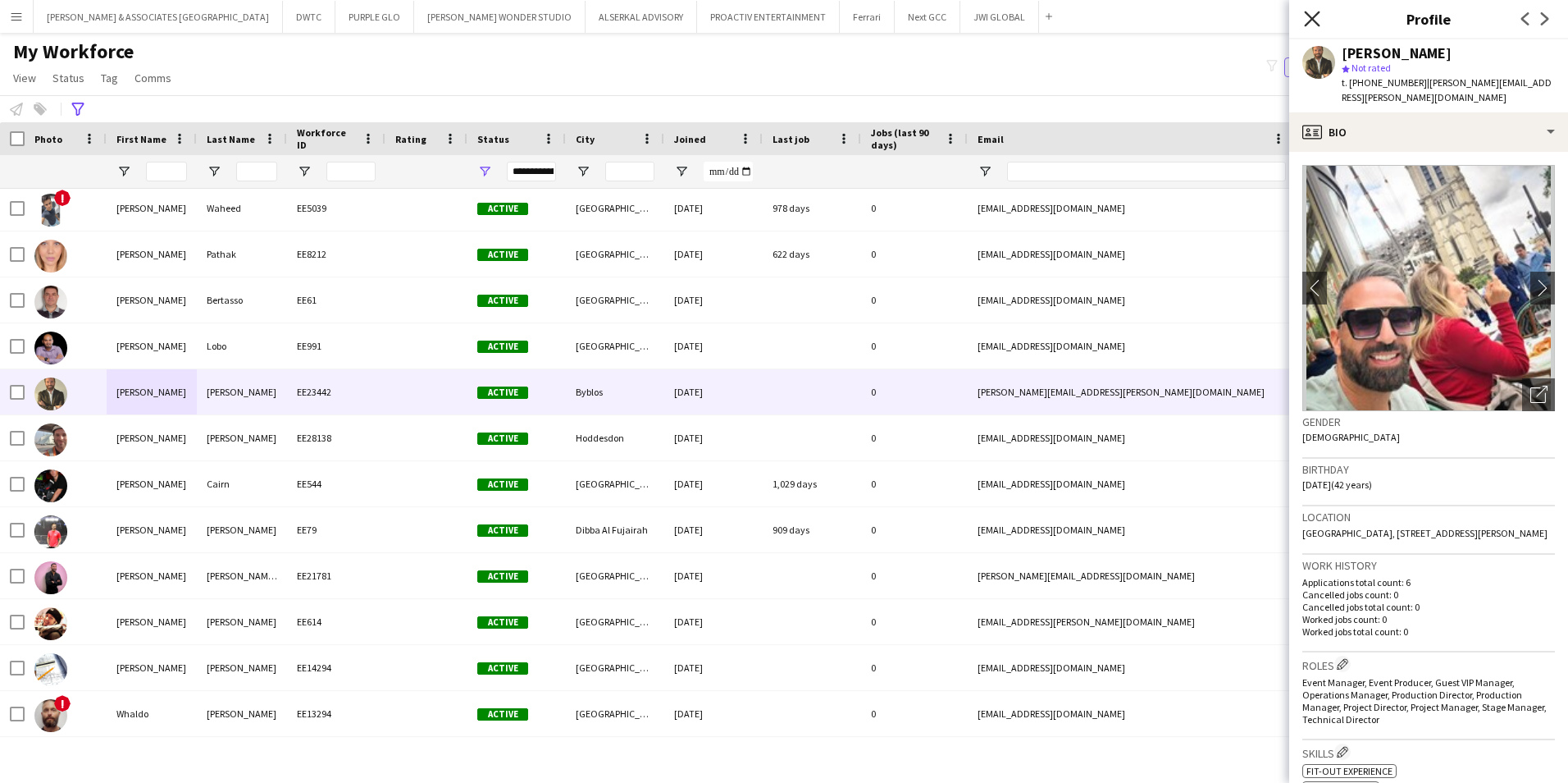
click at [1253, 26] on icon "Close pop-in" at bounding box center [1312, 19] width 15 height 15
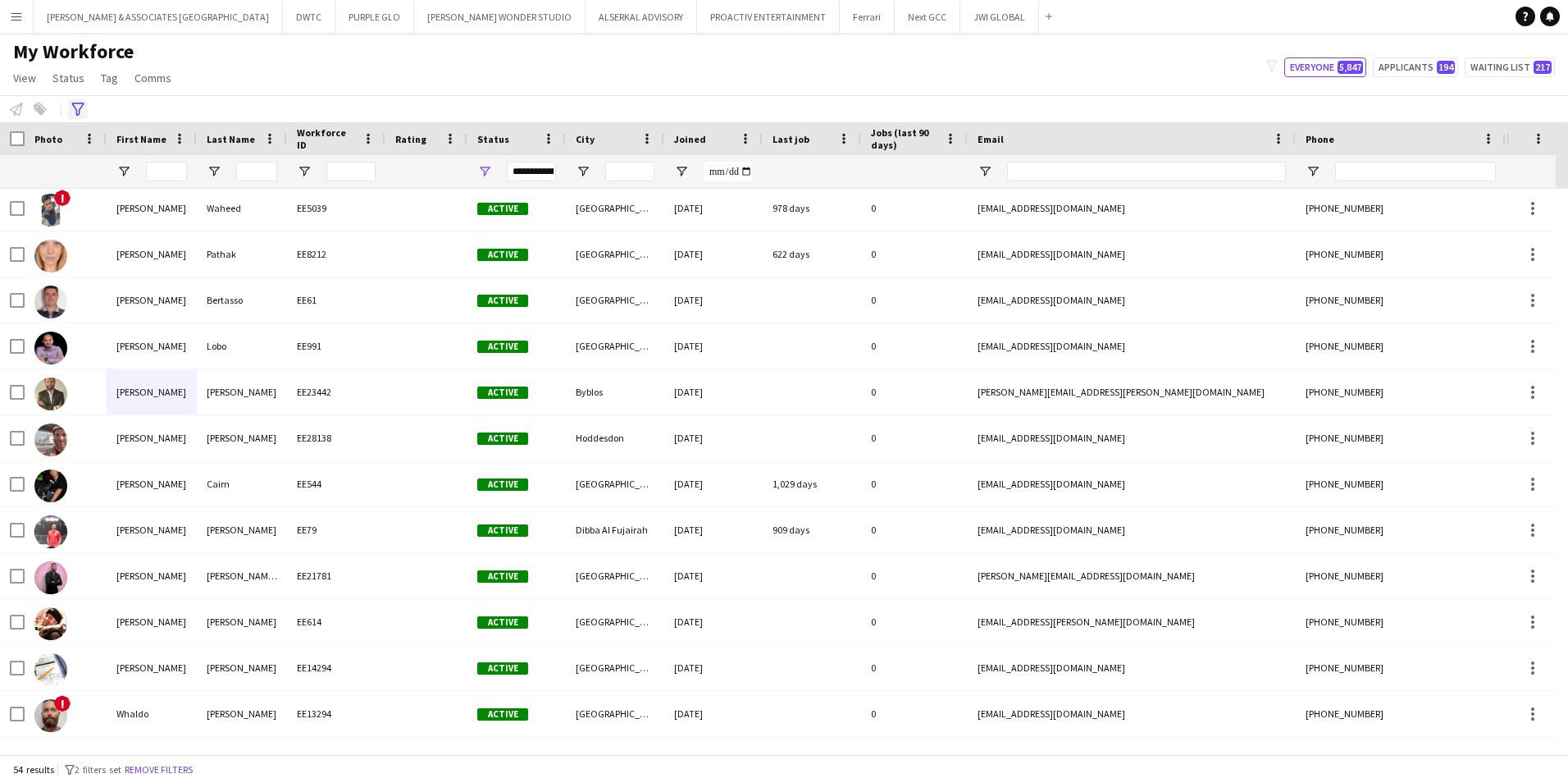
click at [84, 107] on icon "Advanced filters" at bounding box center [78, 109] width 14 height 14
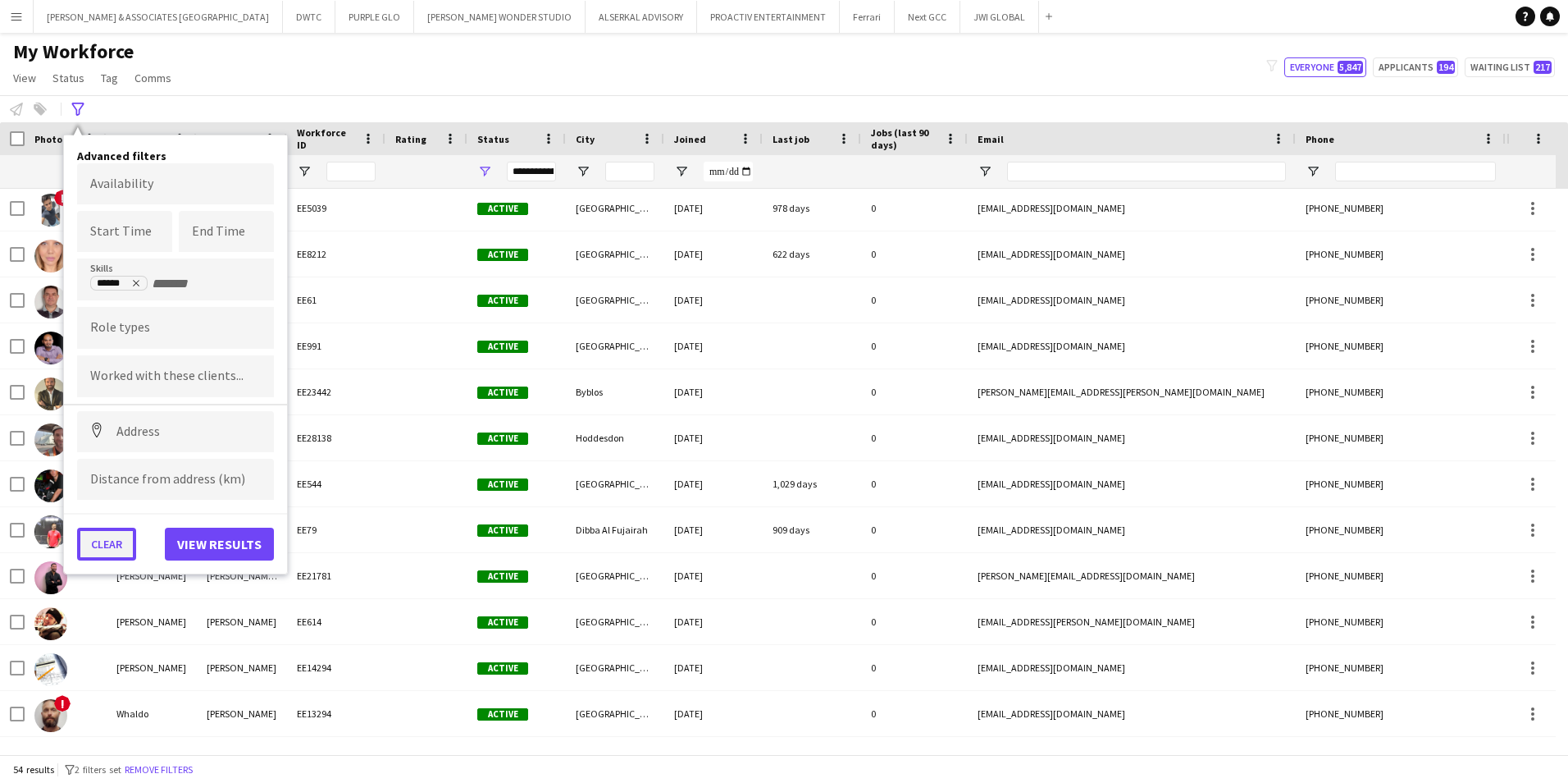
click at [97, 529] on button "Clear" at bounding box center [107, 544] width 59 height 33
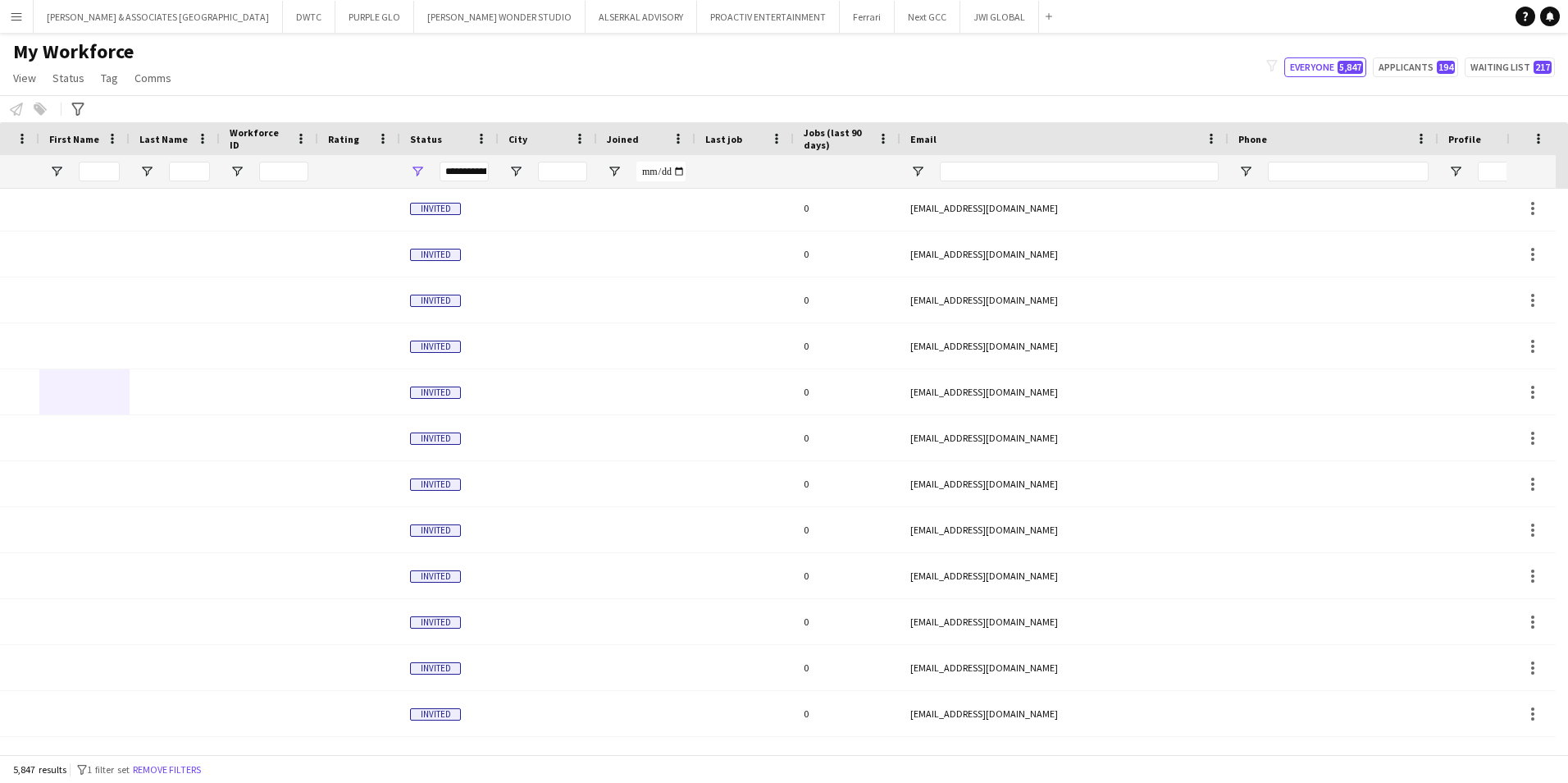
scroll to position [0, 271]
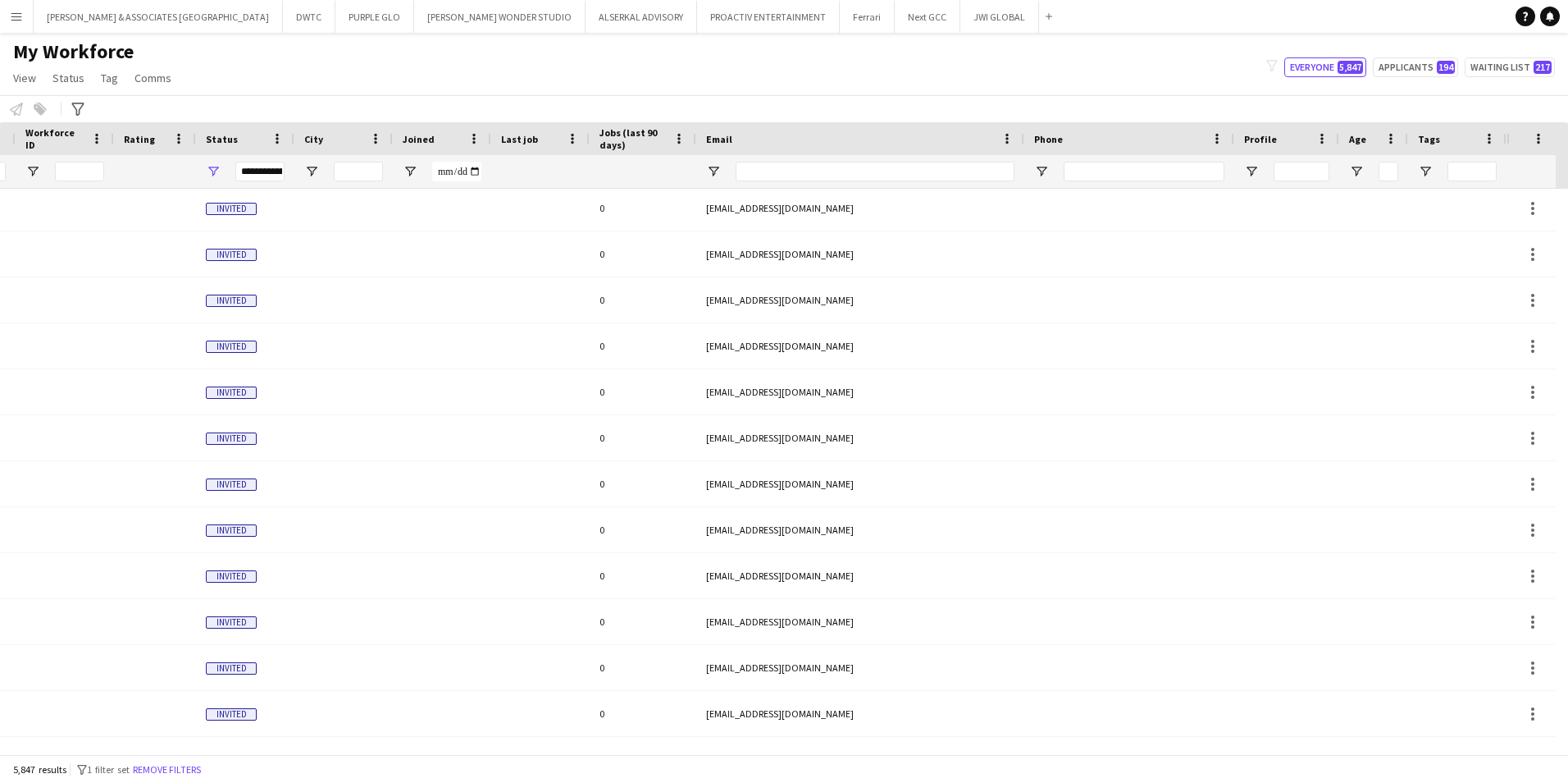
click at [1253, 173] on div at bounding box center [1457, 171] width 98 height 33
click at [1253, 170] on input "Tags Filter Input" at bounding box center [1472, 171] width 49 height 19
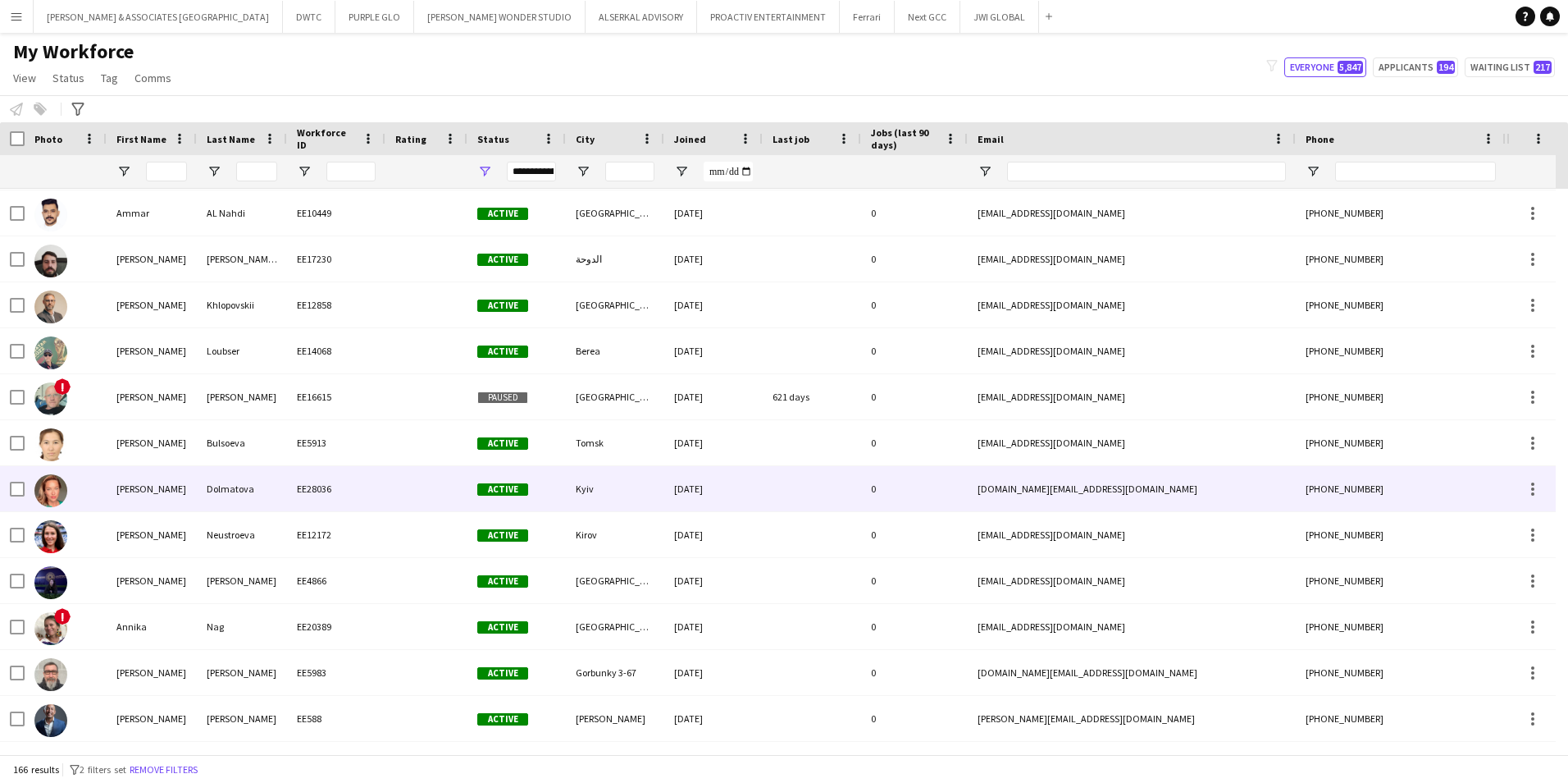
scroll to position [1227, 0]
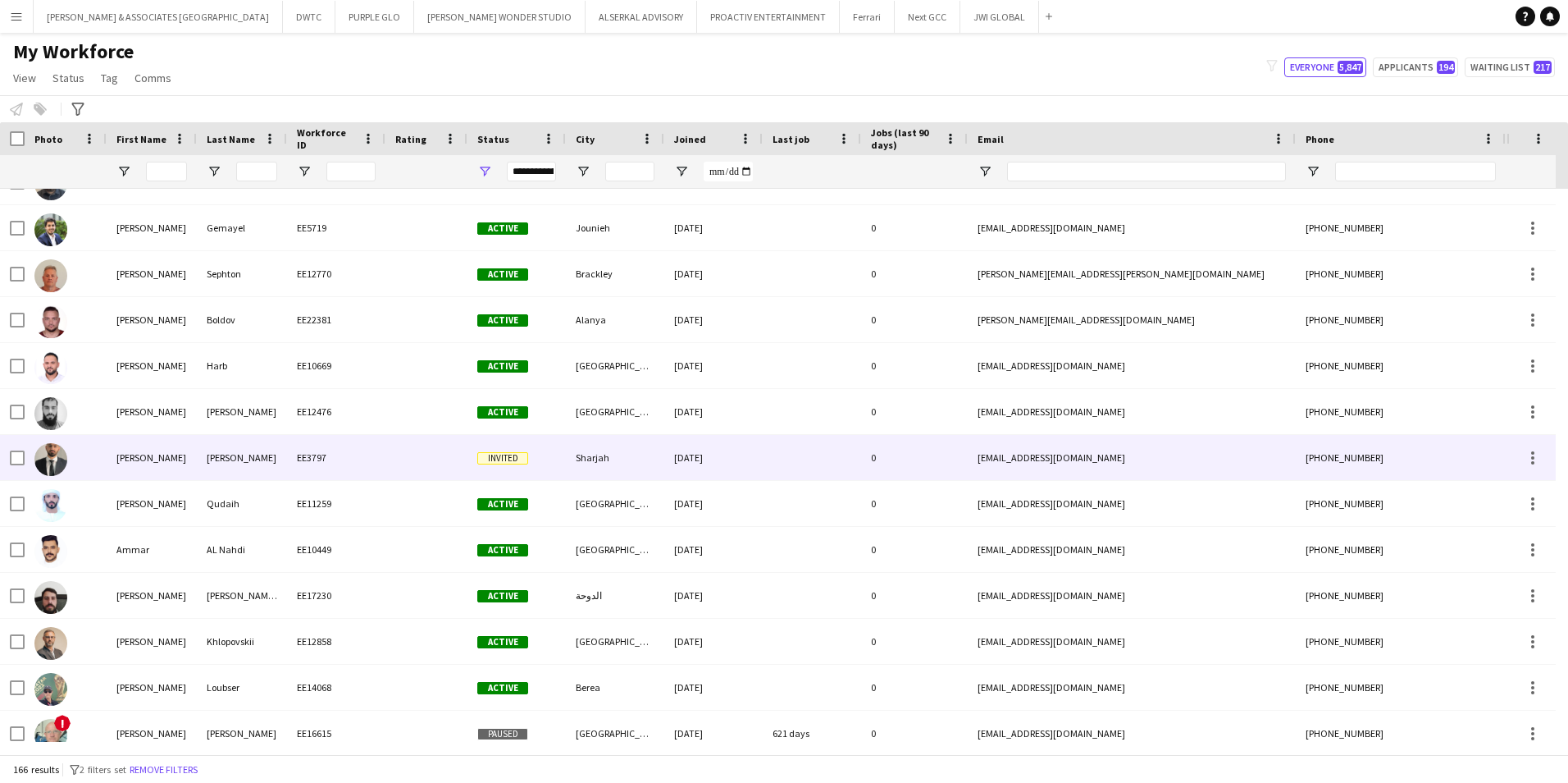
type input "****"
click at [96, 457] on div at bounding box center [65, 457] width 82 height 45
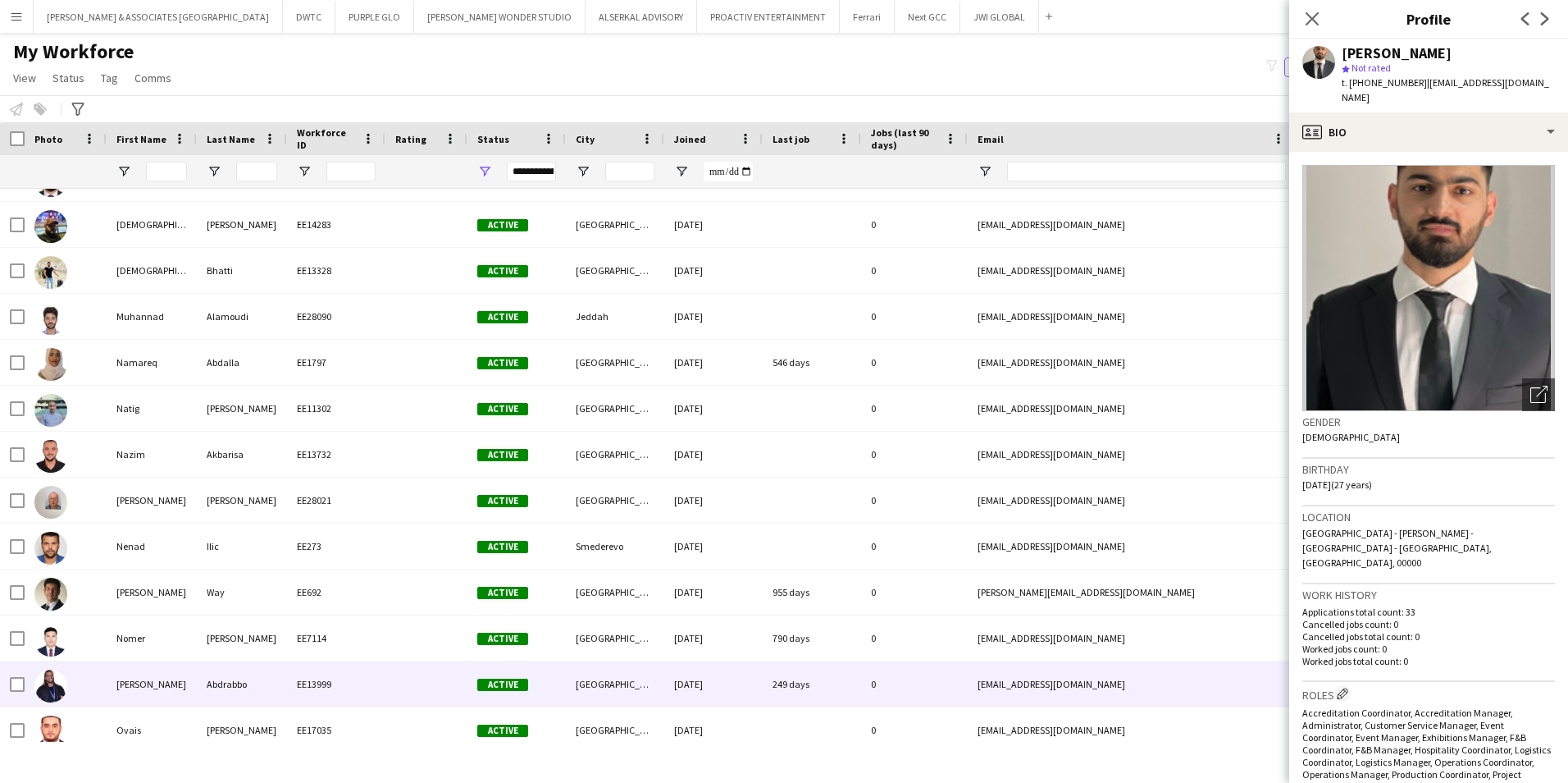
click at [121, 605] on div "[PERSON_NAME]" at bounding box center [151, 683] width 90 height 45
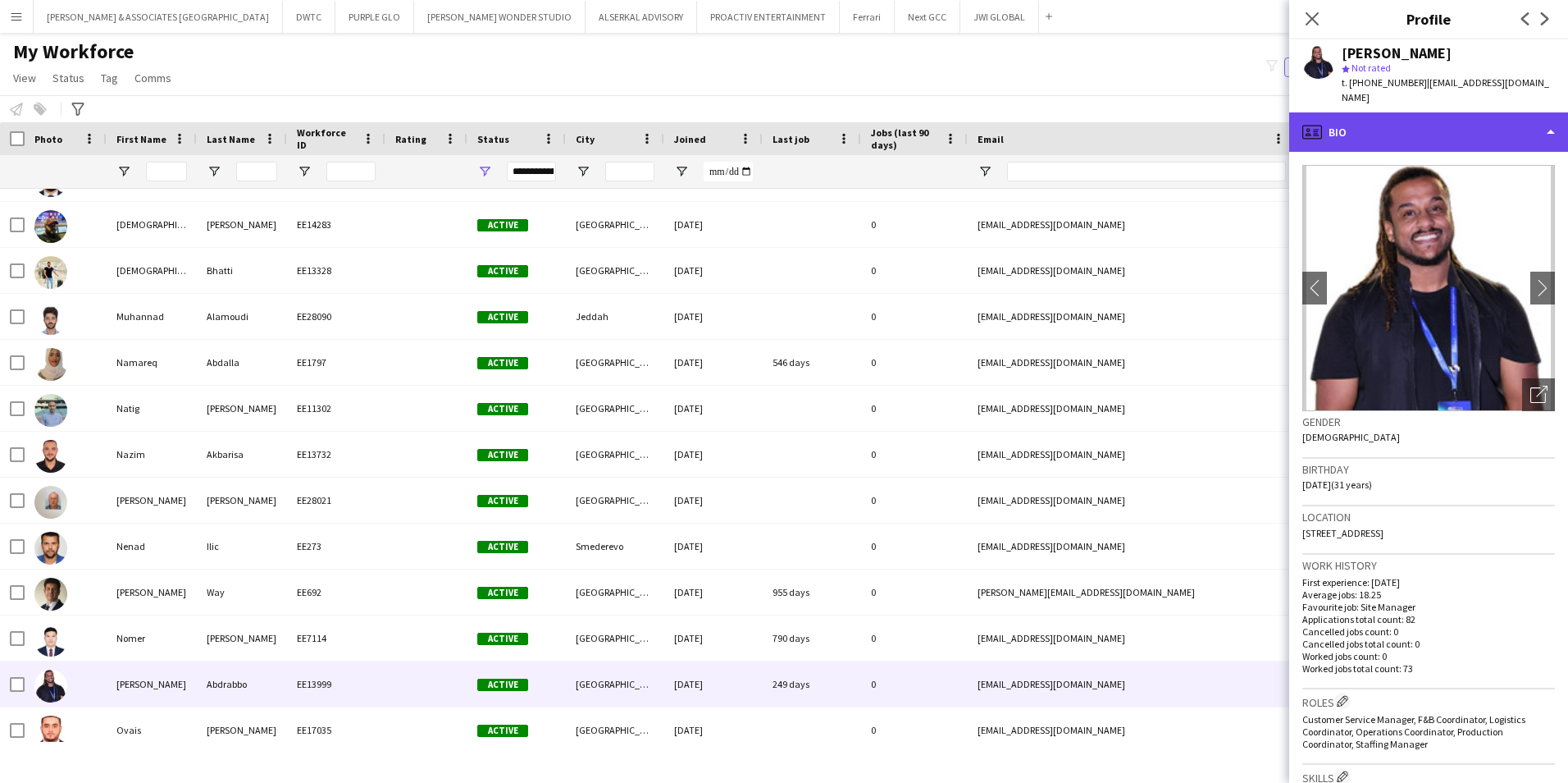
click at [1253, 112] on div "profile Bio" at bounding box center [1429, 132] width 279 height 40
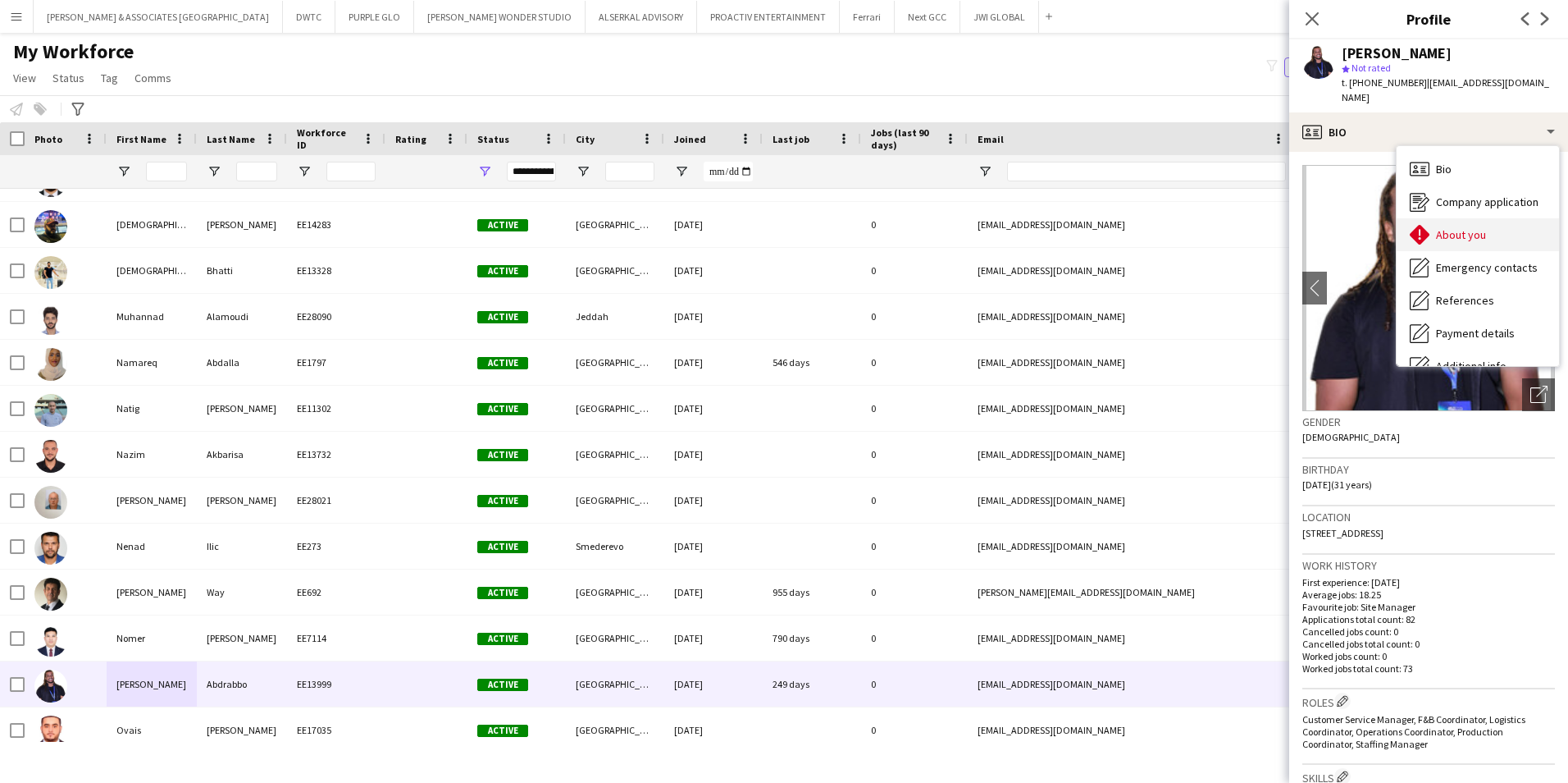
click at [1253, 227] on span "About you" at bounding box center [1461, 234] width 50 height 14
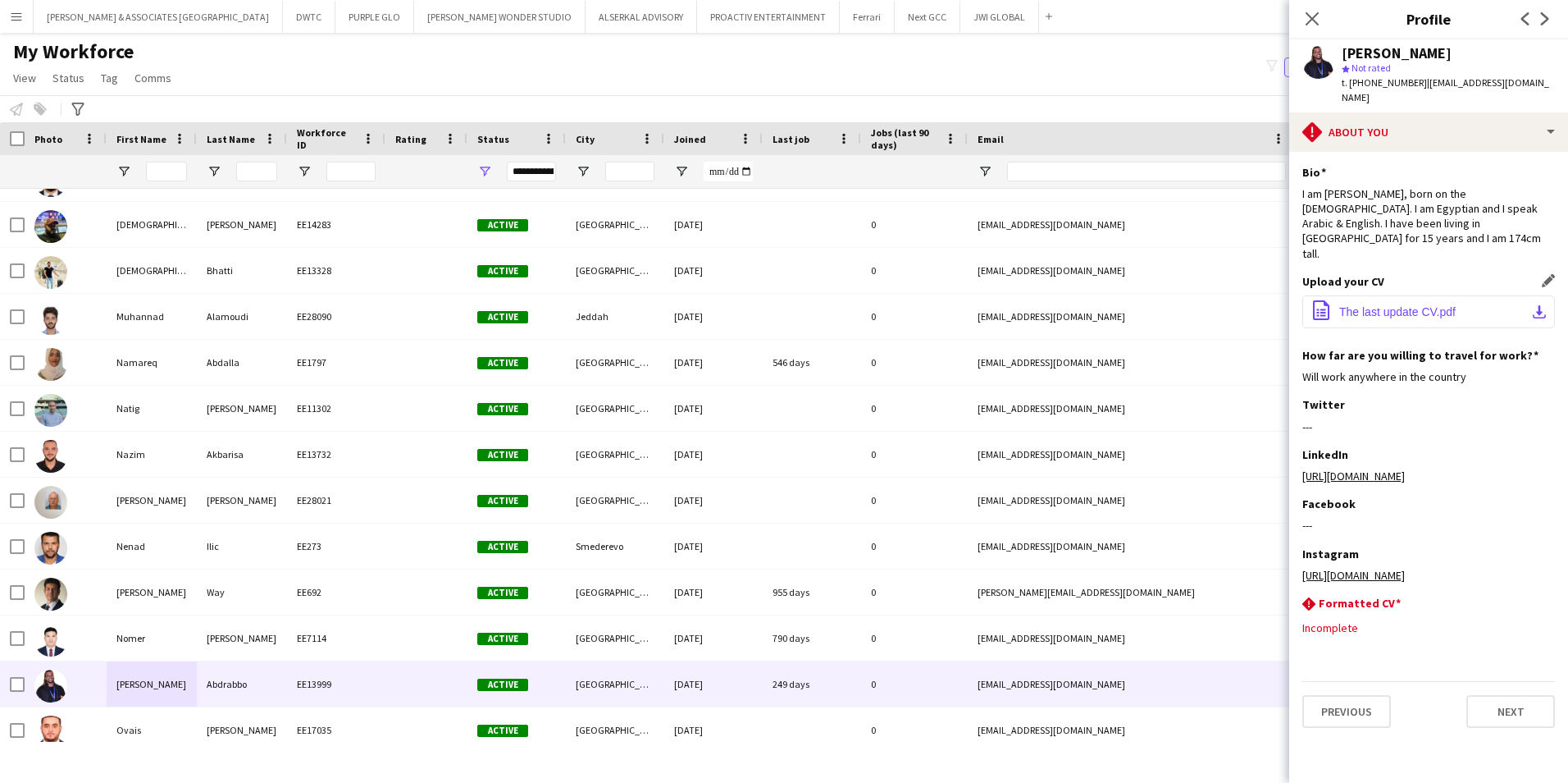
click at [1253, 305] on span "The last update CV.pdf" at bounding box center [1397, 312] width 117 height 14
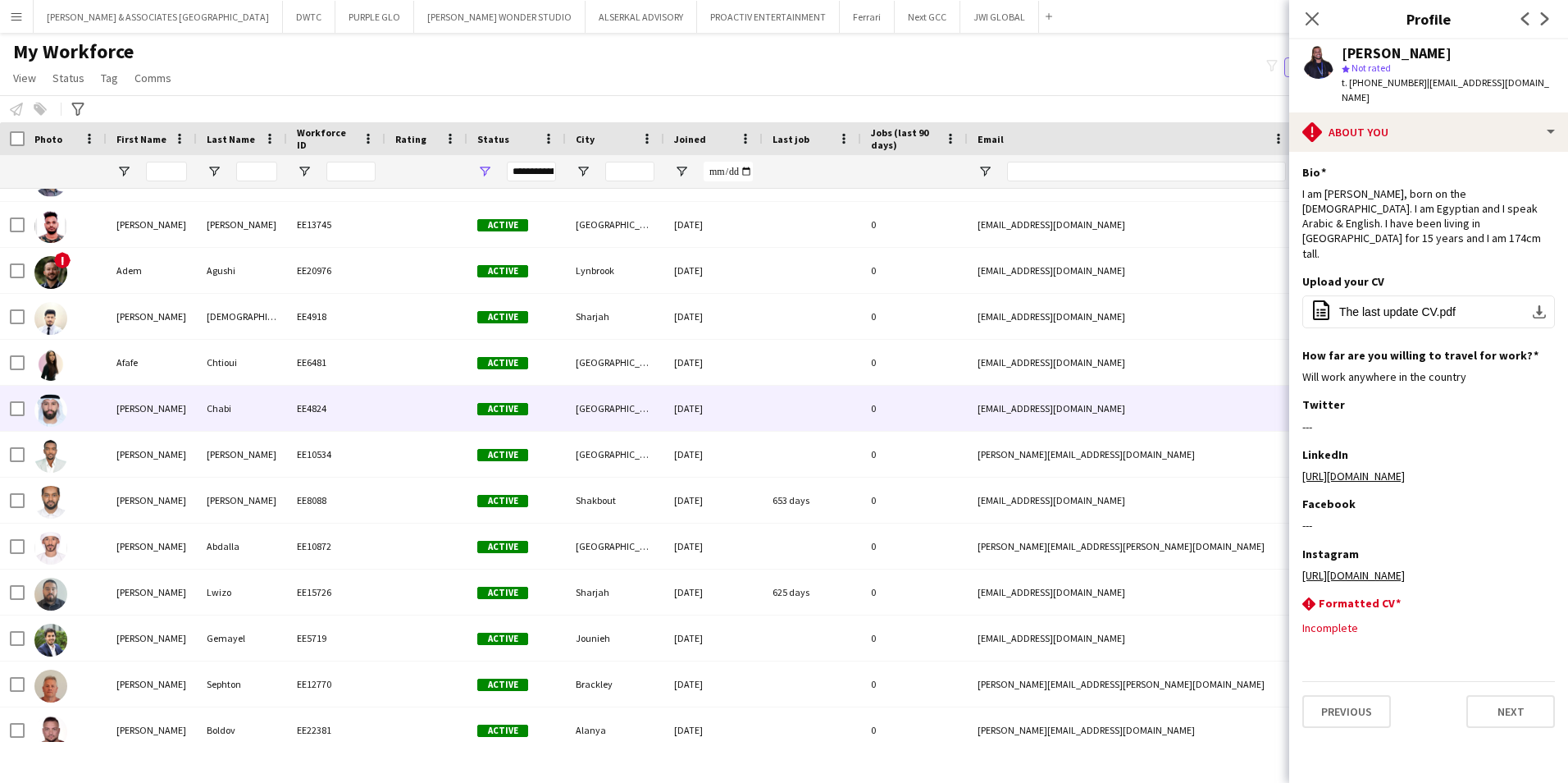
scroll to position [166, 0]
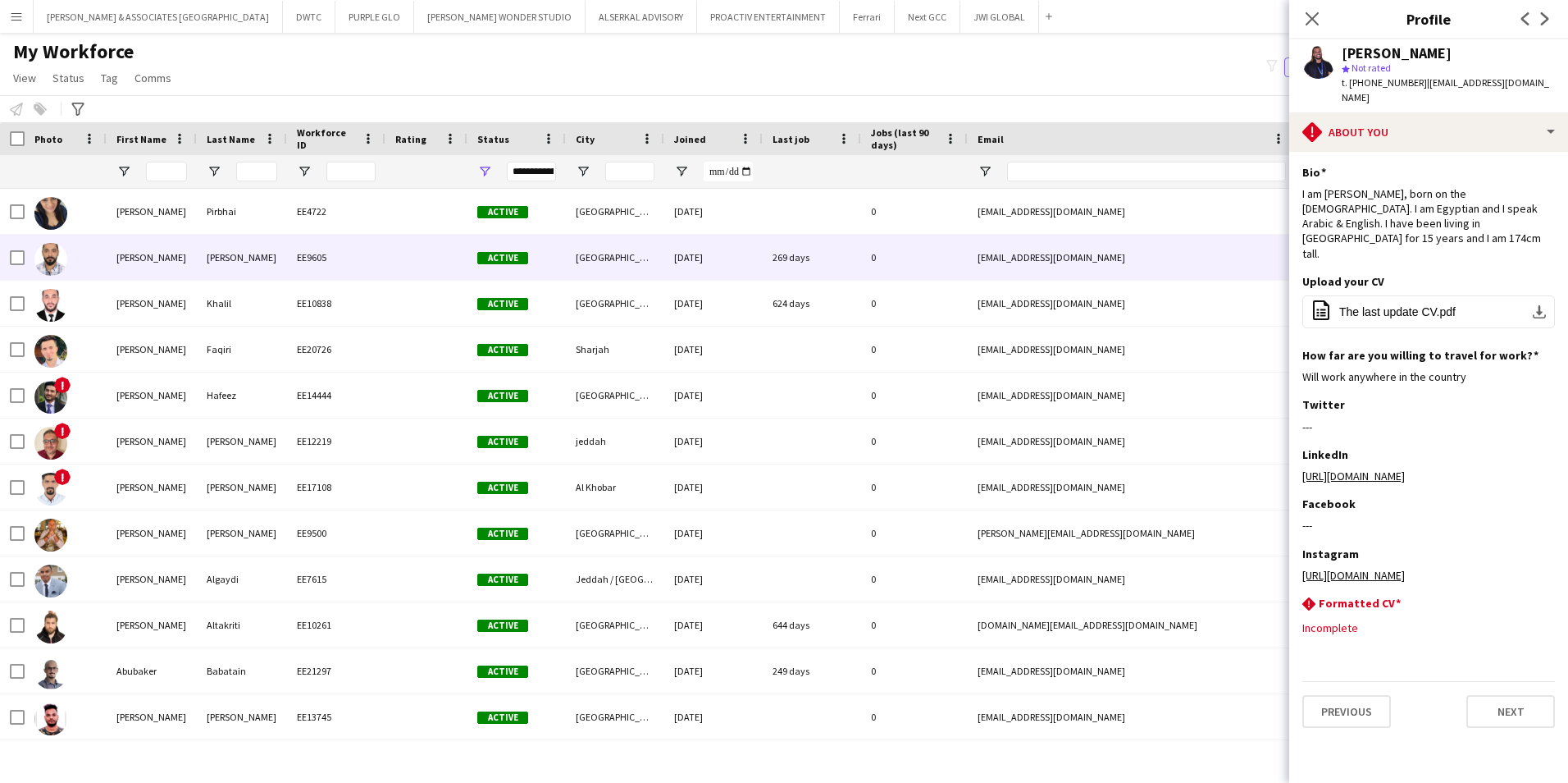
click at [93, 264] on div at bounding box center [65, 256] width 82 height 45
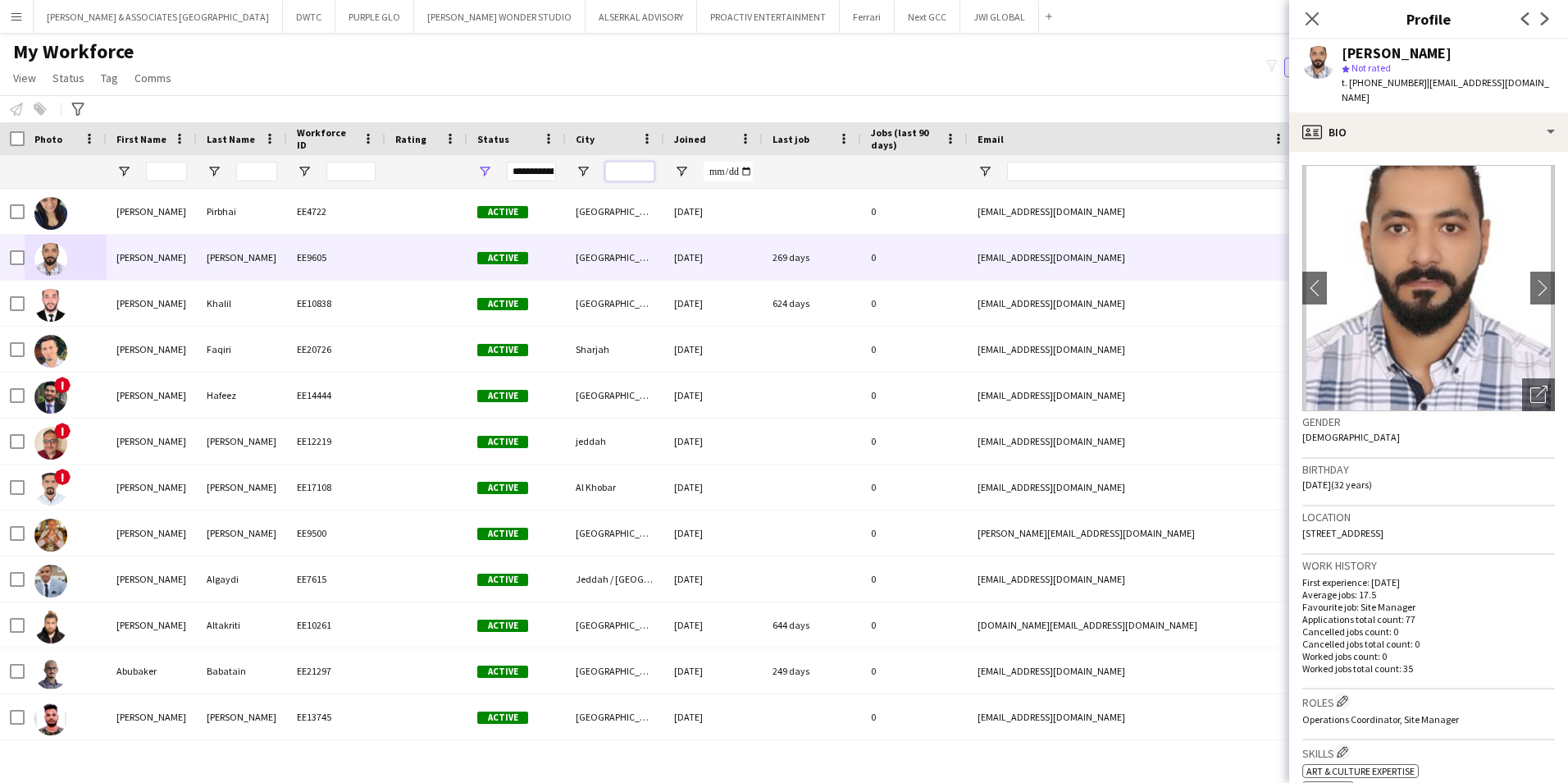
click at [622, 164] on input "City Filter Input" at bounding box center [630, 171] width 49 height 19
type input "******"
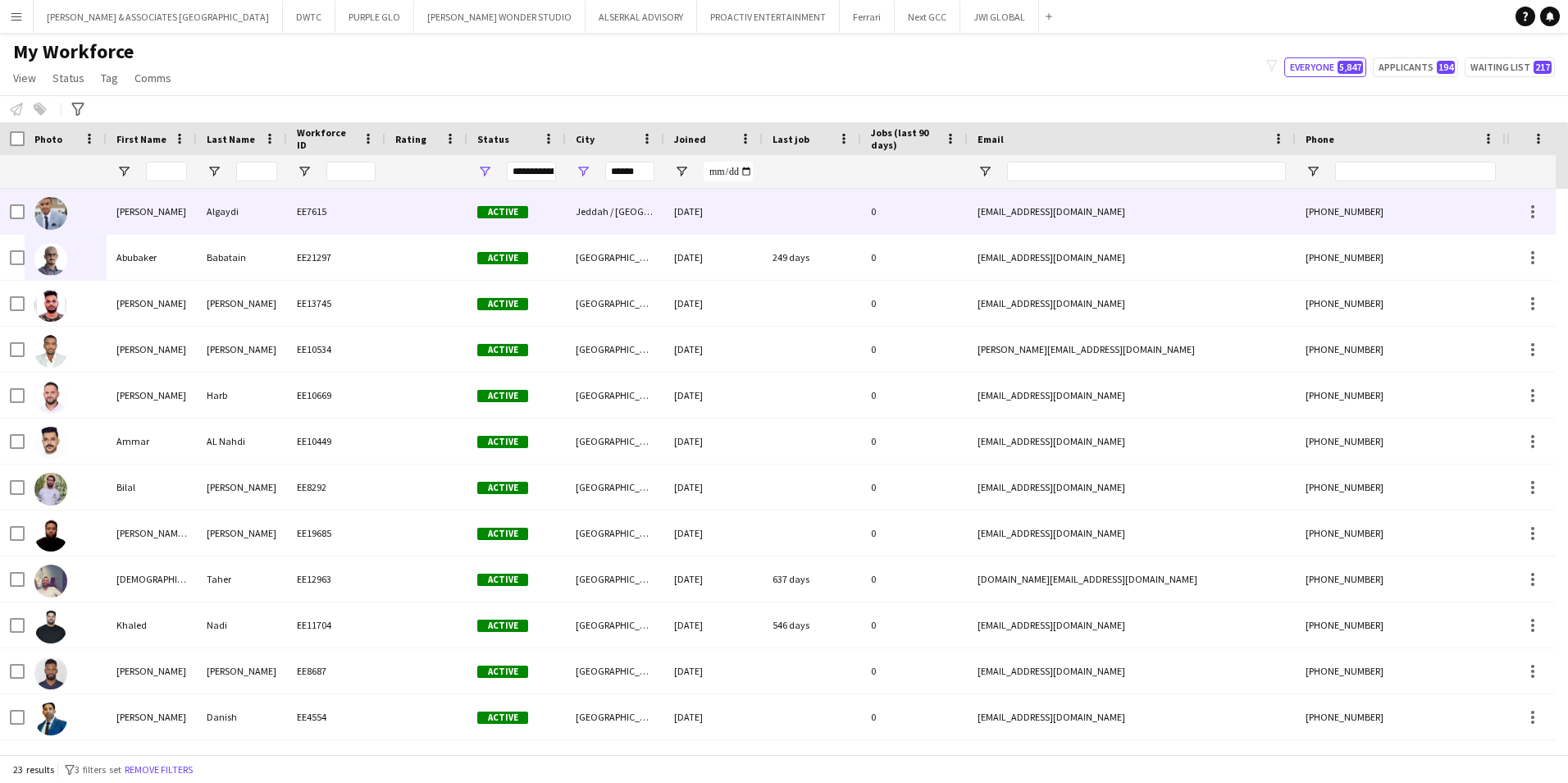
click at [116, 206] on div "[PERSON_NAME]" at bounding box center [151, 211] width 90 height 45
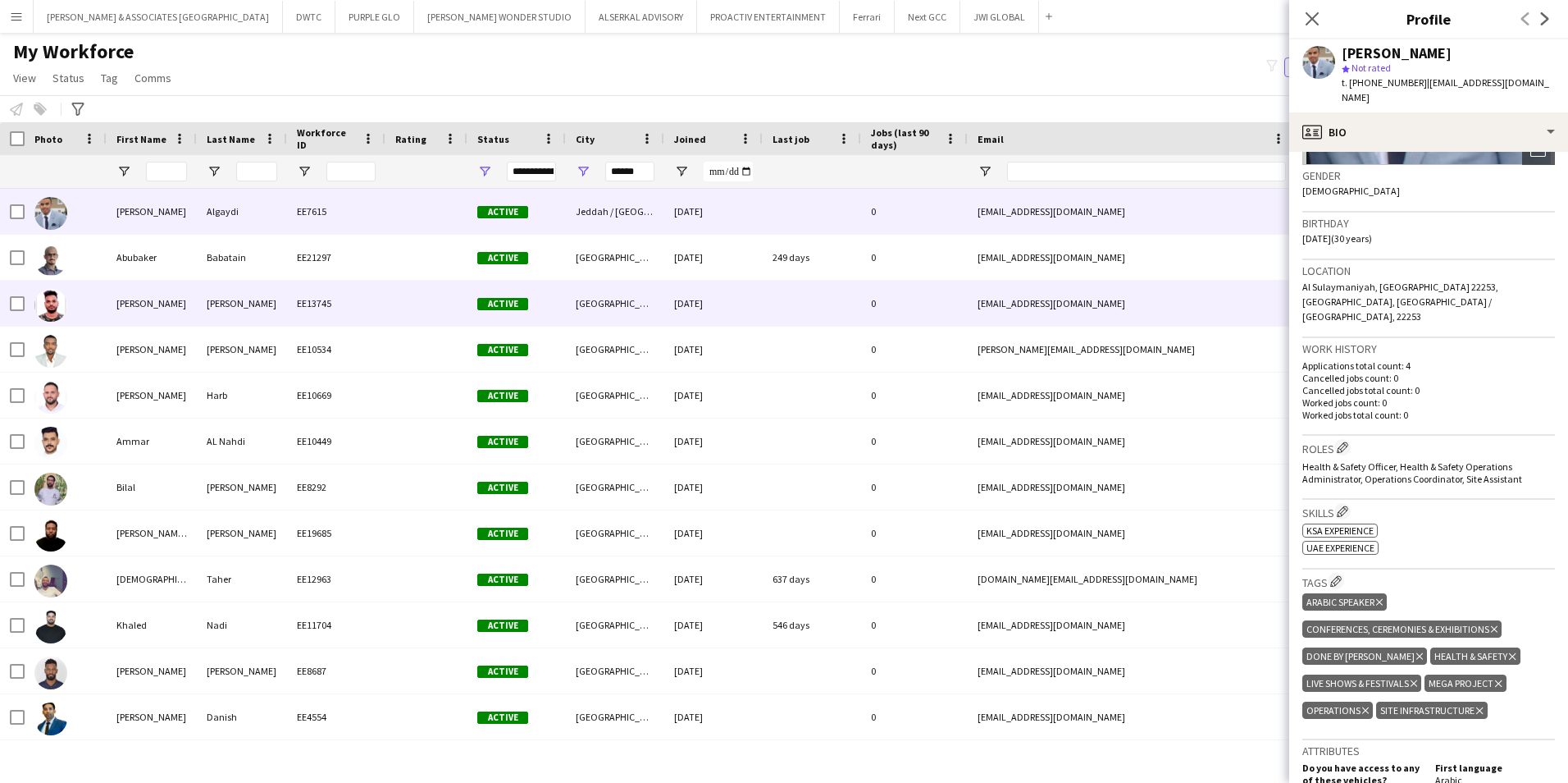
click at [149, 305] on div "[PERSON_NAME]" at bounding box center [151, 303] width 90 height 45
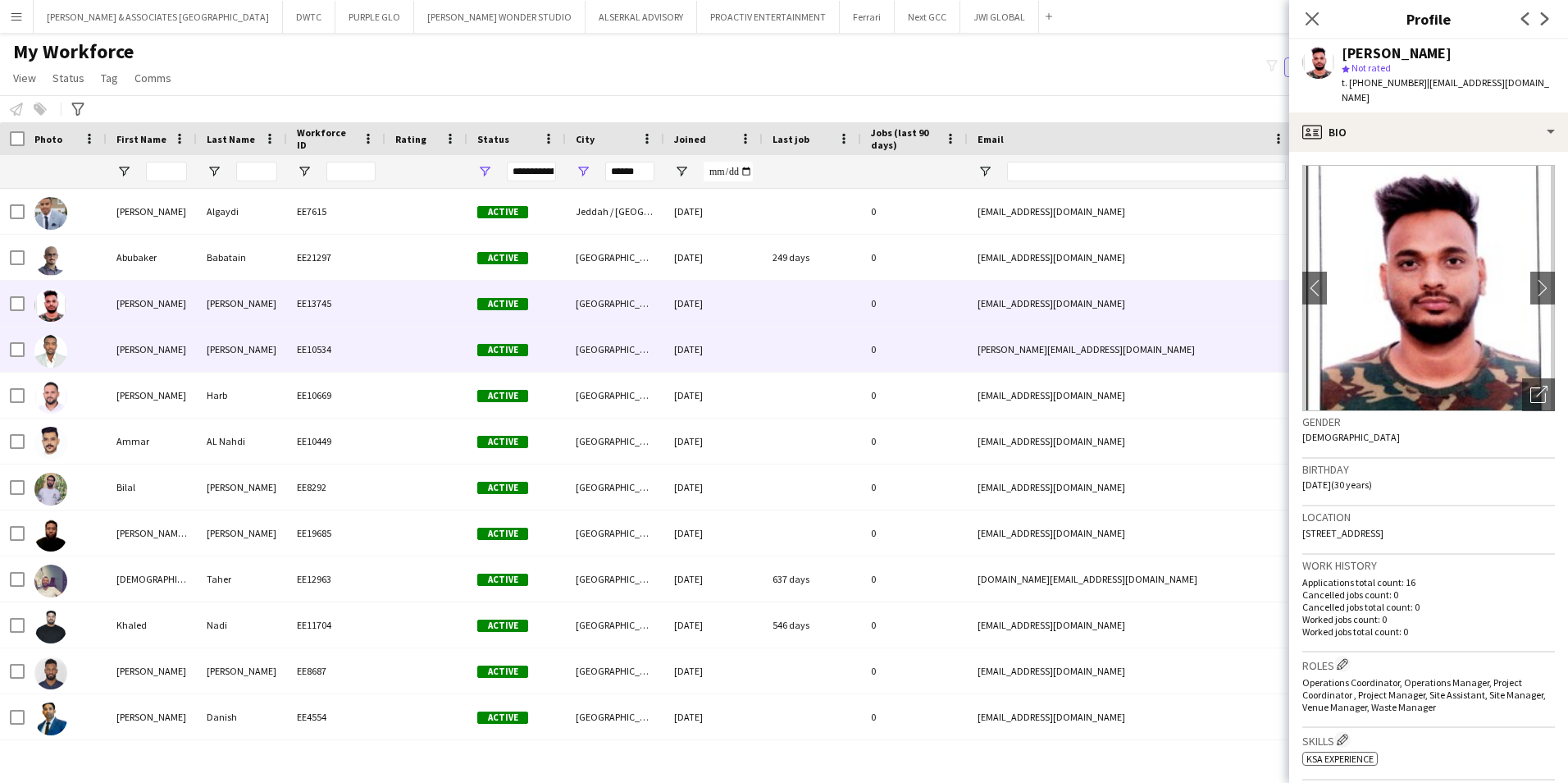
click at [217, 330] on div "[PERSON_NAME]" at bounding box center [242, 348] width 90 height 45
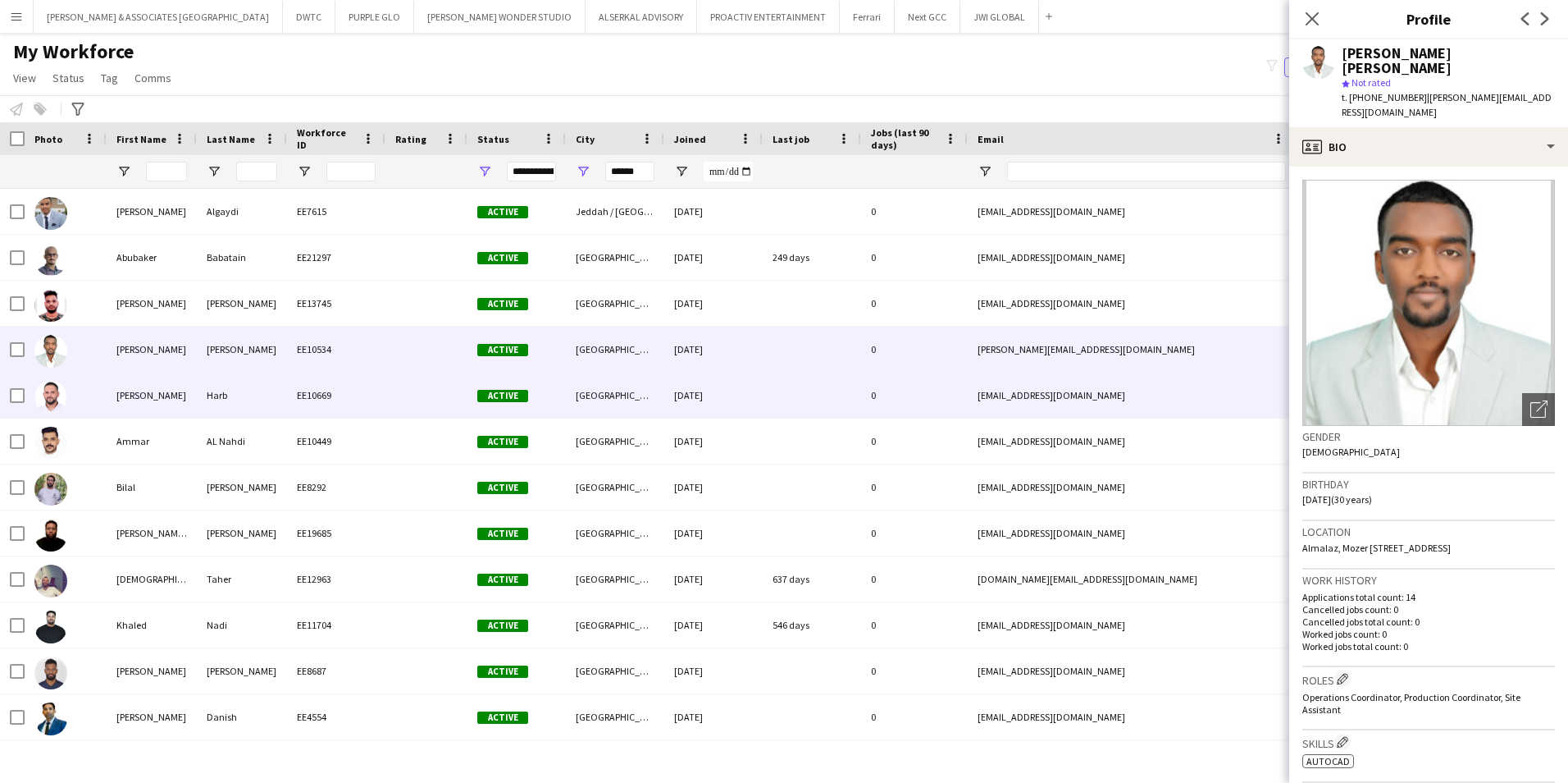
click at [211, 413] on div "Harb" at bounding box center [242, 394] width 90 height 45
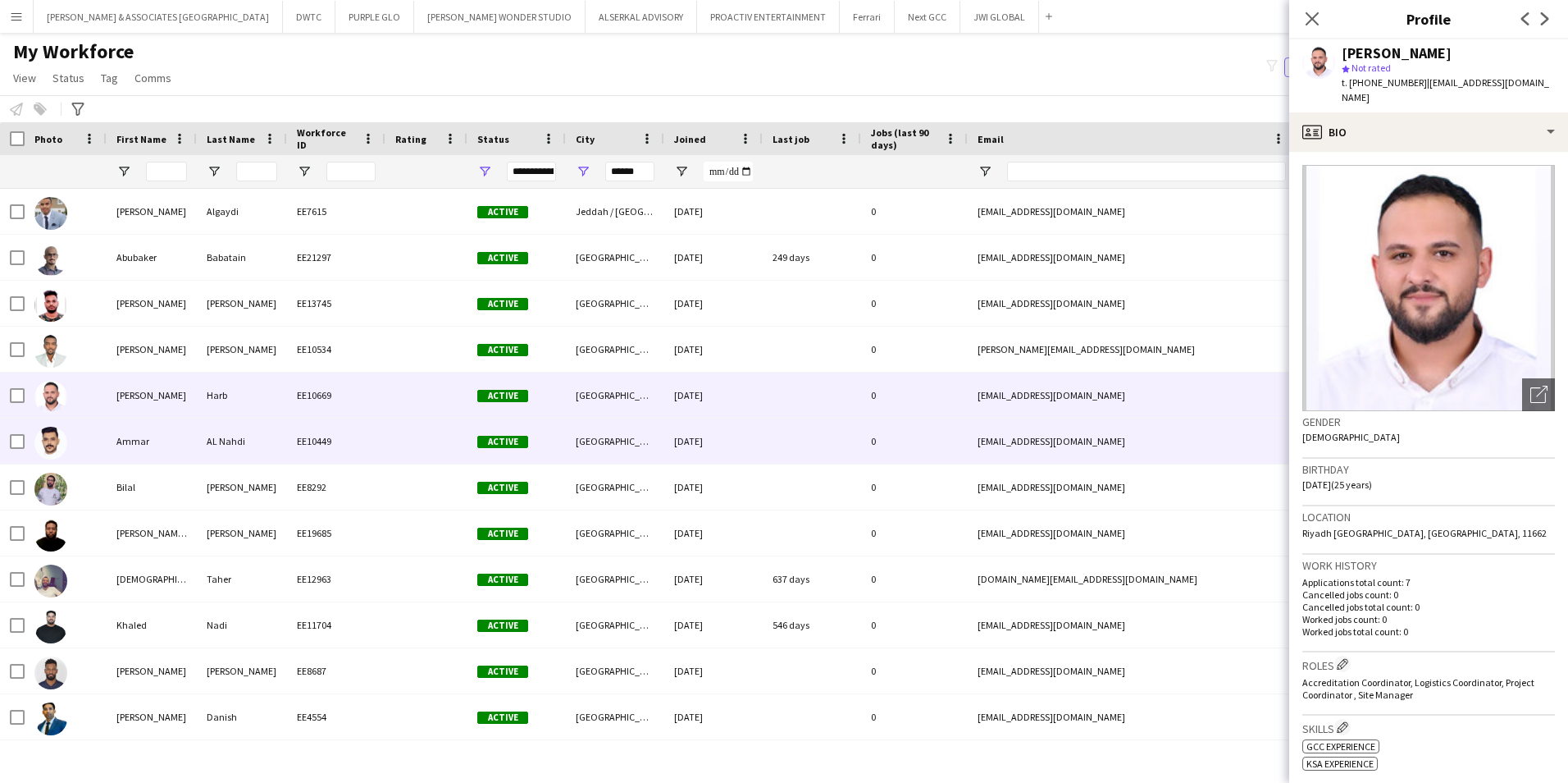
click at [209, 456] on div "AL Nahdi" at bounding box center [242, 441] width 90 height 45
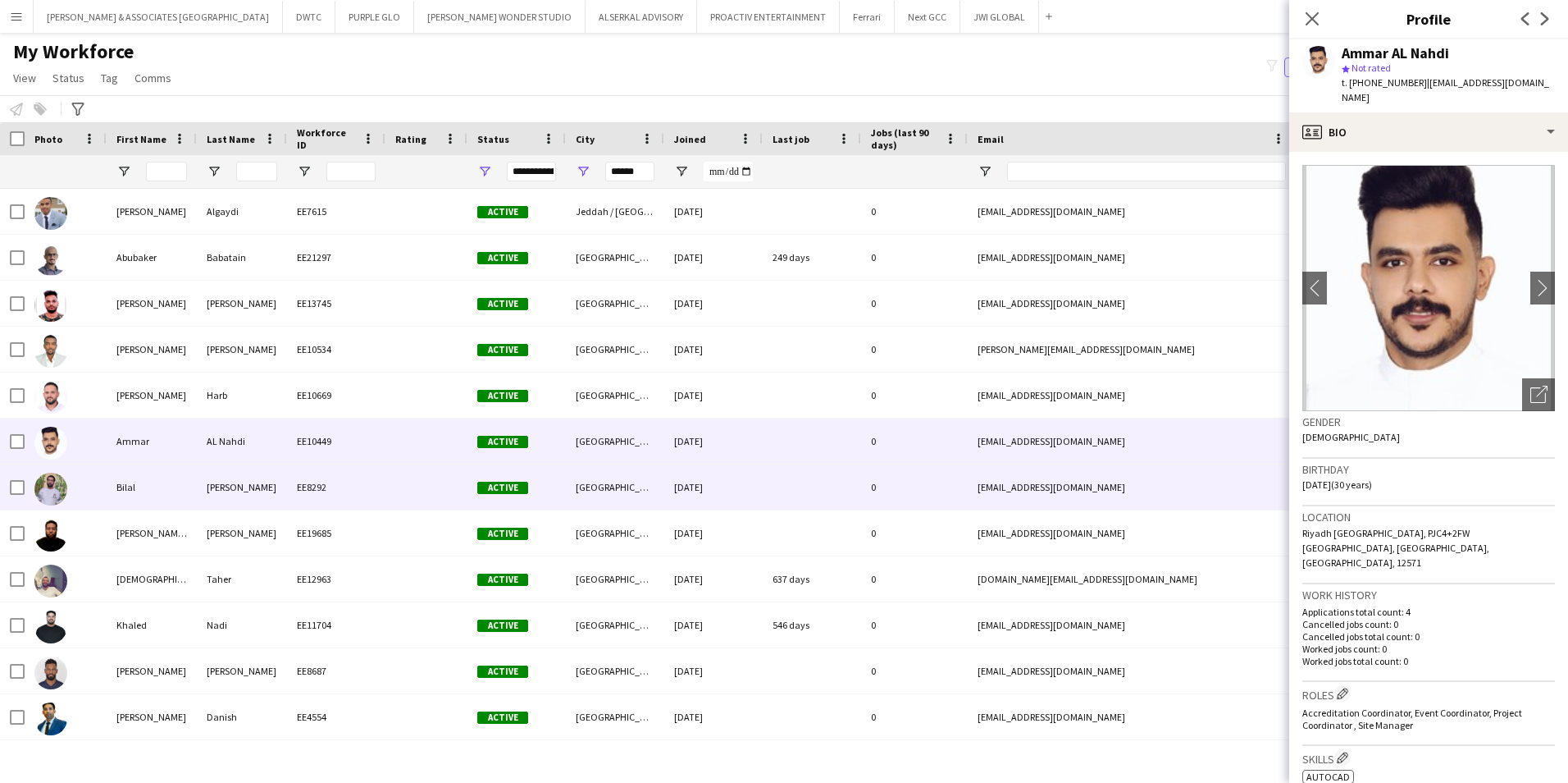
click at [296, 484] on div "EE8292" at bounding box center [336, 486] width 98 height 45
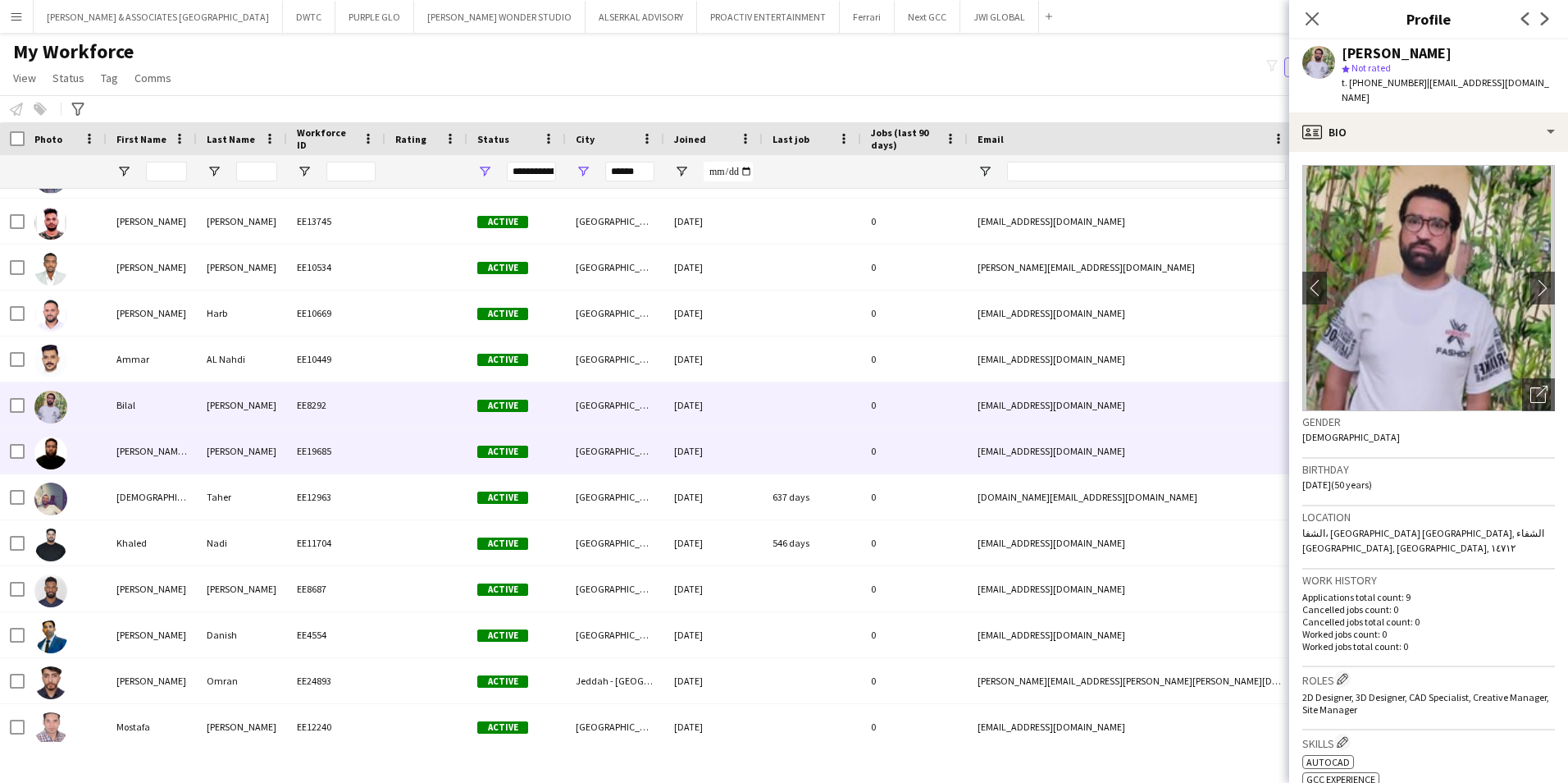
click at [283, 451] on div "[PERSON_NAME]" at bounding box center [242, 450] width 90 height 45
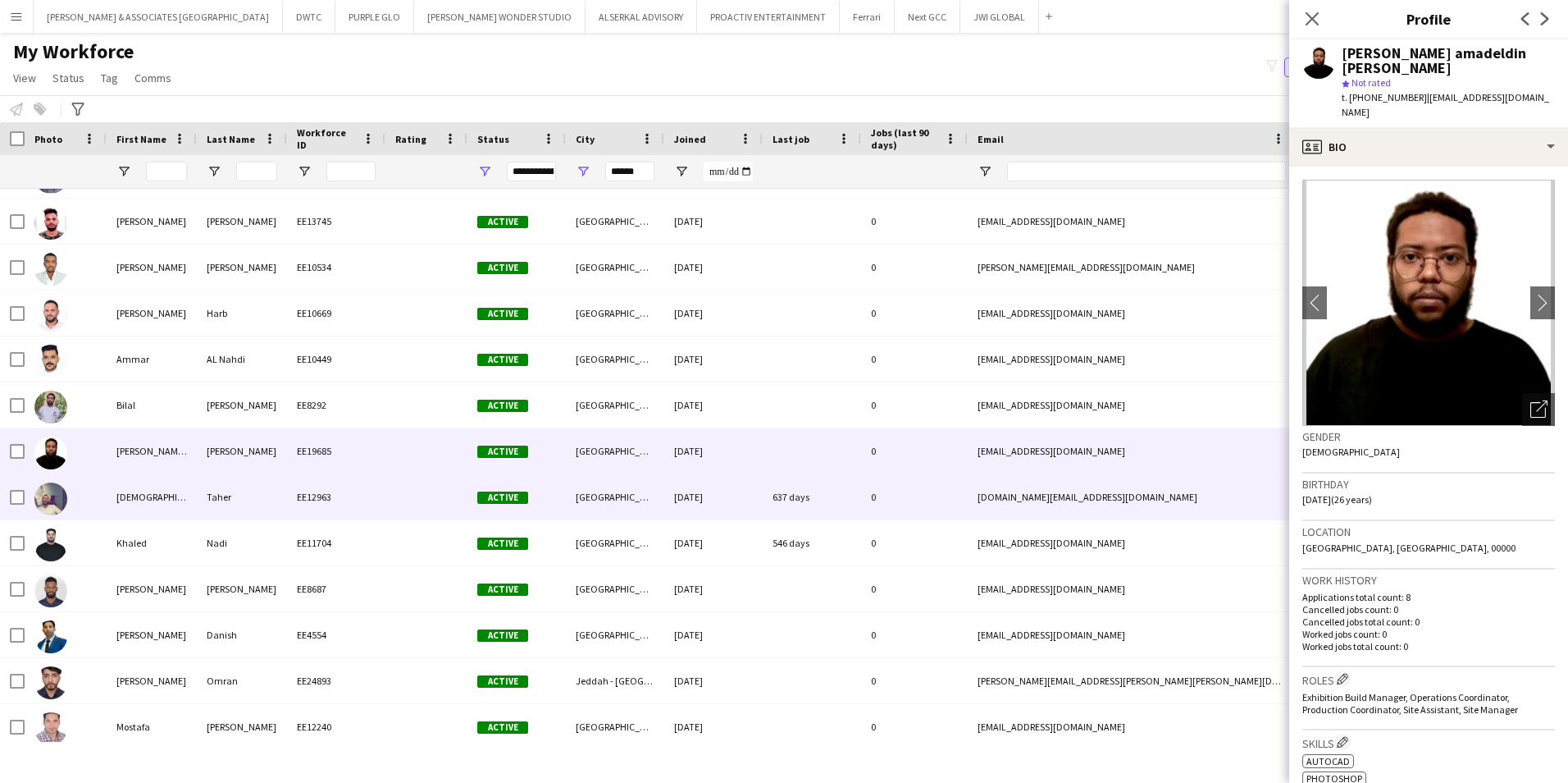
click at [288, 485] on div "EE12963" at bounding box center [336, 496] width 98 height 45
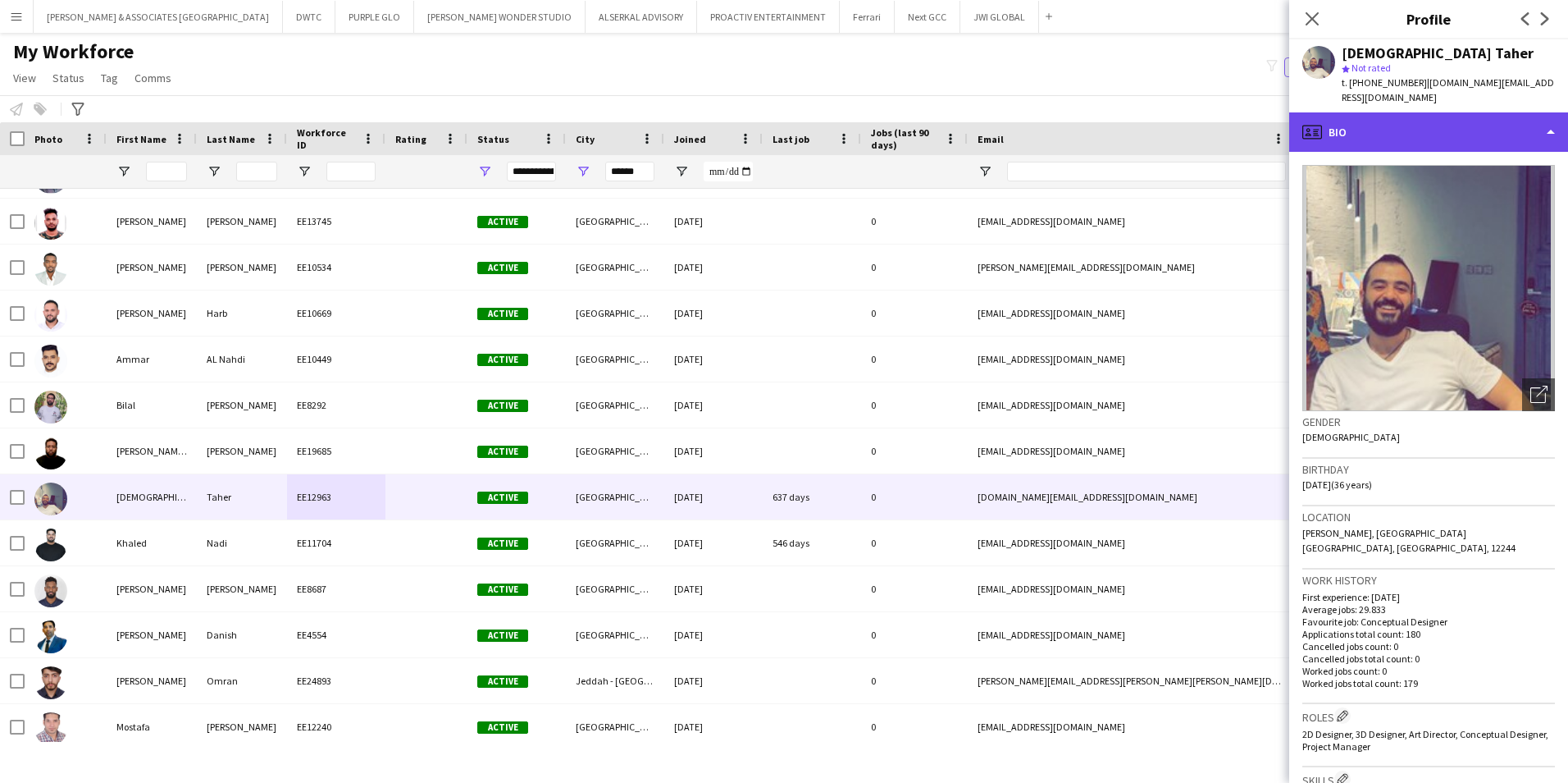
click at [1253, 123] on div "profile Bio" at bounding box center [1429, 132] width 279 height 40
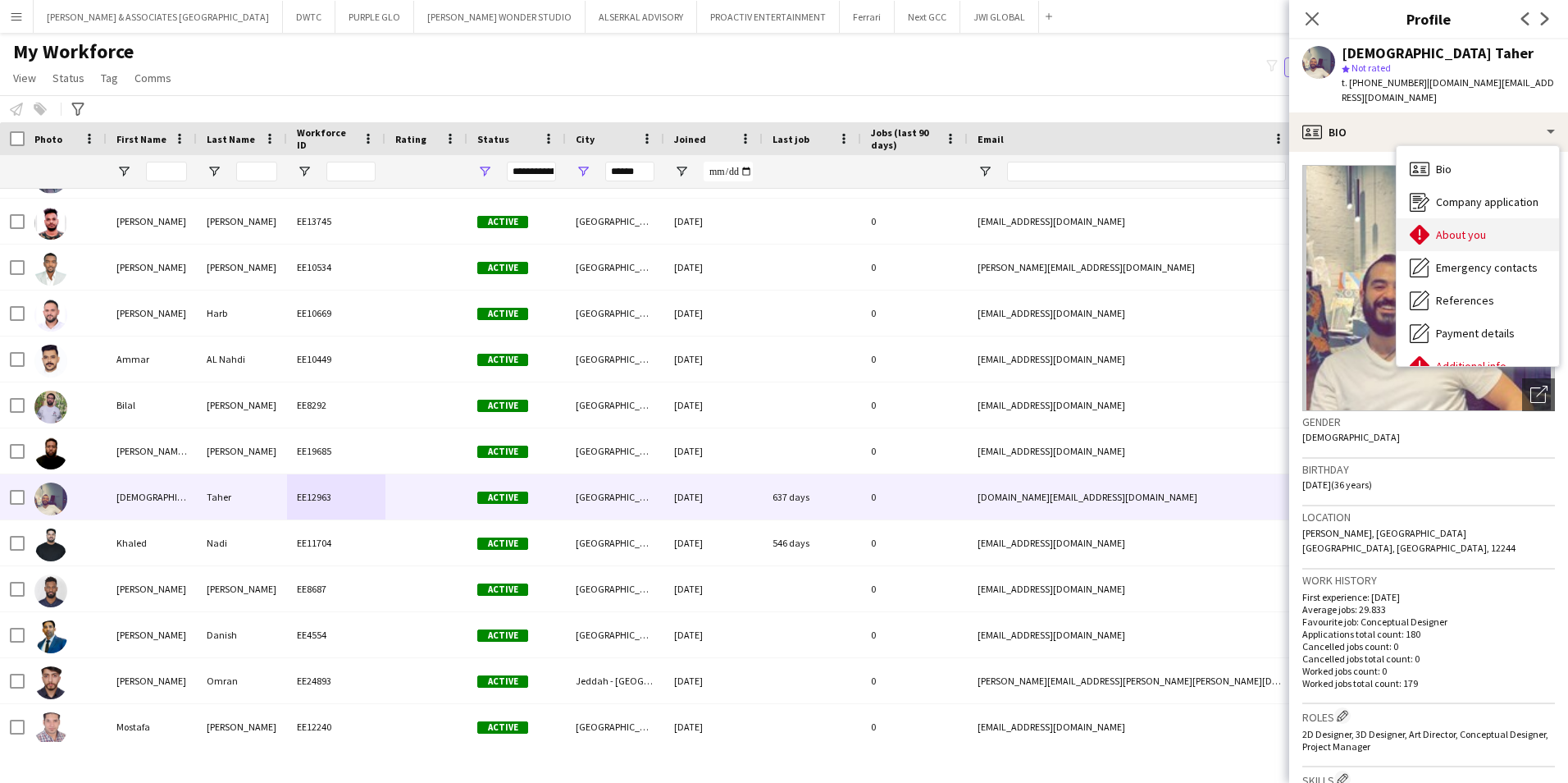
click at [1253, 227] on span "About you" at bounding box center [1461, 234] width 50 height 14
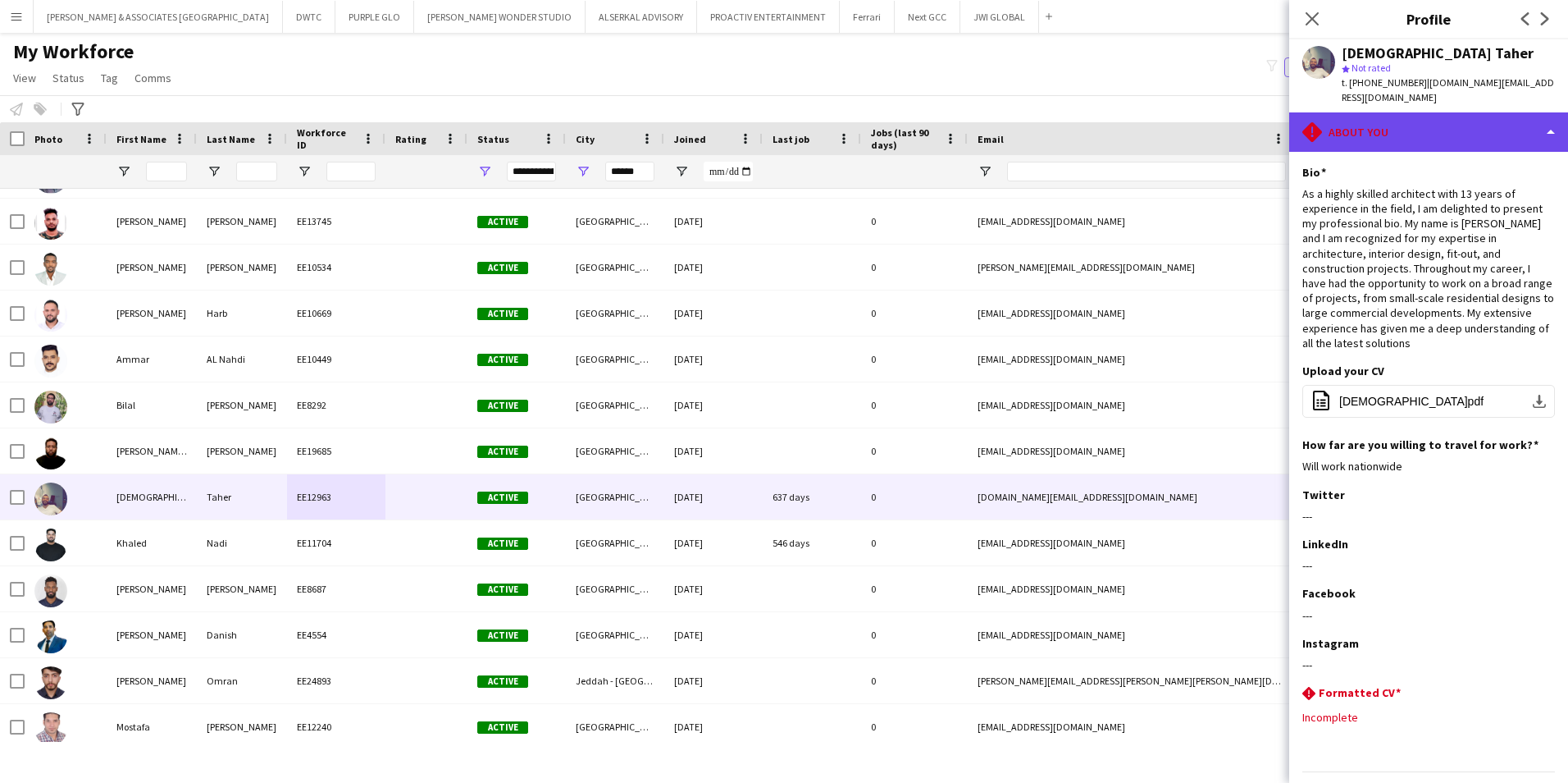
click at [1253, 124] on div "rhombus-alert About you" at bounding box center [1429, 132] width 279 height 40
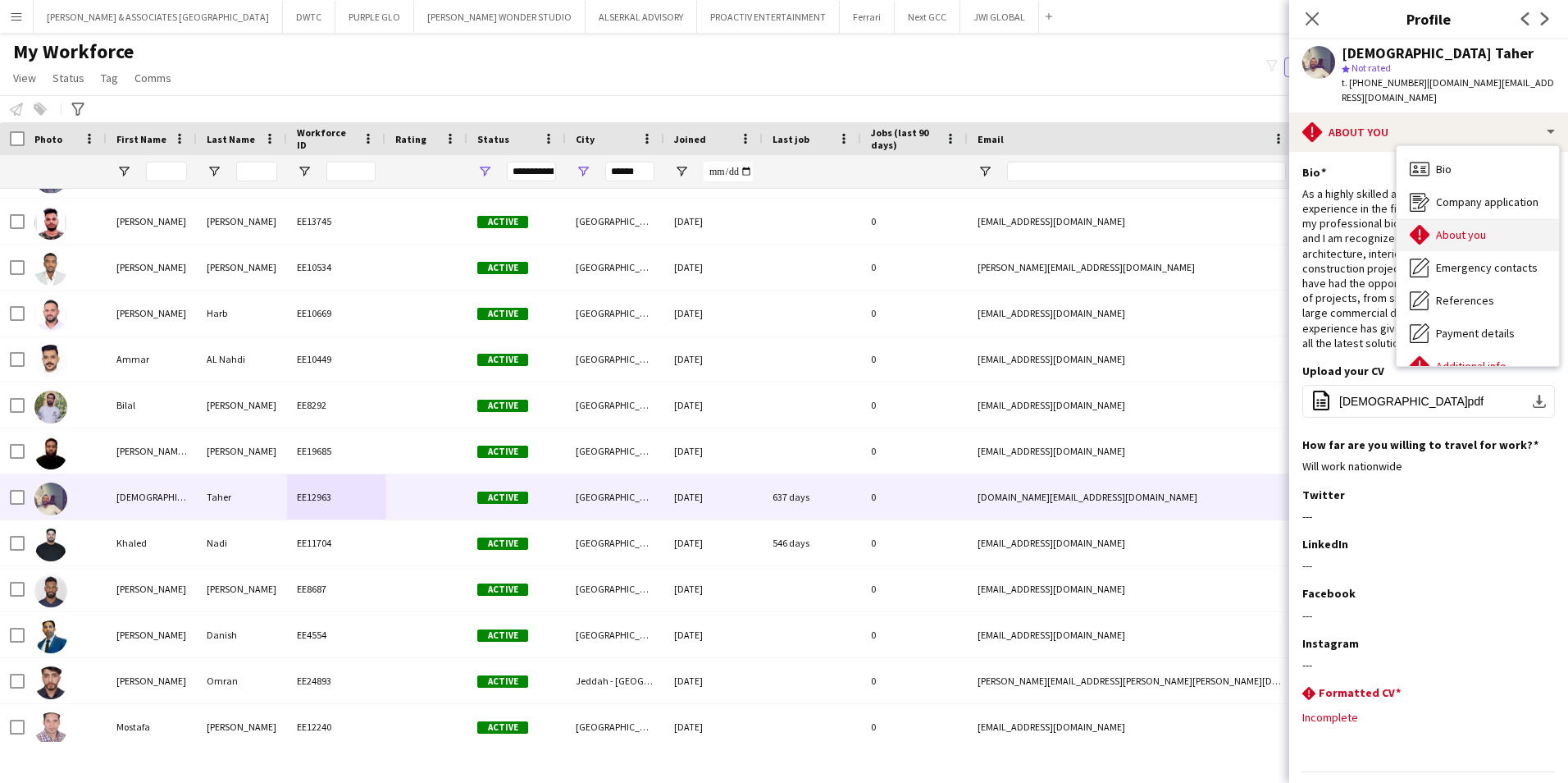
click at [1253, 227] on span "About you" at bounding box center [1461, 234] width 50 height 14
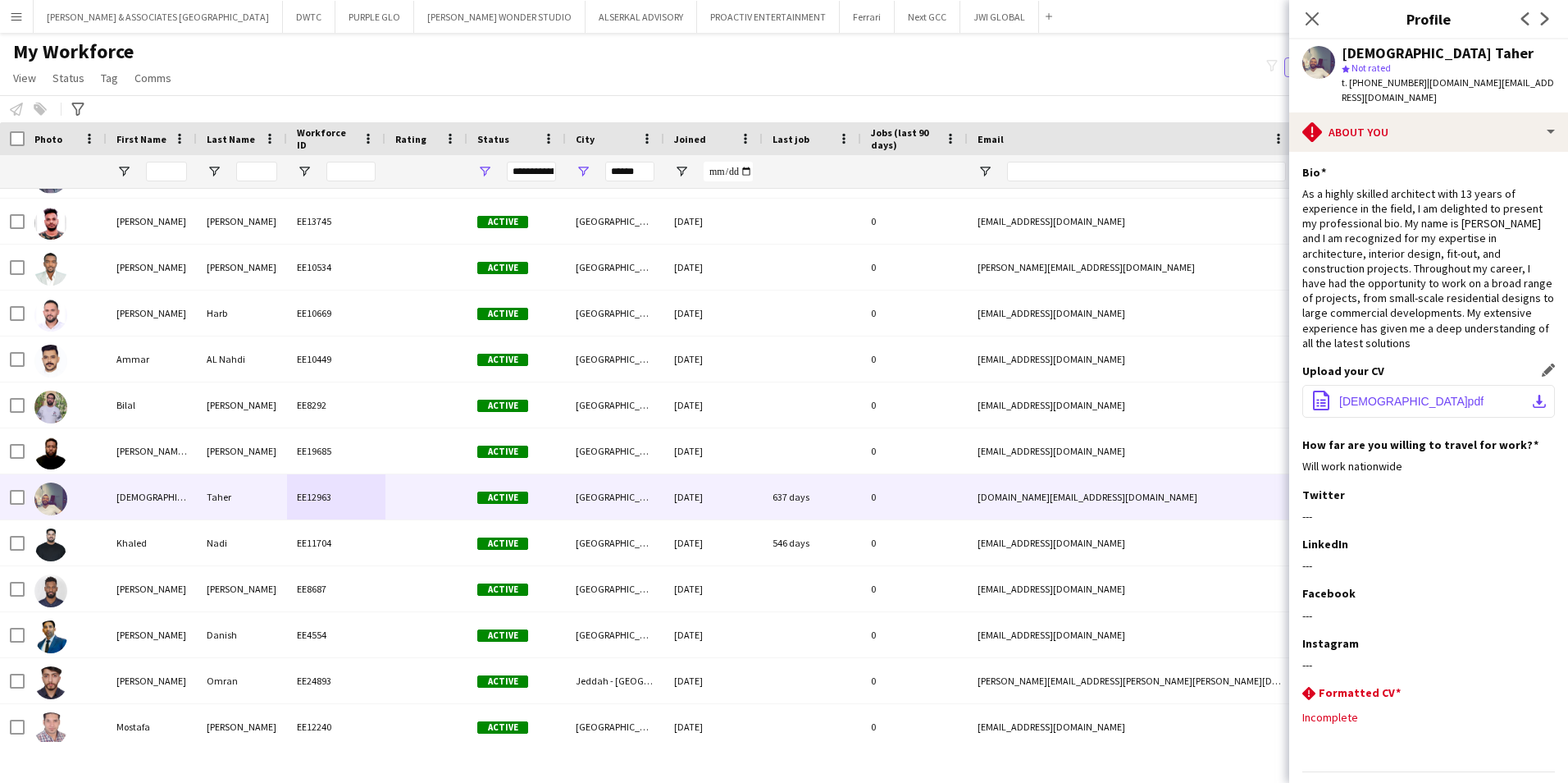
click at [1253, 395] on span "[DEMOGRAPHIC_DATA]pdf" at bounding box center [1411, 402] width 145 height 14
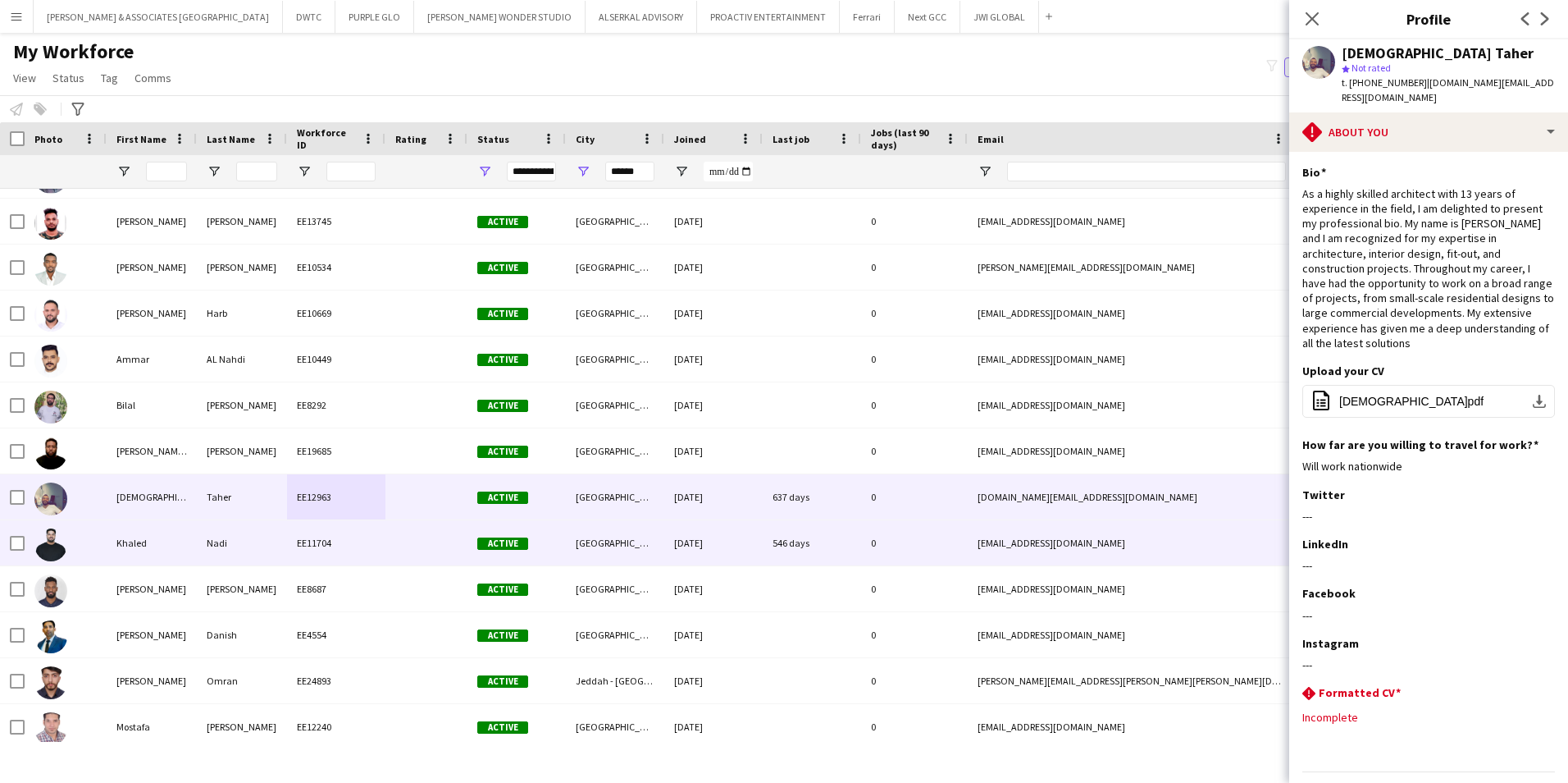
click at [265, 553] on div "Nadi" at bounding box center [242, 542] width 90 height 45
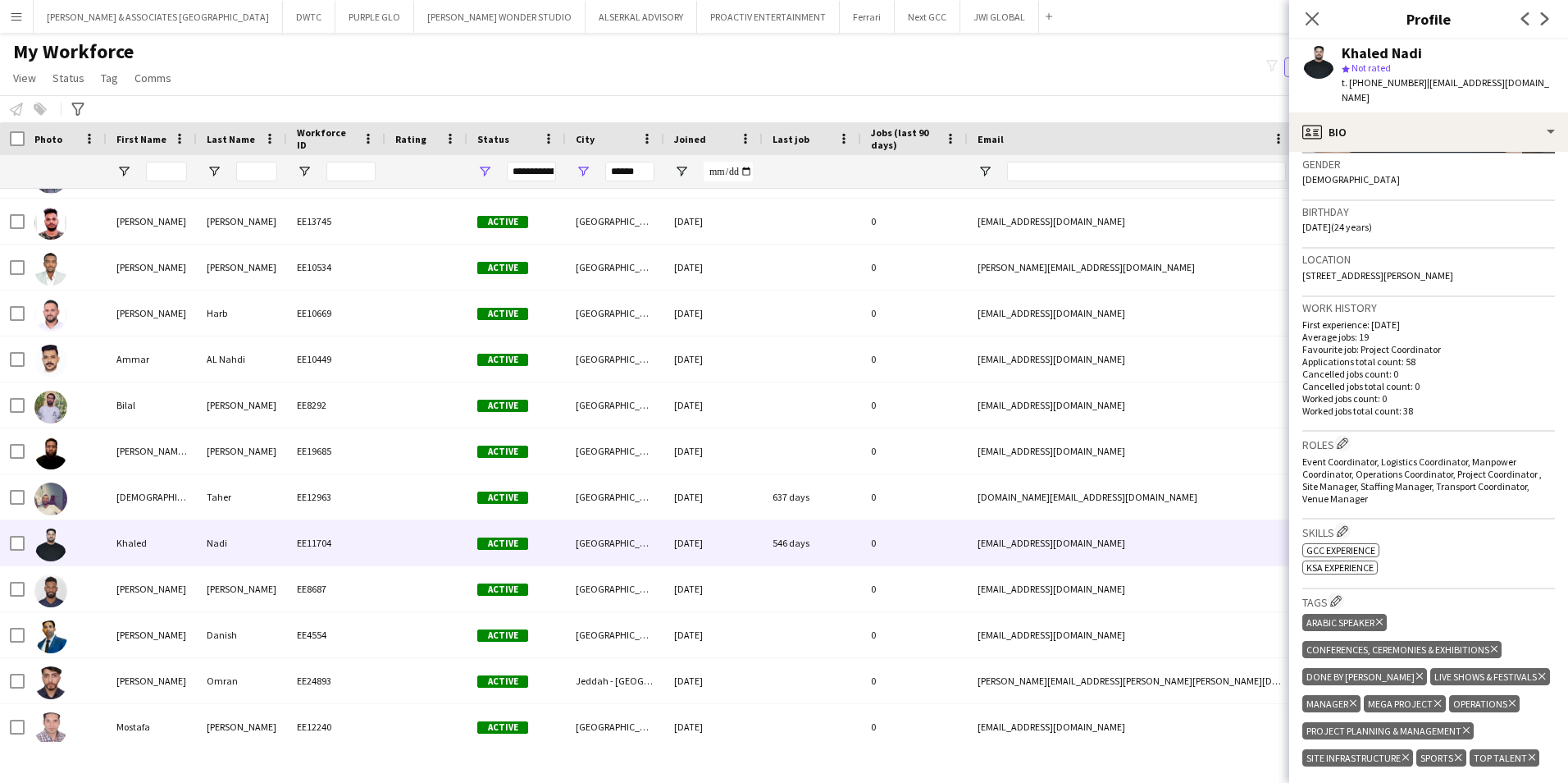
scroll to position [0, 0]
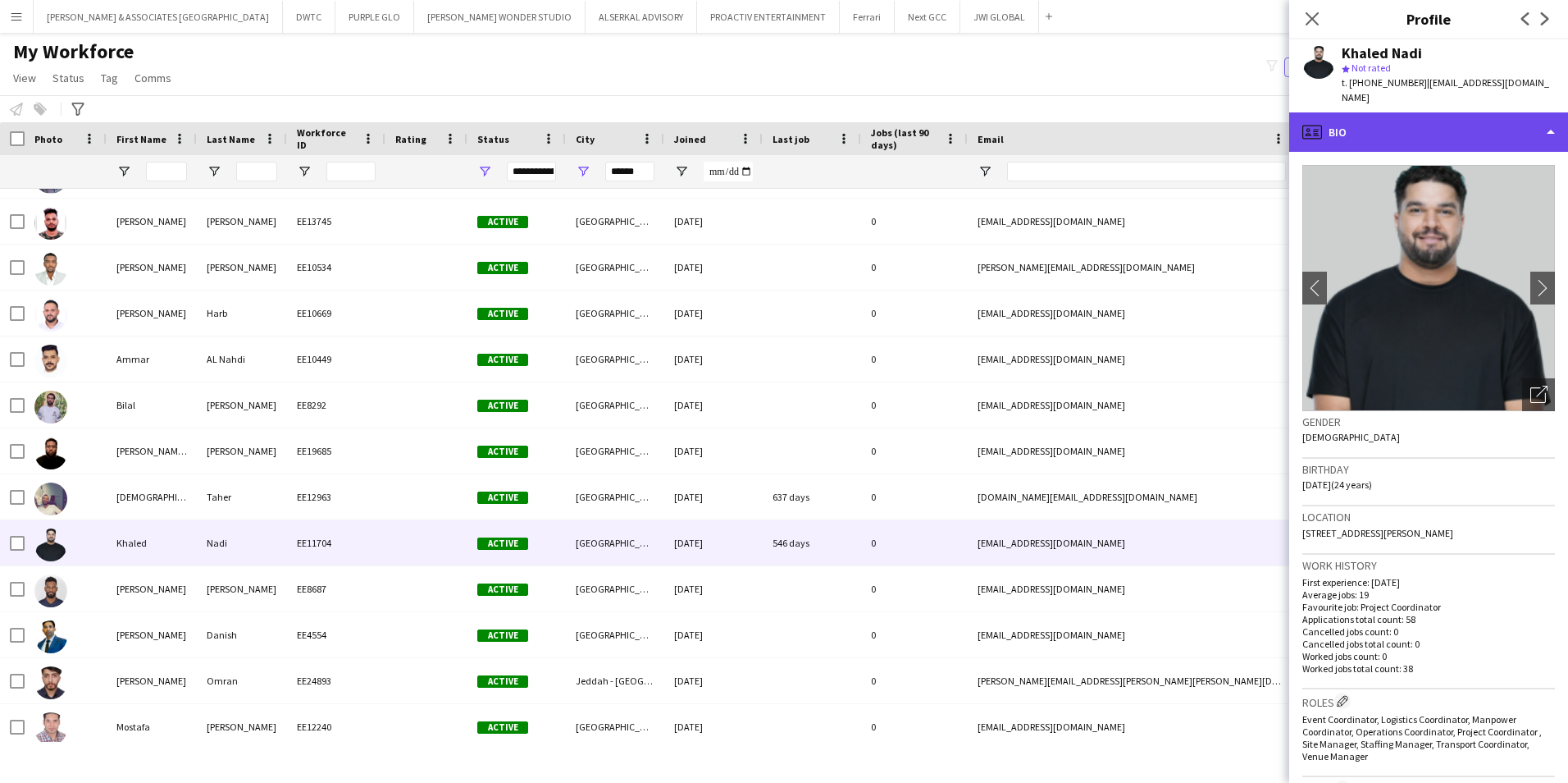
click at [1253, 118] on div "profile Bio" at bounding box center [1429, 132] width 279 height 40
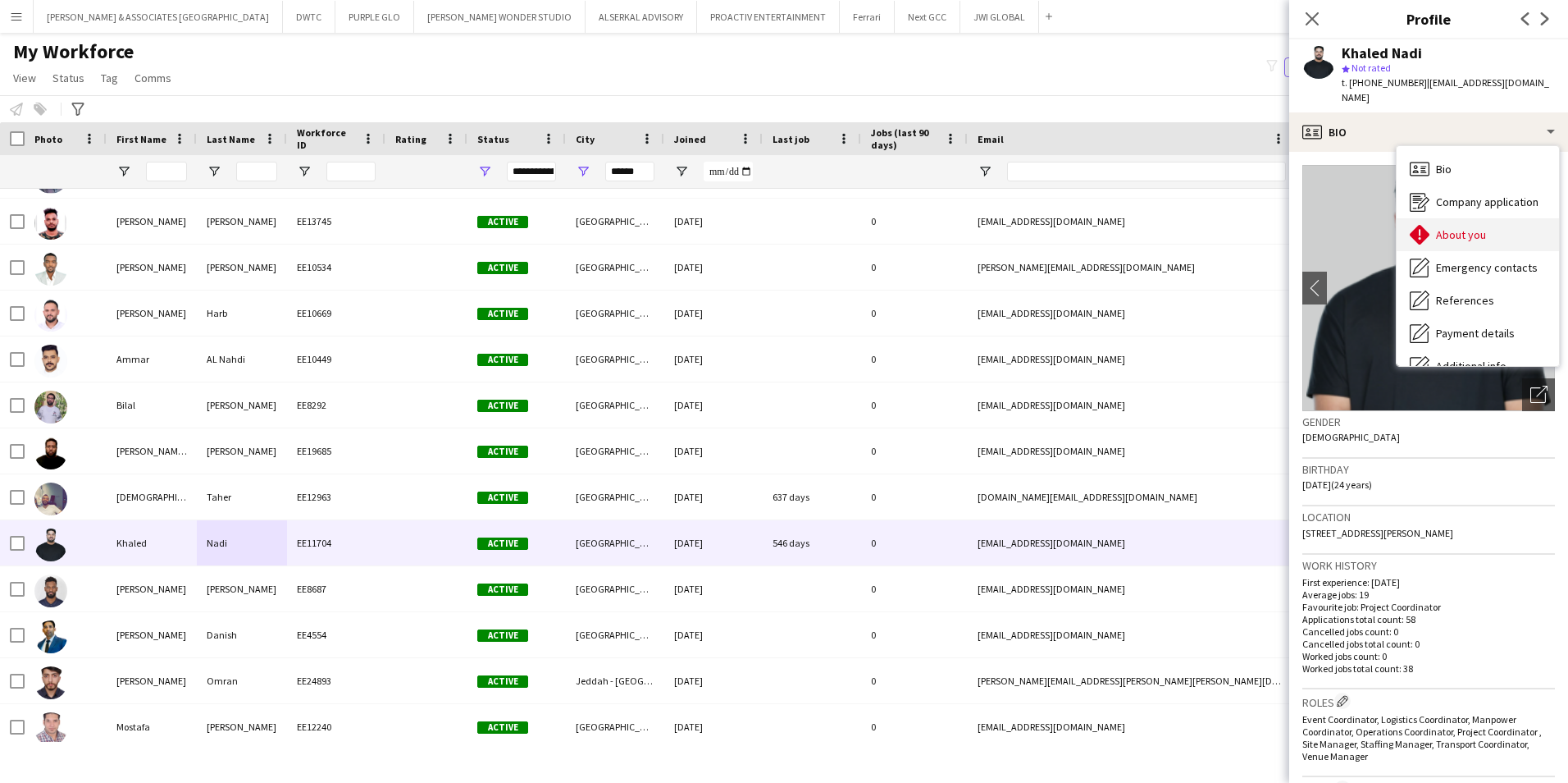
click at [1253, 227] on span "About you" at bounding box center [1461, 234] width 50 height 14
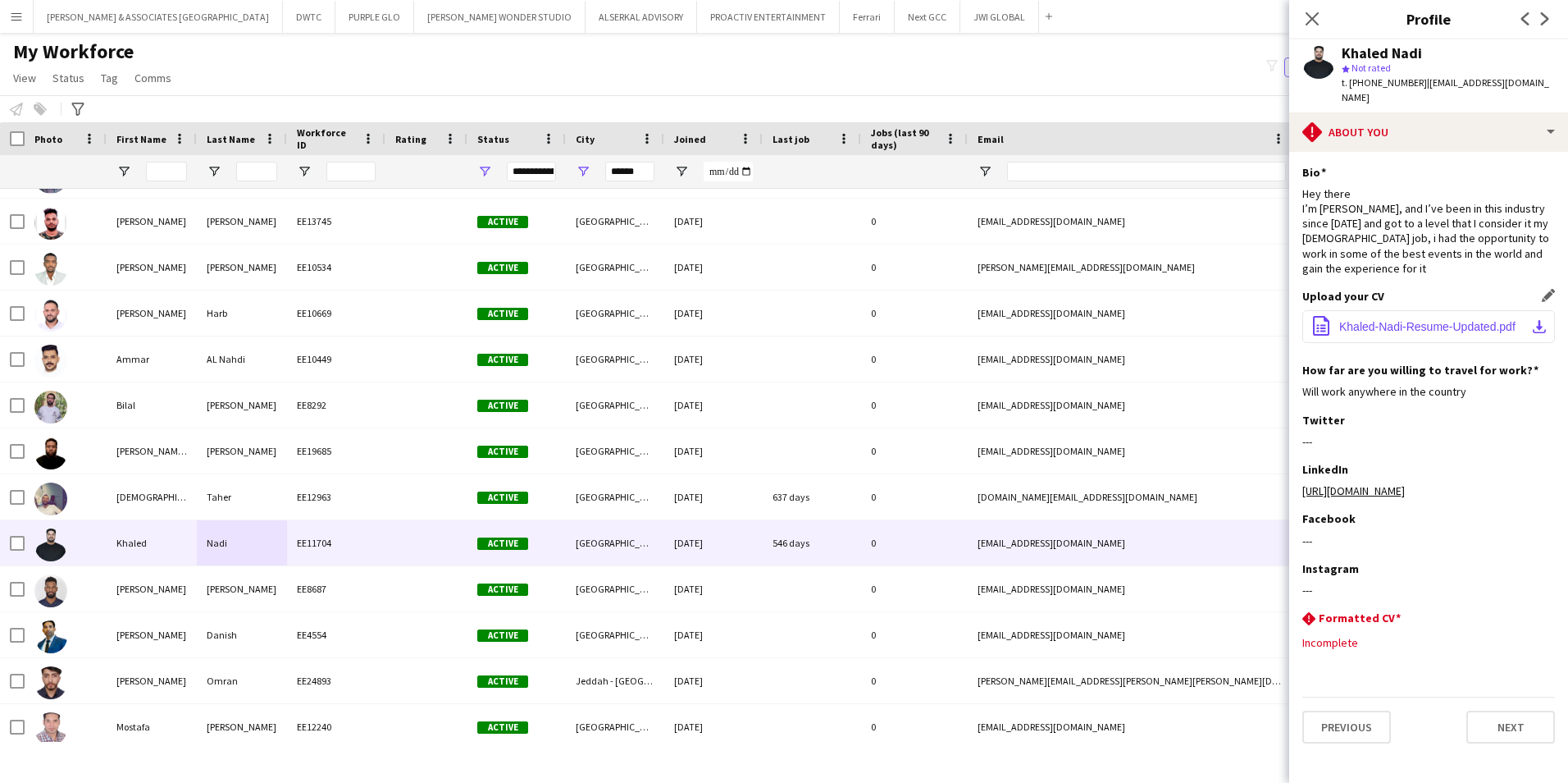
click at [1253, 320] on span "Khaled-Nadi-Resume-Updated.pdf" at bounding box center [1427, 326] width 177 height 14
click at [1253, 18] on icon "Close pop-in" at bounding box center [1313, 19] width 14 height 14
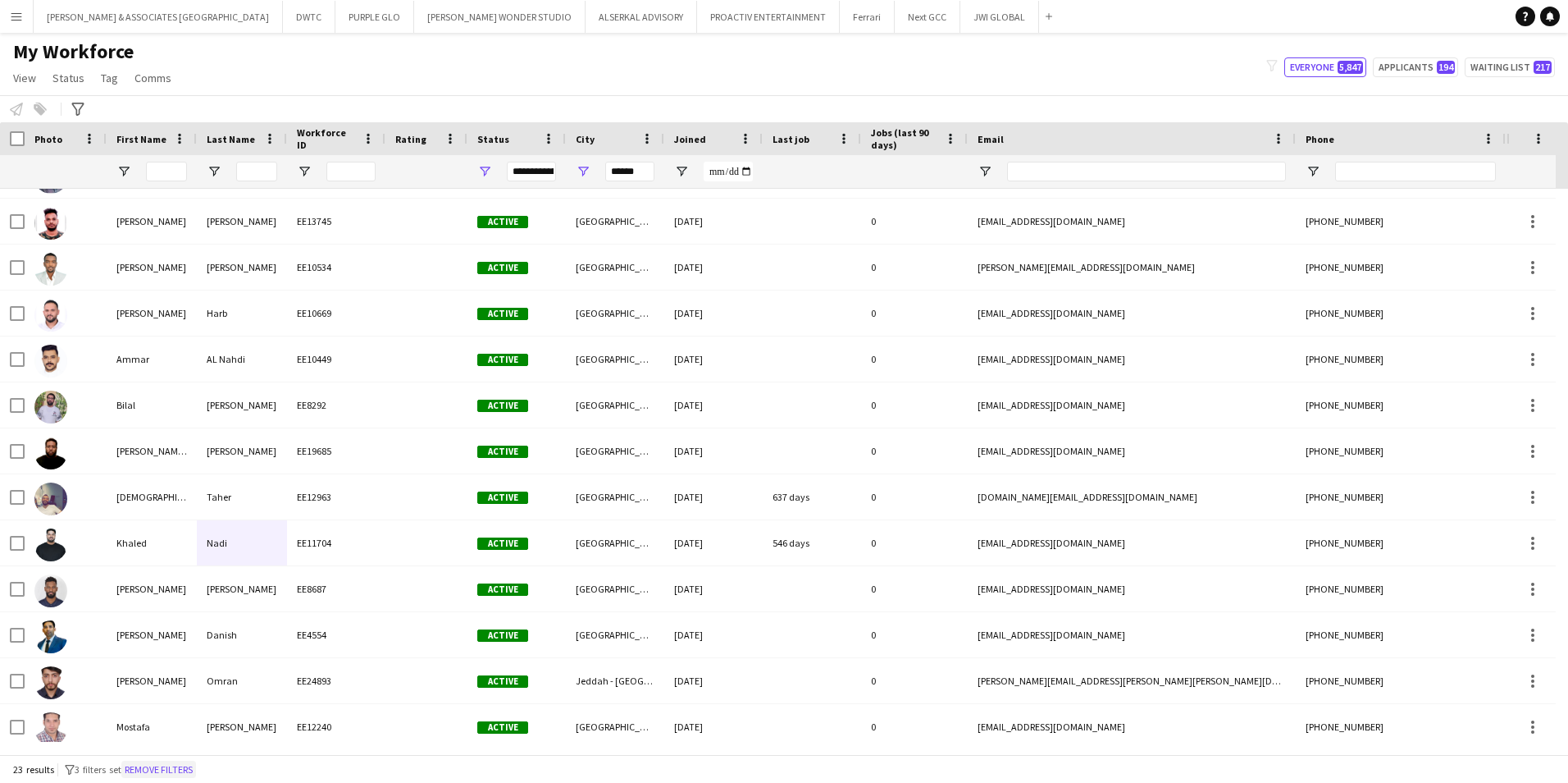
click at [178, 605] on button "Remove filters" at bounding box center [159, 769] width 74 height 18
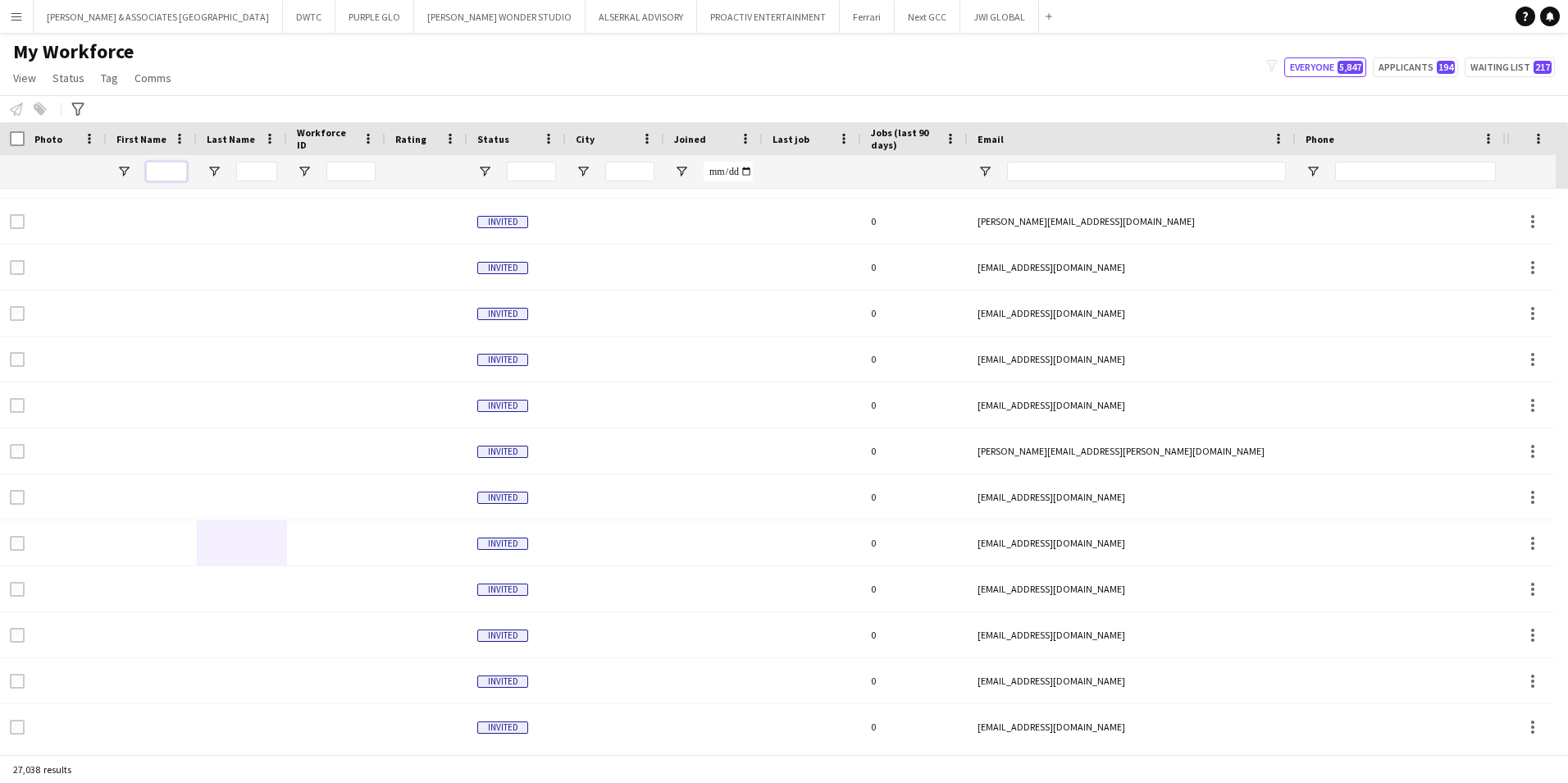
click at [149, 165] on input "First Name Filter Input" at bounding box center [167, 171] width 41 height 19
type input "*****"
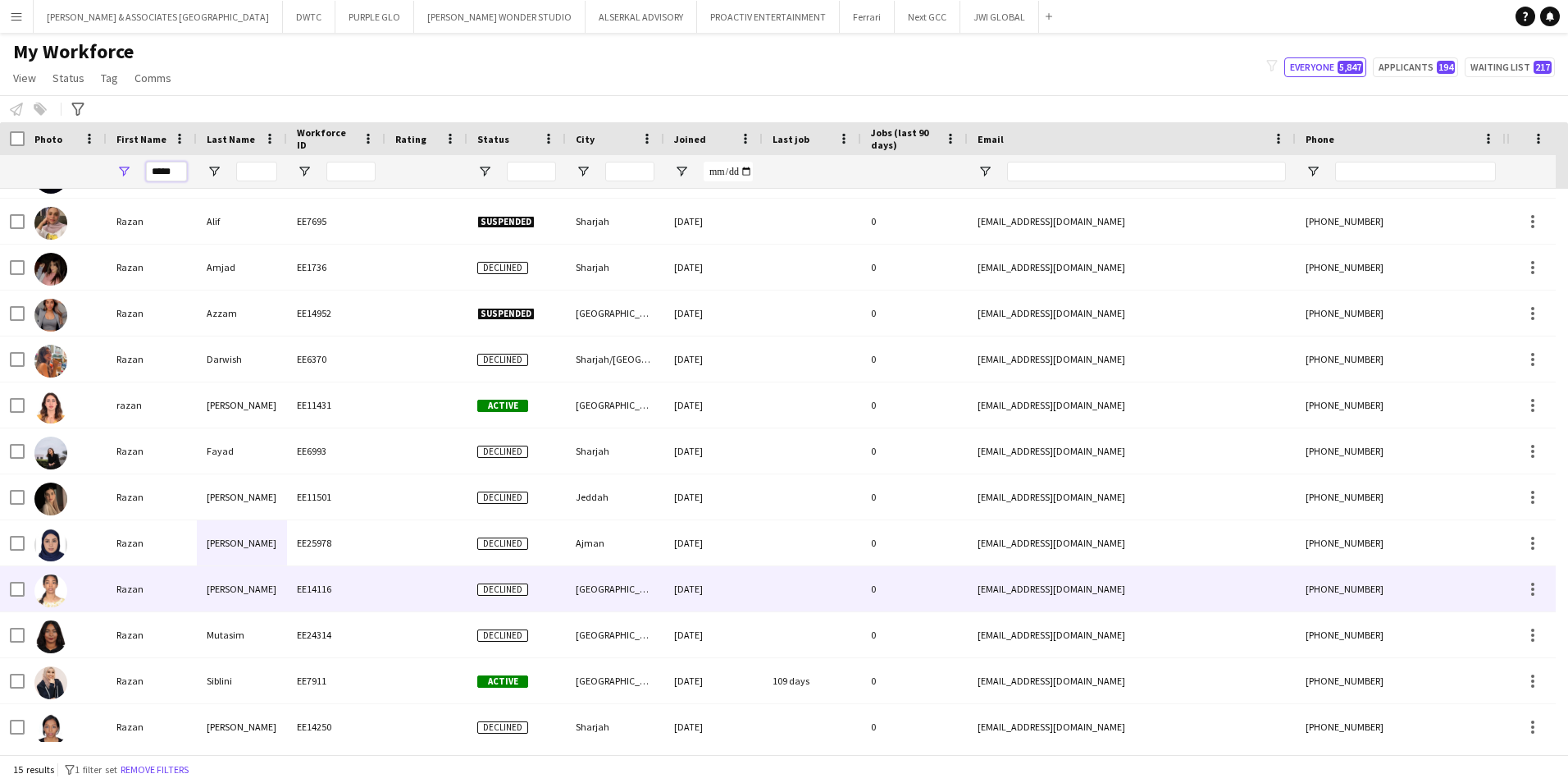
scroll to position [136, 0]
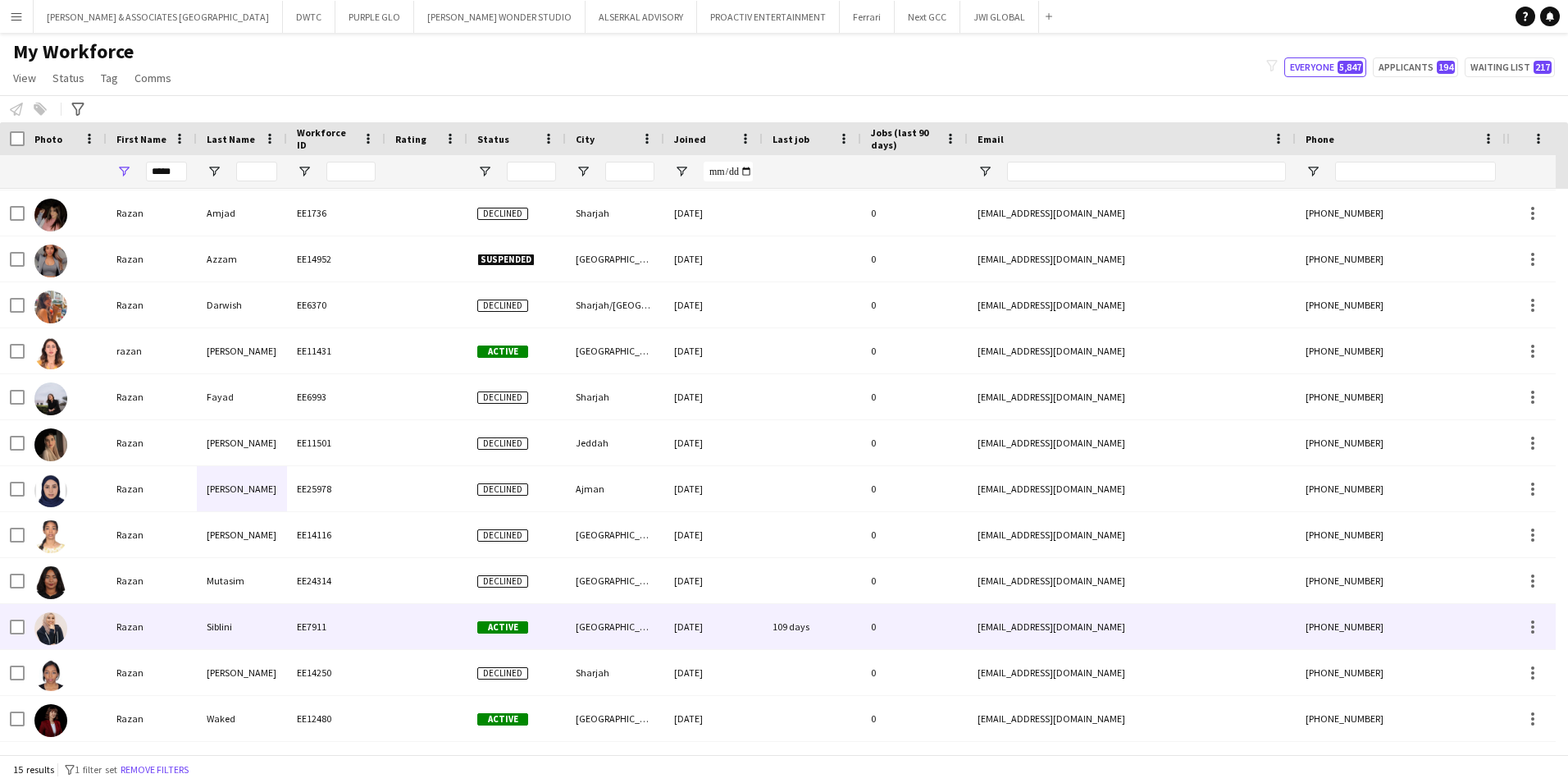
click at [276, 605] on div "Siblini" at bounding box center [242, 626] width 90 height 45
